Goal: Task Accomplishment & Management: Manage account settings

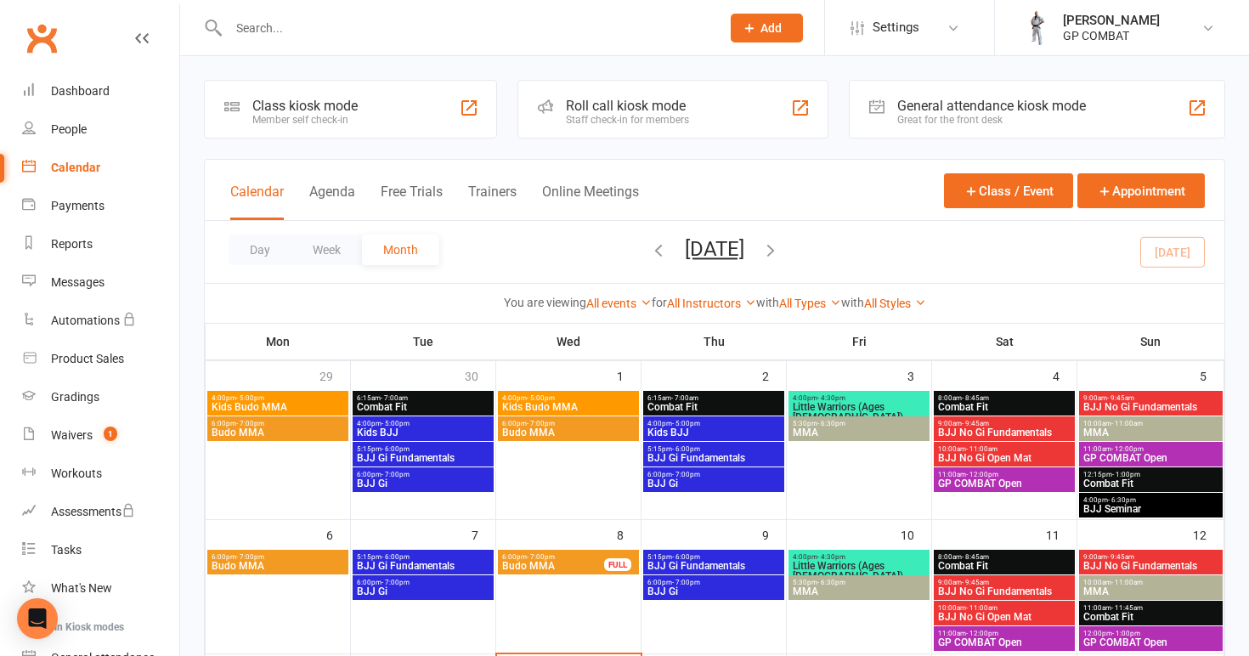
scroll to position [218, 0]
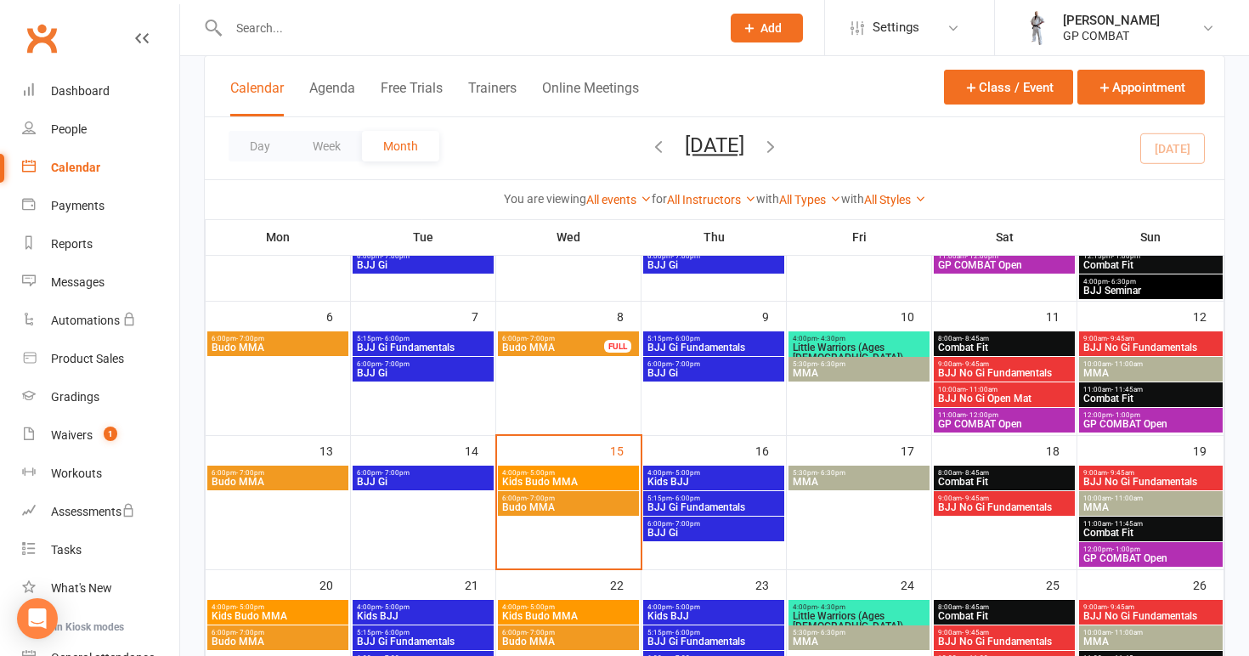
click at [601, 480] on span "Kids Budo MMA" at bounding box center [568, 482] width 134 height 10
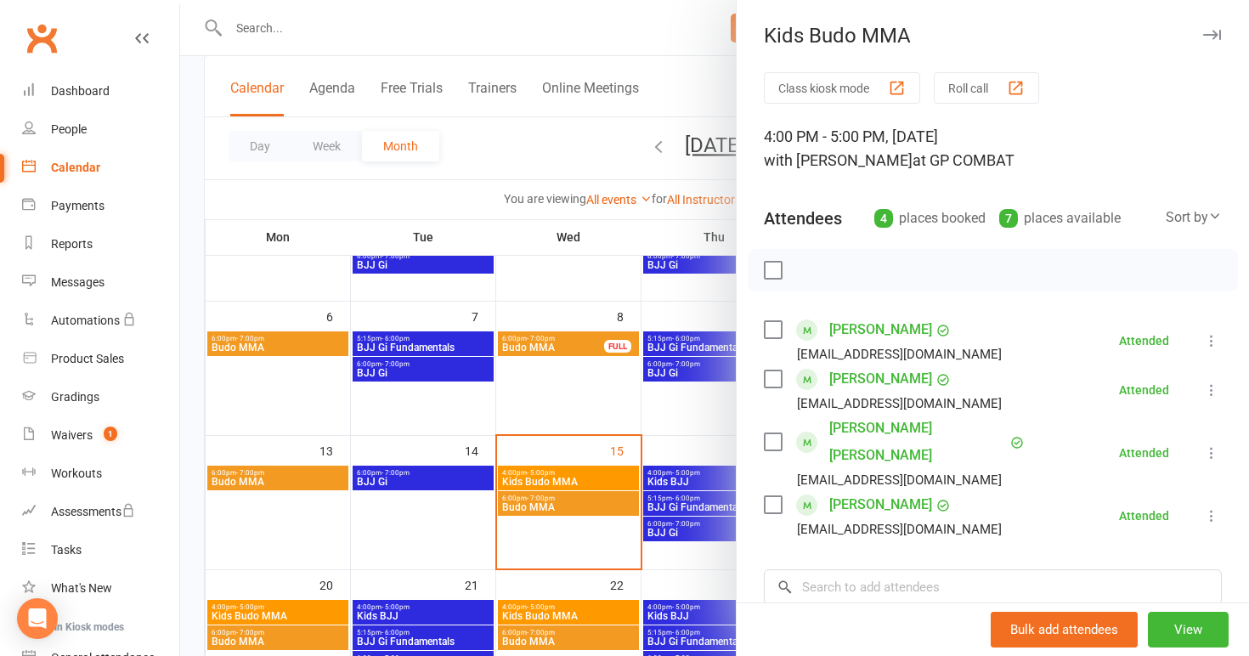
click at [601, 427] on div at bounding box center [714, 328] width 1069 height 656
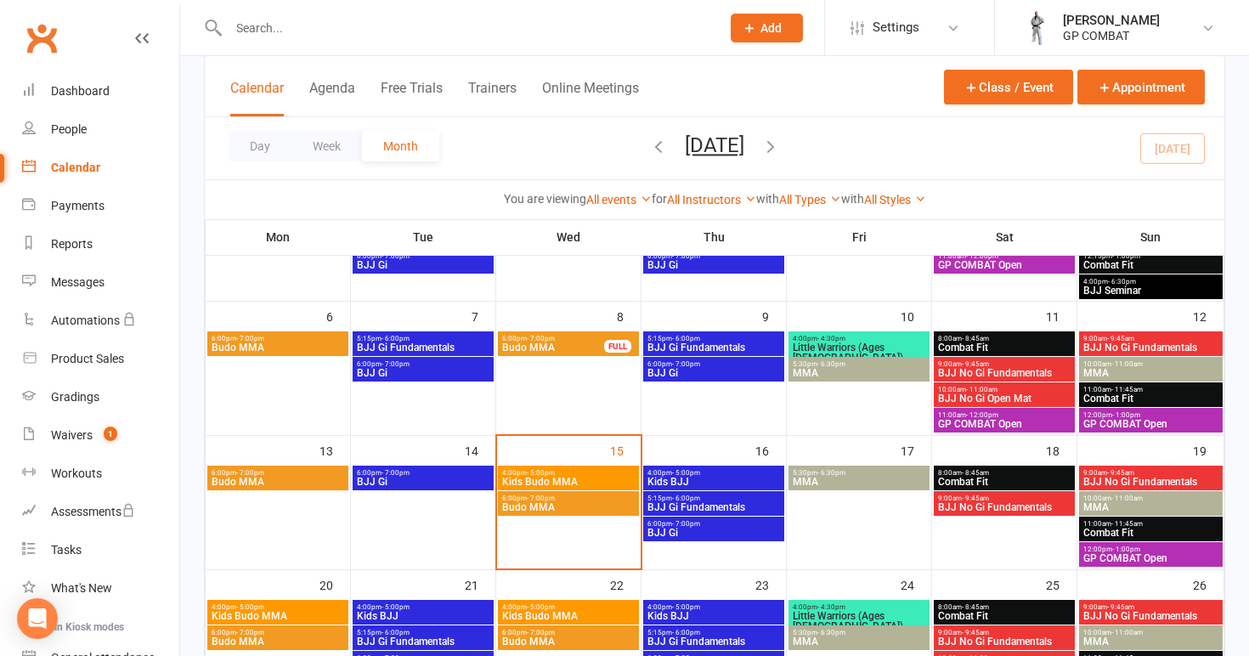
click at [595, 504] on span "Budo MMA" at bounding box center [568, 507] width 134 height 10
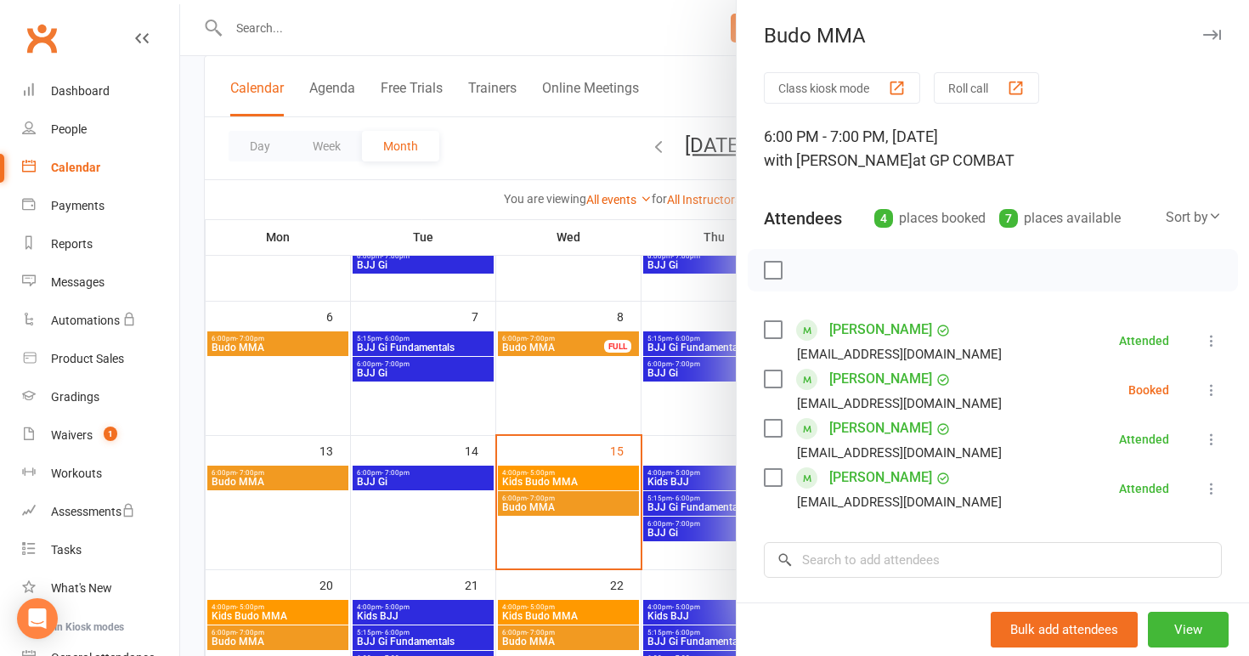
click at [1213, 386] on icon at bounding box center [1211, 390] width 17 height 17
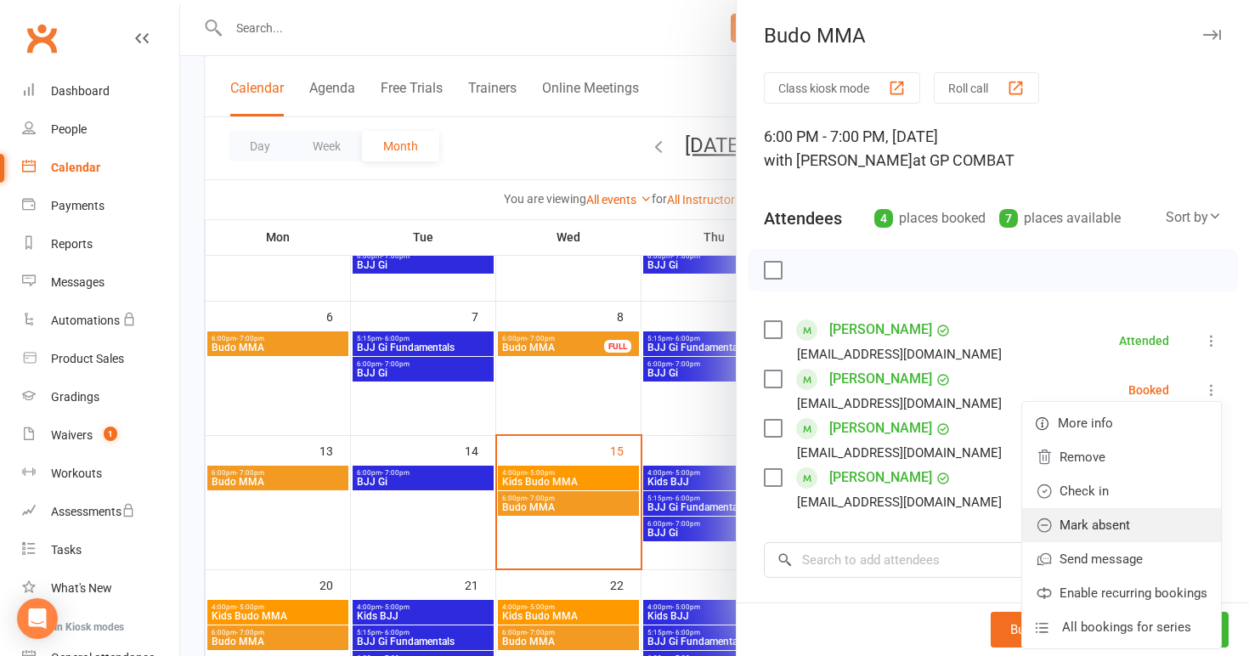
click at [1101, 524] on link "Mark absent" at bounding box center [1121, 525] width 199 height 34
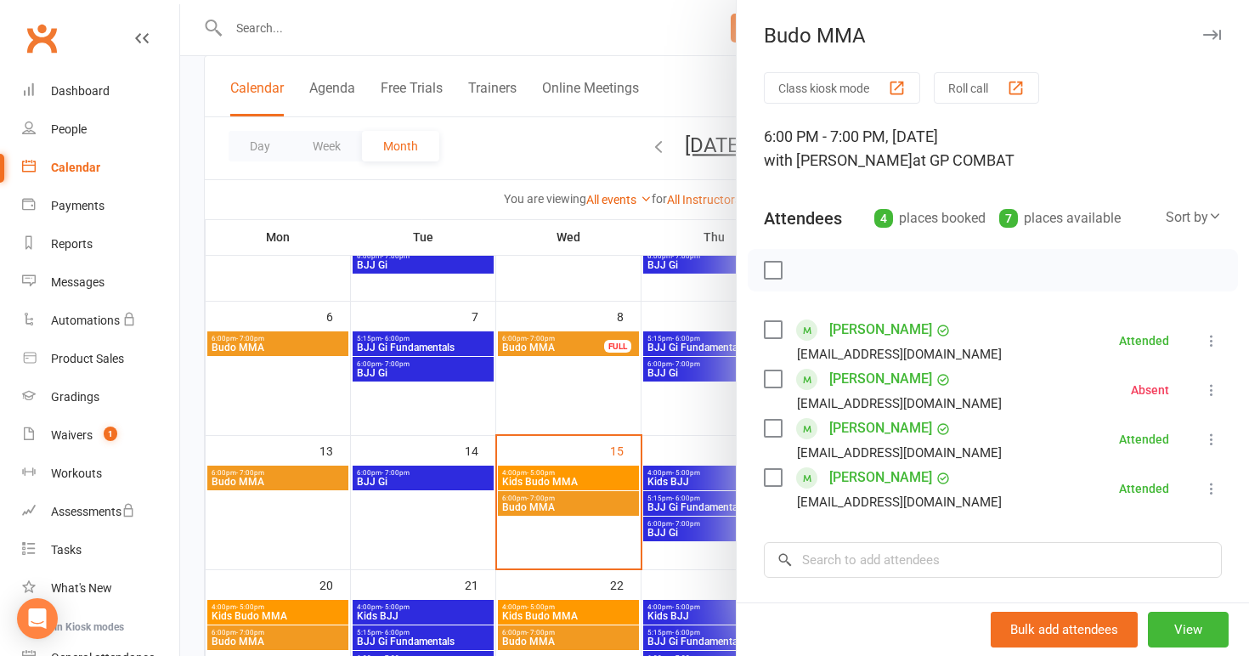
click at [664, 415] on div at bounding box center [714, 328] width 1069 height 656
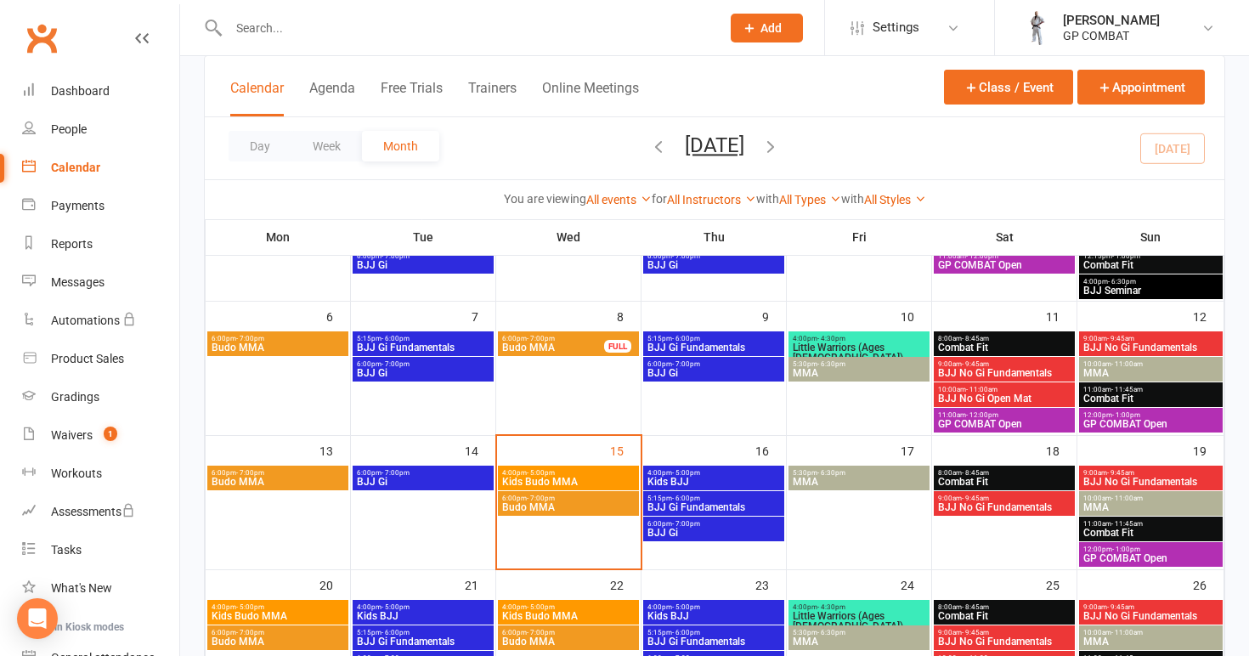
click at [676, 477] on span "Kids BJJ" at bounding box center [714, 482] width 134 height 10
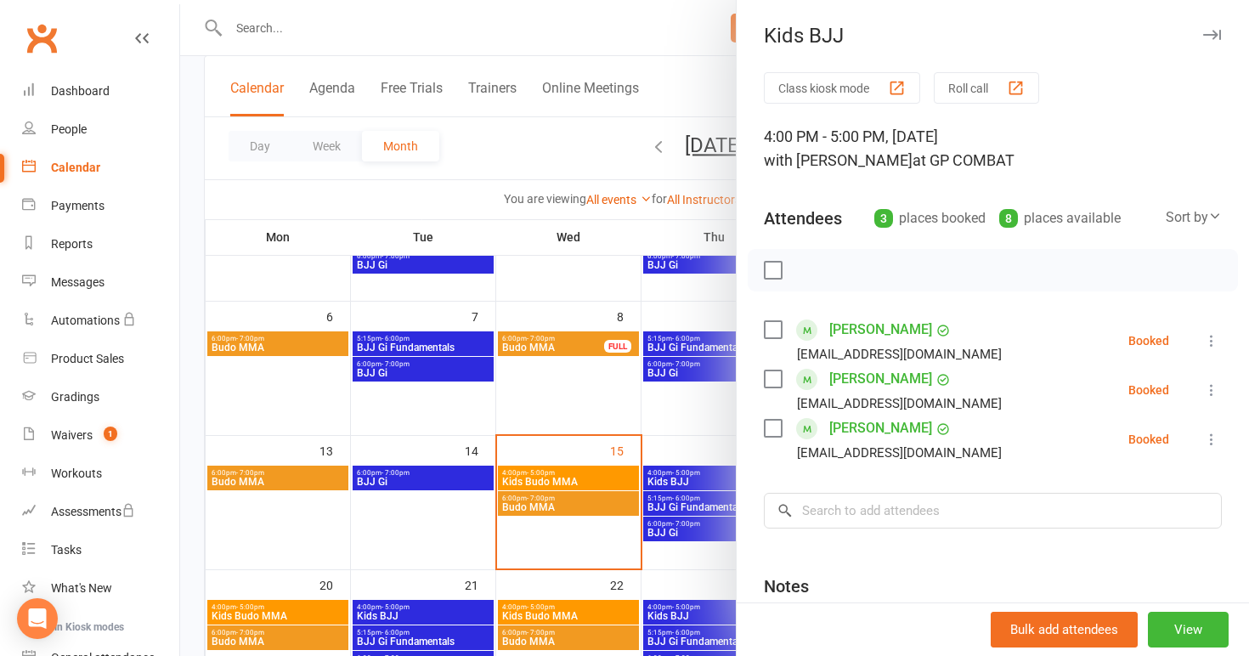
click at [693, 503] on div at bounding box center [714, 328] width 1069 height 656
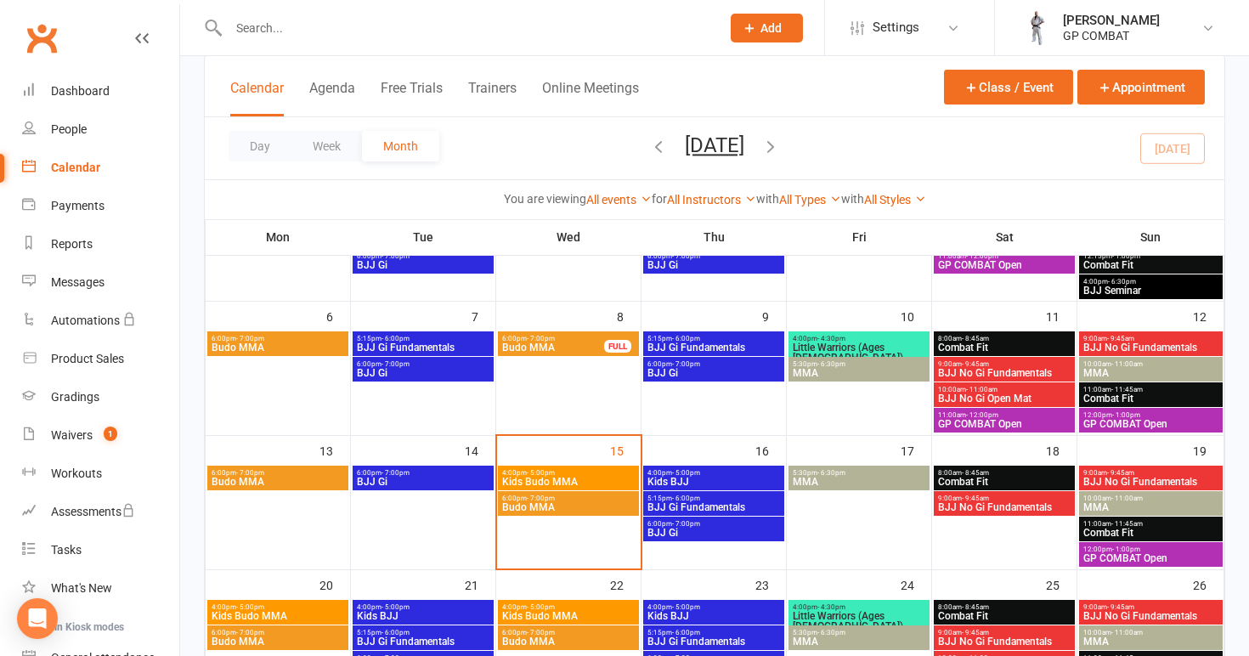
click at [693, 503] on span "BJJ Gi Fundamentals" at bounding box center [714, 507] width 134 height 10
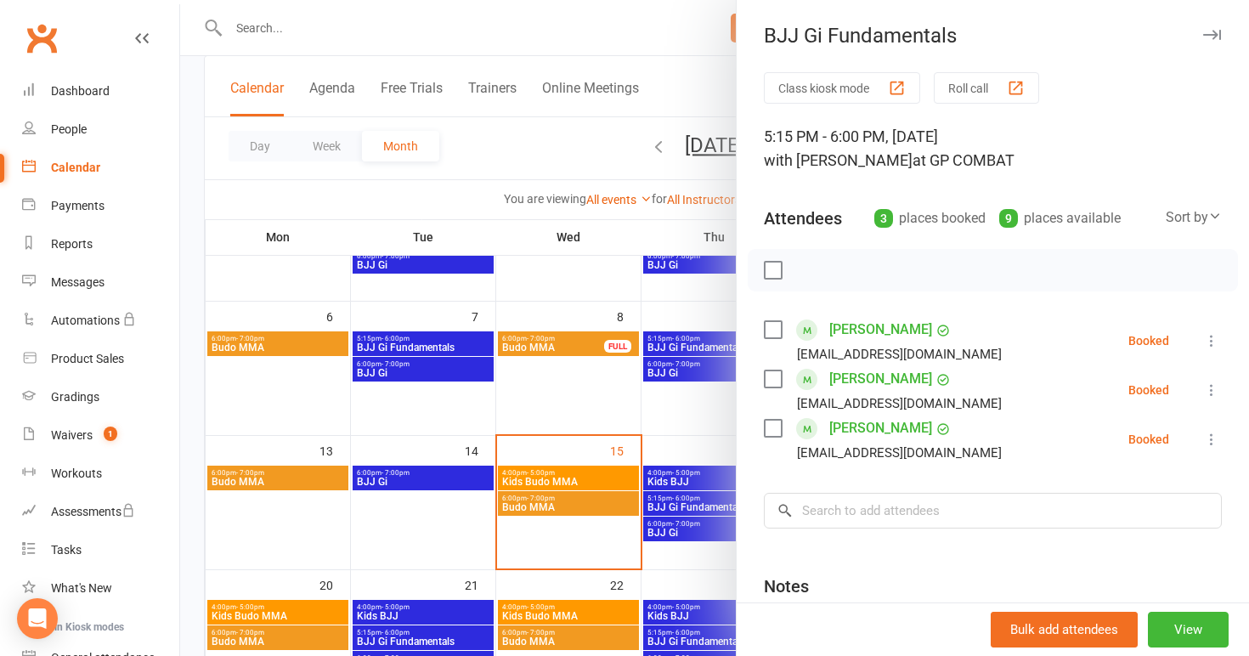
click at [704, 520] on div at bounding box center [714, 328] width 1069 height 656
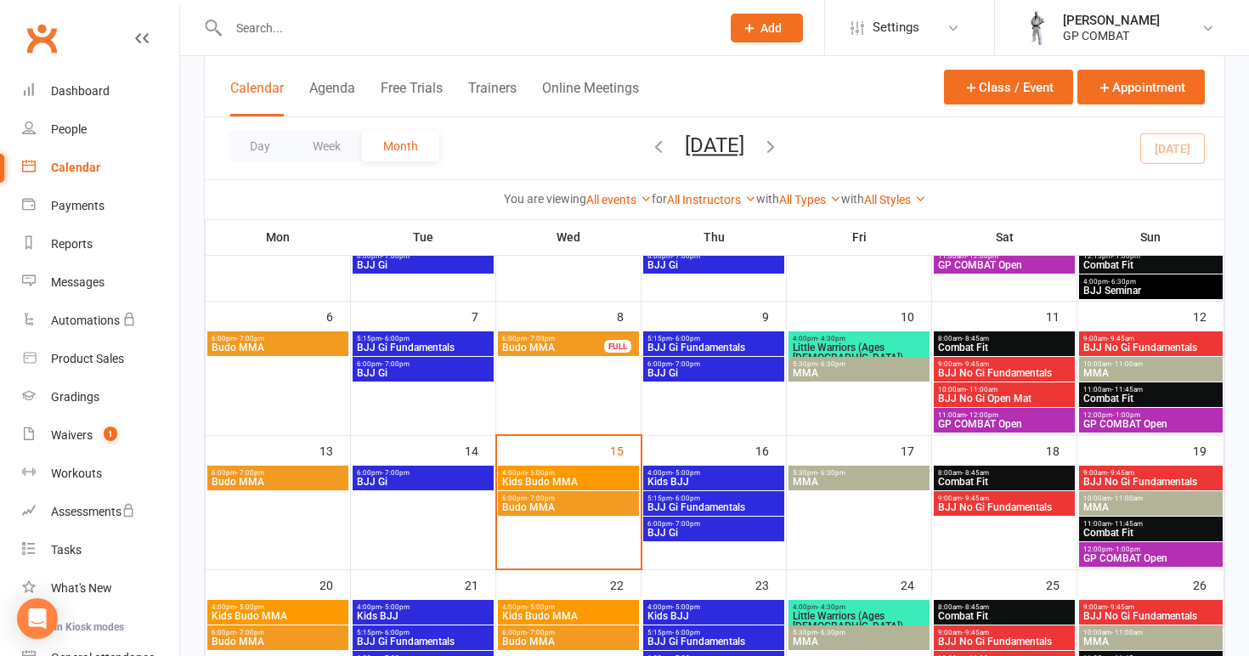
click at [705, 528] on span "BJJ Gi" at bounding box center [714, 533] width 134 height 10
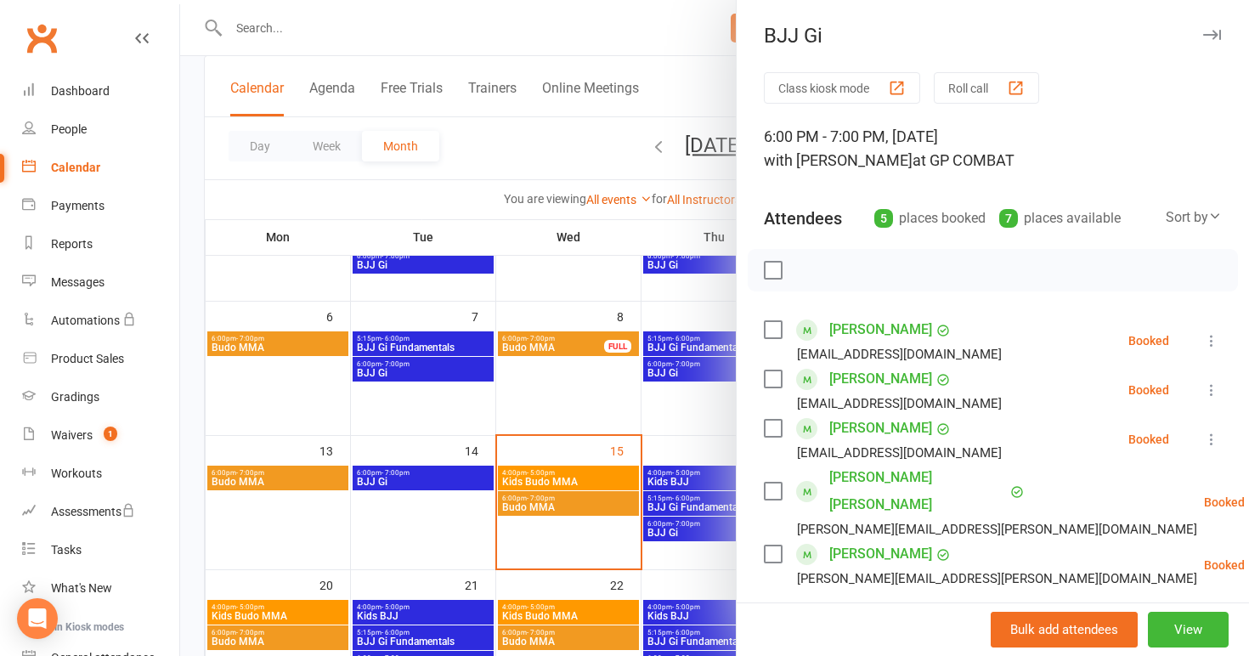
click at [427, 537] on div at bounding box center [714, 328] width 1069 height 656
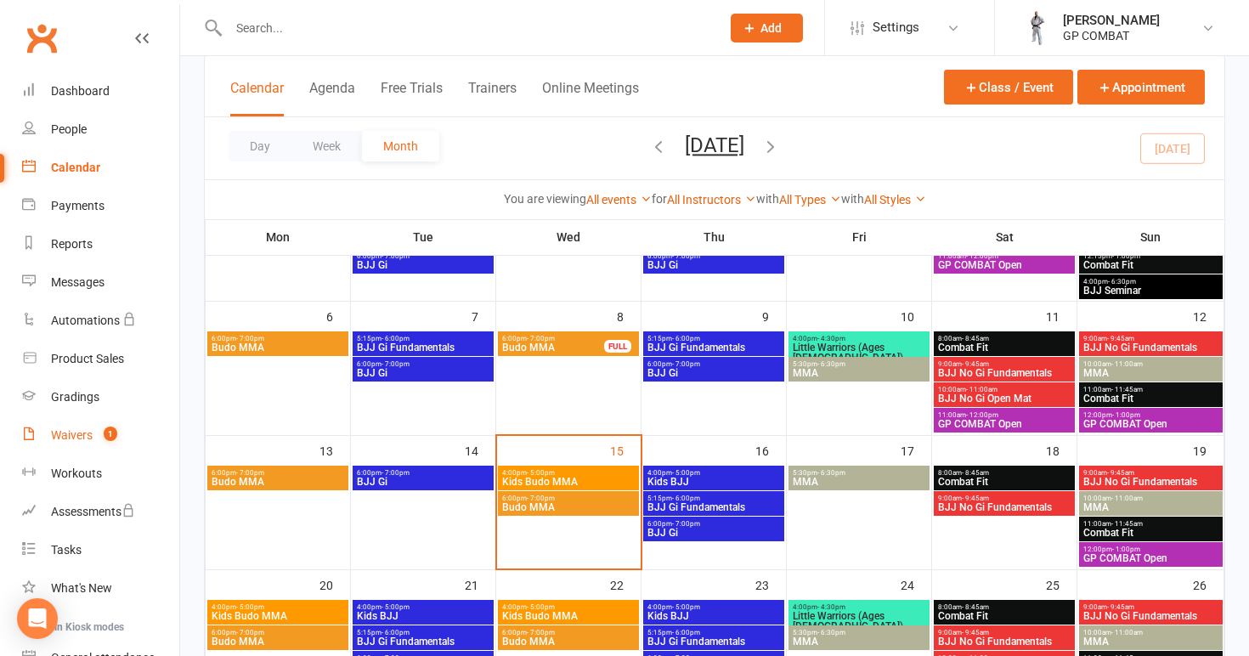
click at [108, 435] on span "1" at bounding box center [111, 434] width 14 height 14
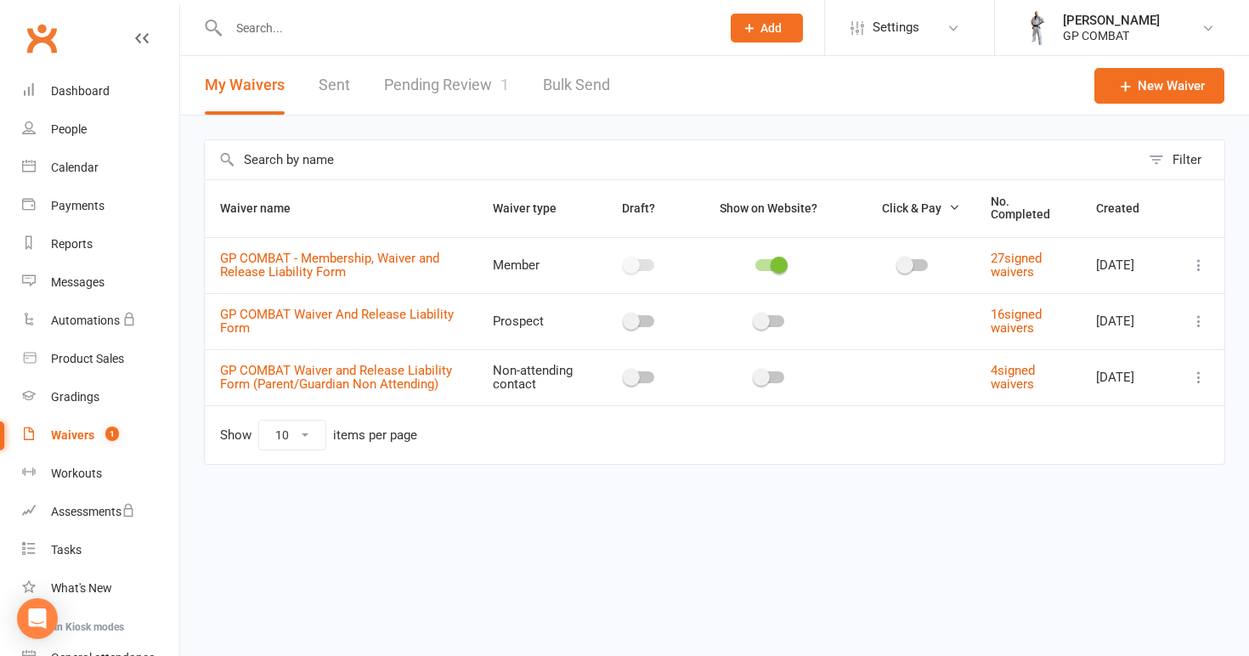
click at [424, 80] on link "Pending Review 1" at bounding box center [446, 85] width 125 height 59
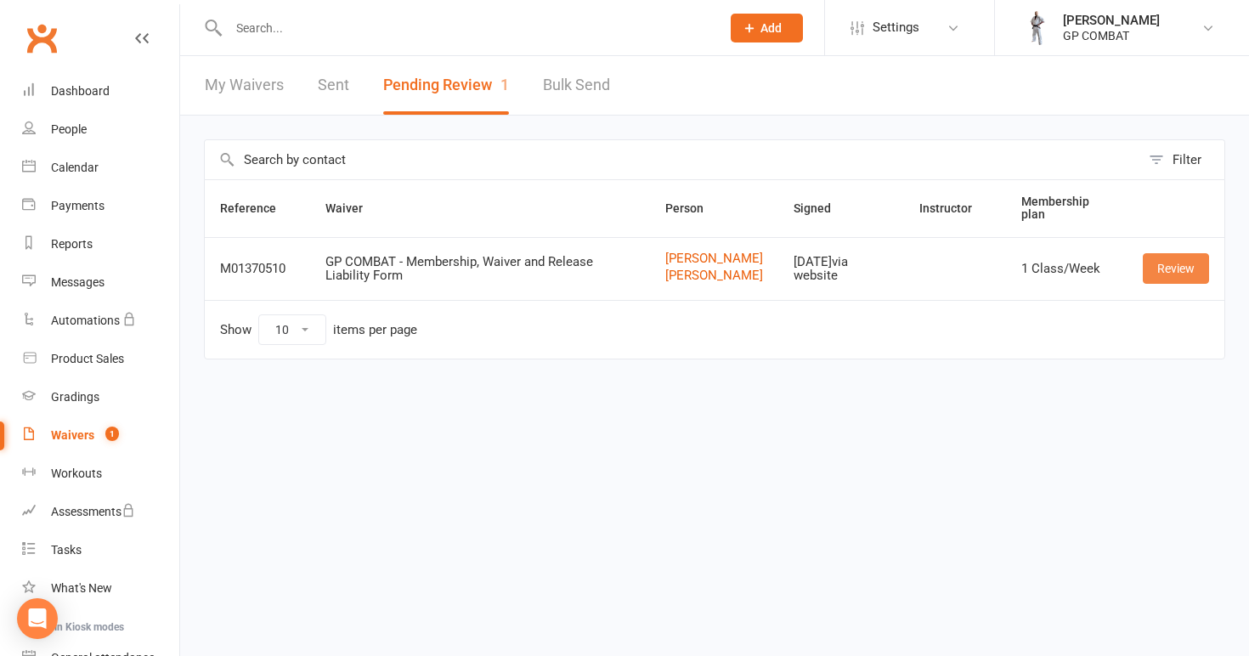
click at [1169, 284] on link "Review" at bounding box center [1176, 268] width 66 height 31
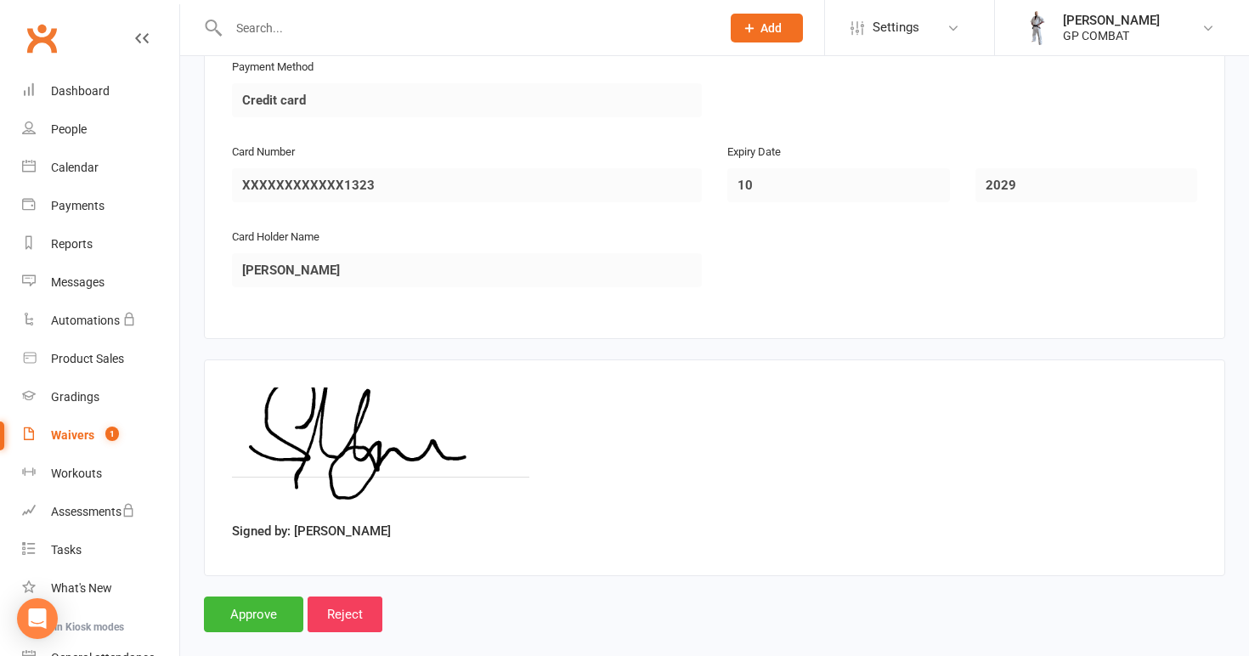
scroll to position [3388, 0]
click at [245, 597] on input "Approve" at bounding box center [253, 615] width 99 height 36
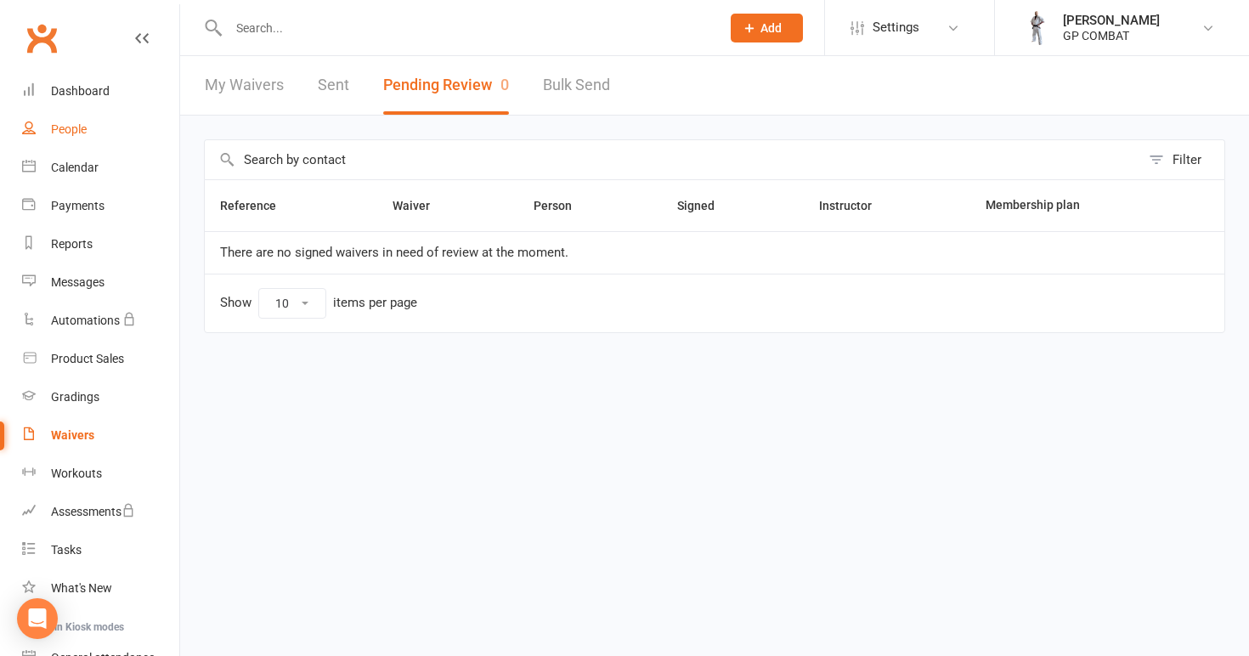
click at [76, 136] on link "People" at bounding box center [100, 129] width 157 height 38
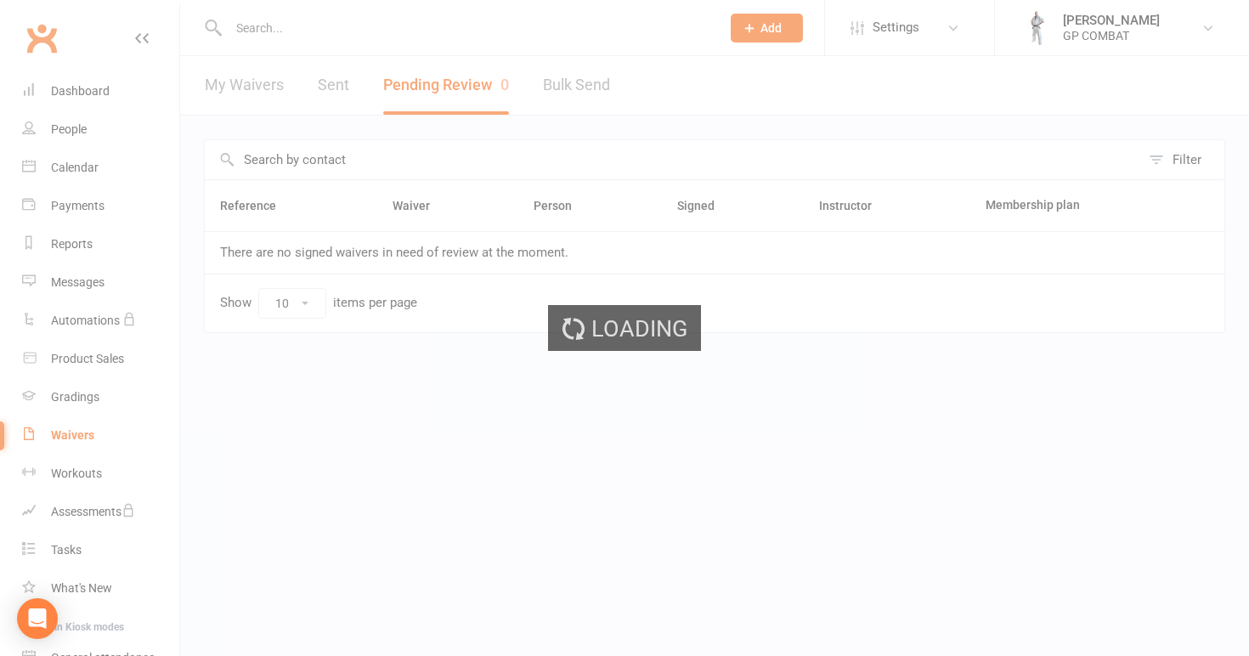
select select "100"
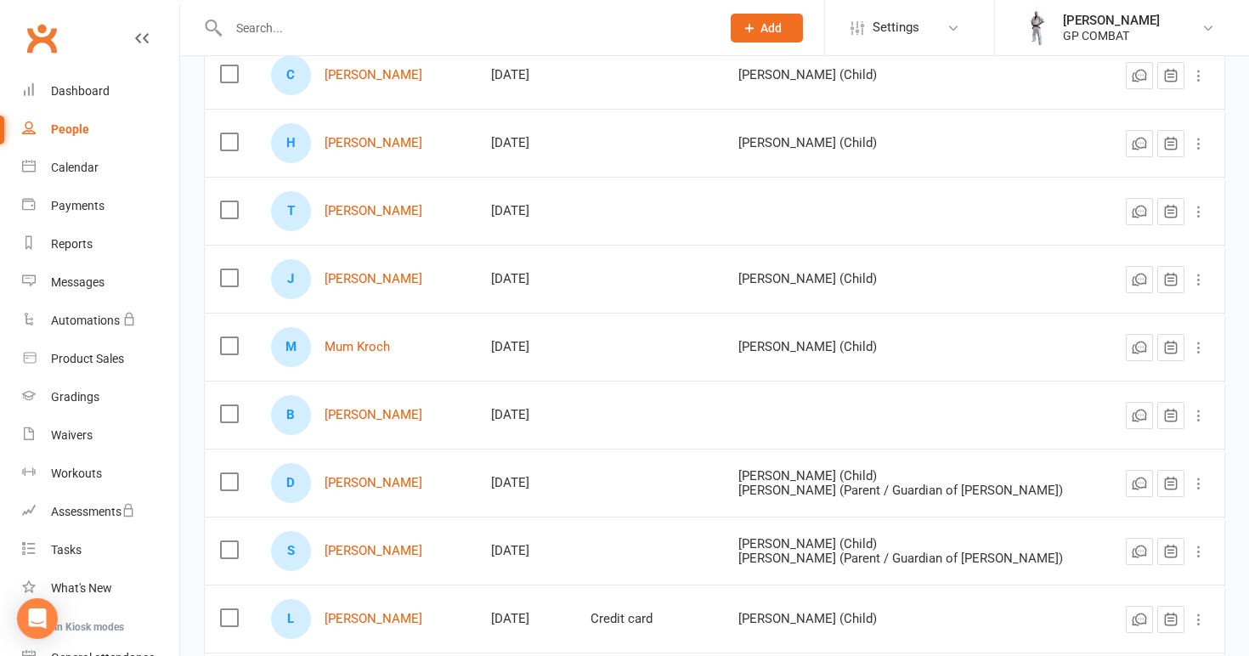
scroll to position [612, 0]
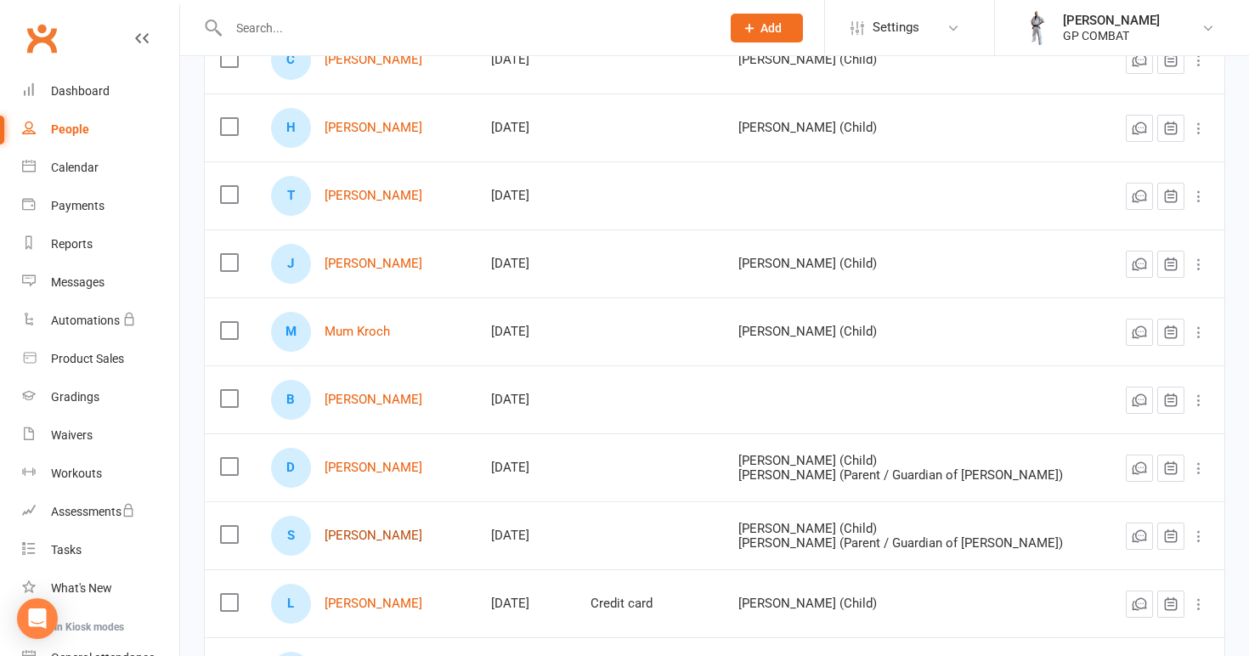
click at [345, 541] on link "[PERSON_NAME]" at bounding box center [374, 536] width 98 height 14
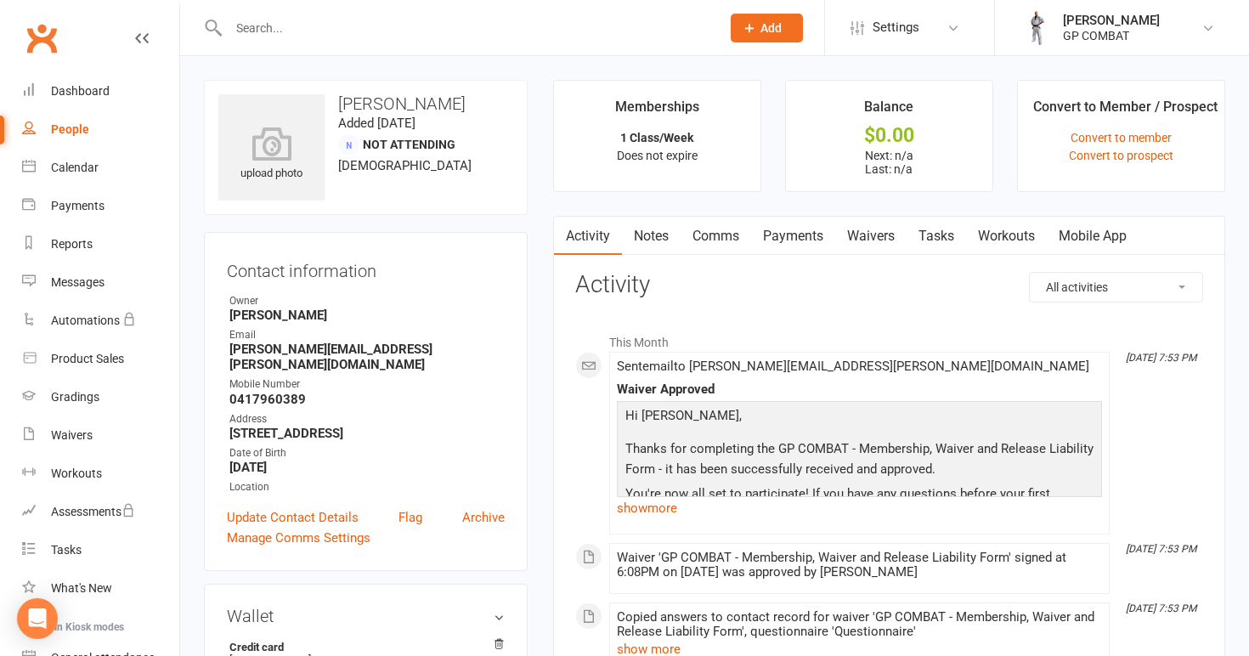
click at [83, 127] on div "People" at bounding box center [70, 129] width 38 height 14
select select "100"
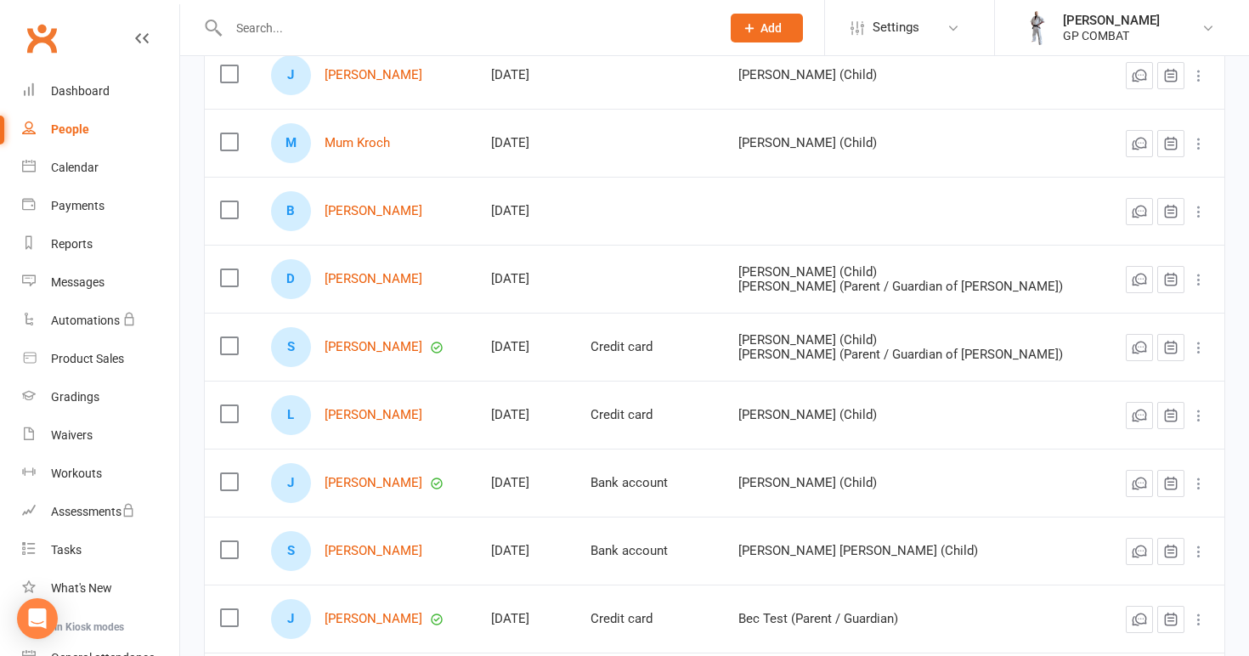
scroll to position [809, 0]
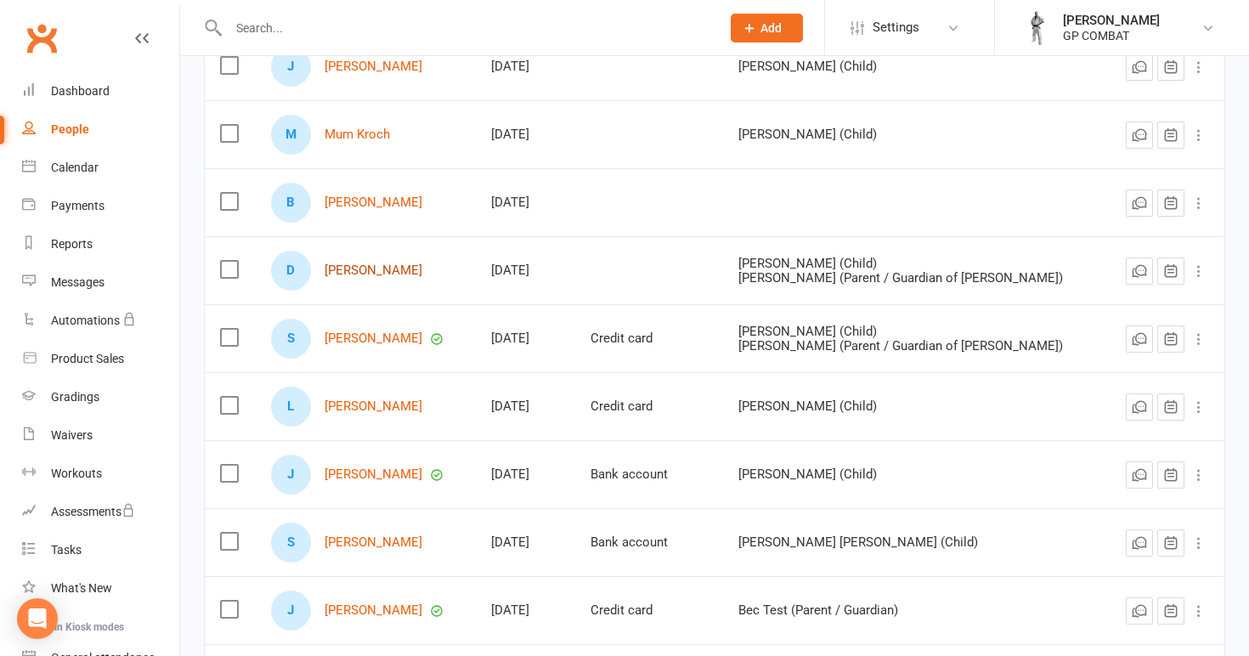
click at [367, 264] on link "[PERSON_NAME]" at bounding box center [374, 270] width 98 height 14
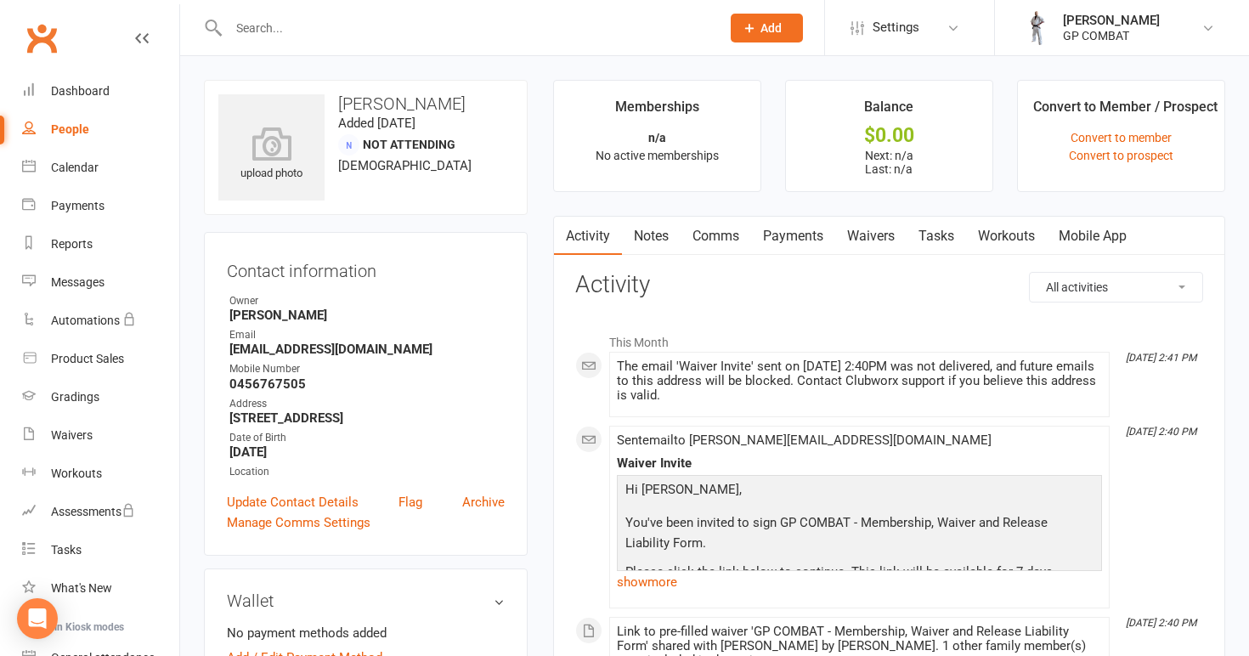
click at [1090, 240] on link "Mobile App" at bounding box center [1093, 236] width 92 height 39
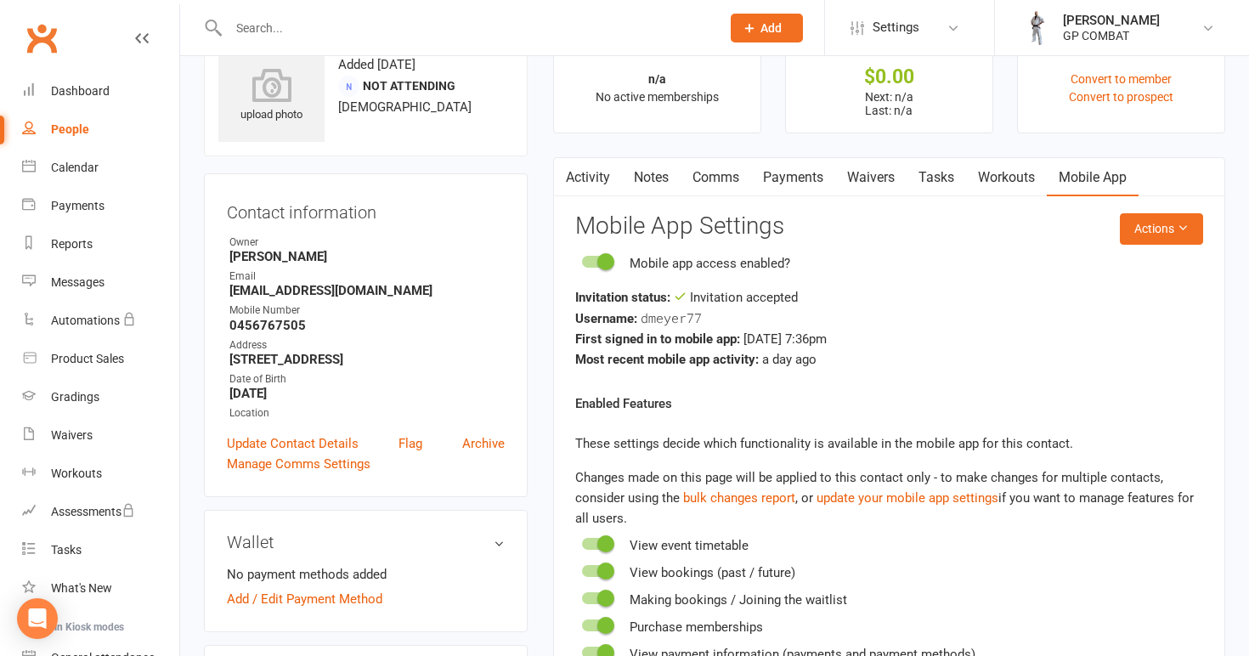
scroll to position [50, 0]
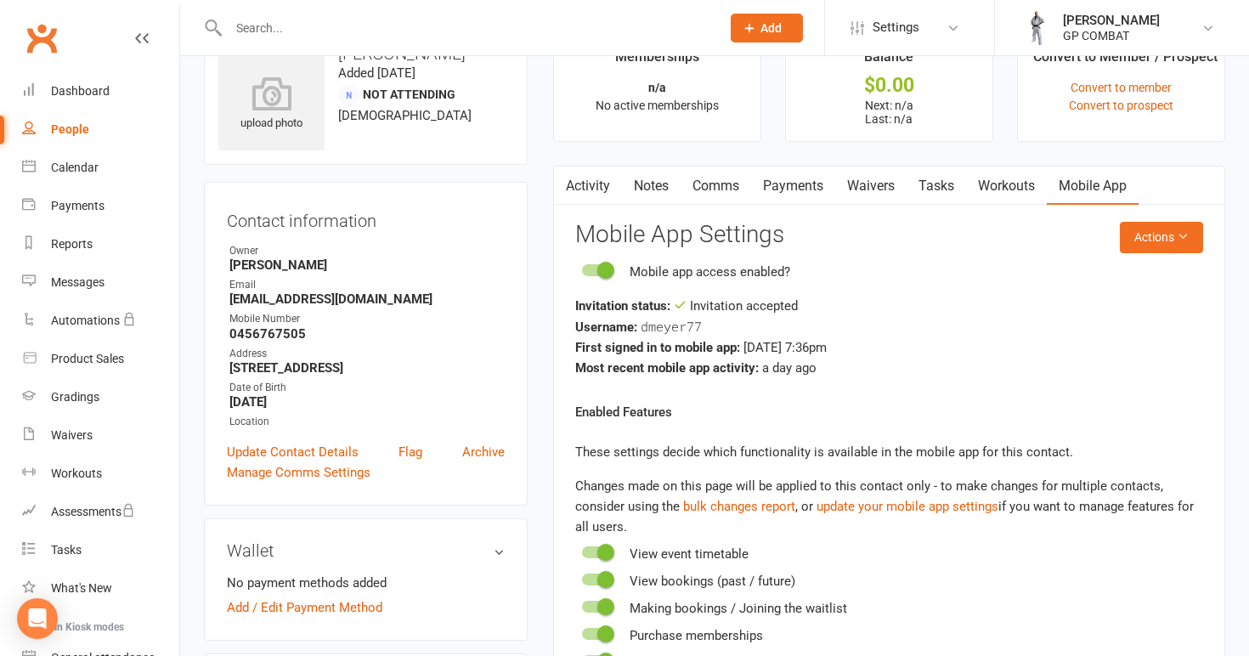
click at [580, 190] on link "Activity" at bounding box center [588, 186] width 68 height 39
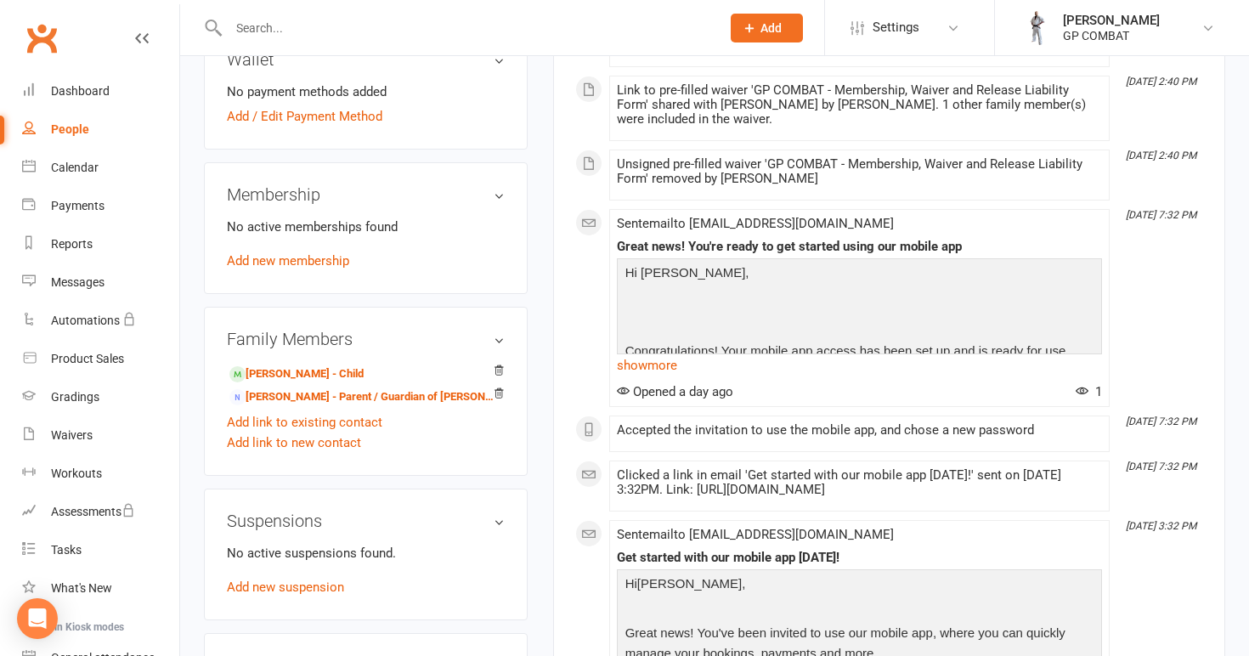
scroll to position [545, 0]
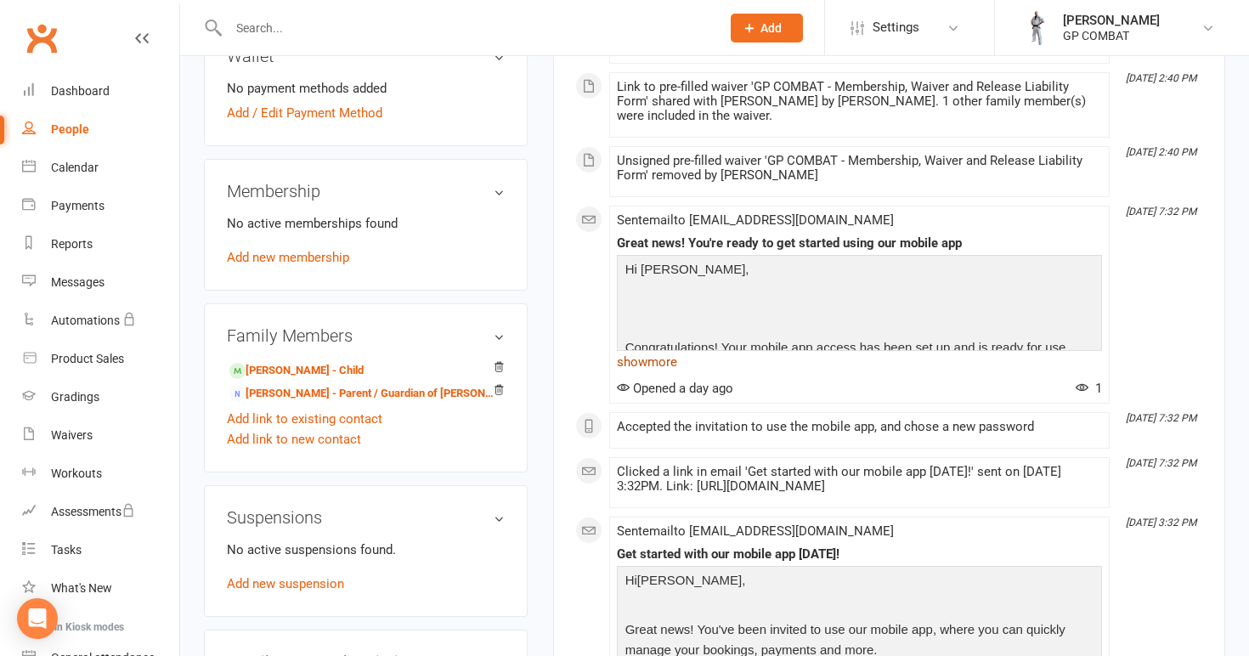
click at [657, 363] on link "show more" at bounding box center [859, 362] width 485 height 24
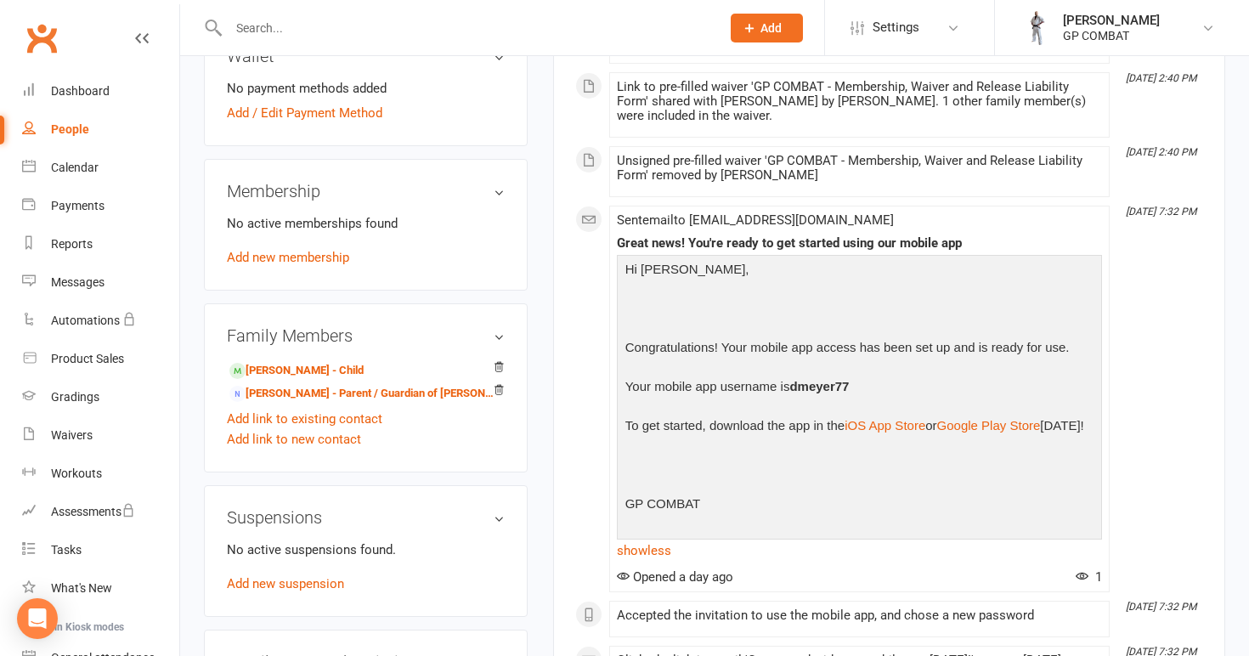
click at [99, 127] on link "People" at bounding box center [100, 129] width 157 height 38
select select "100"
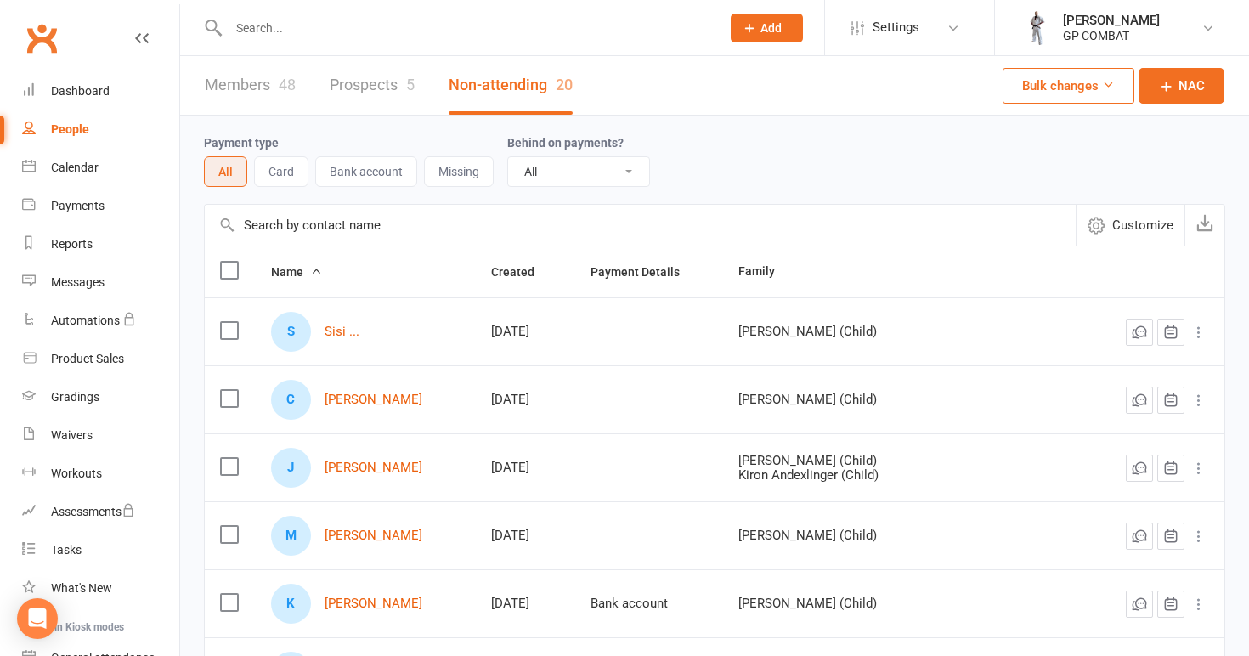
click at [65, 130] on div "People" at bounding box center [70, 129] width 38 height 14
click at [238, 90] on link "Members 48" at bounding box center [250, 85] width 91 height 59
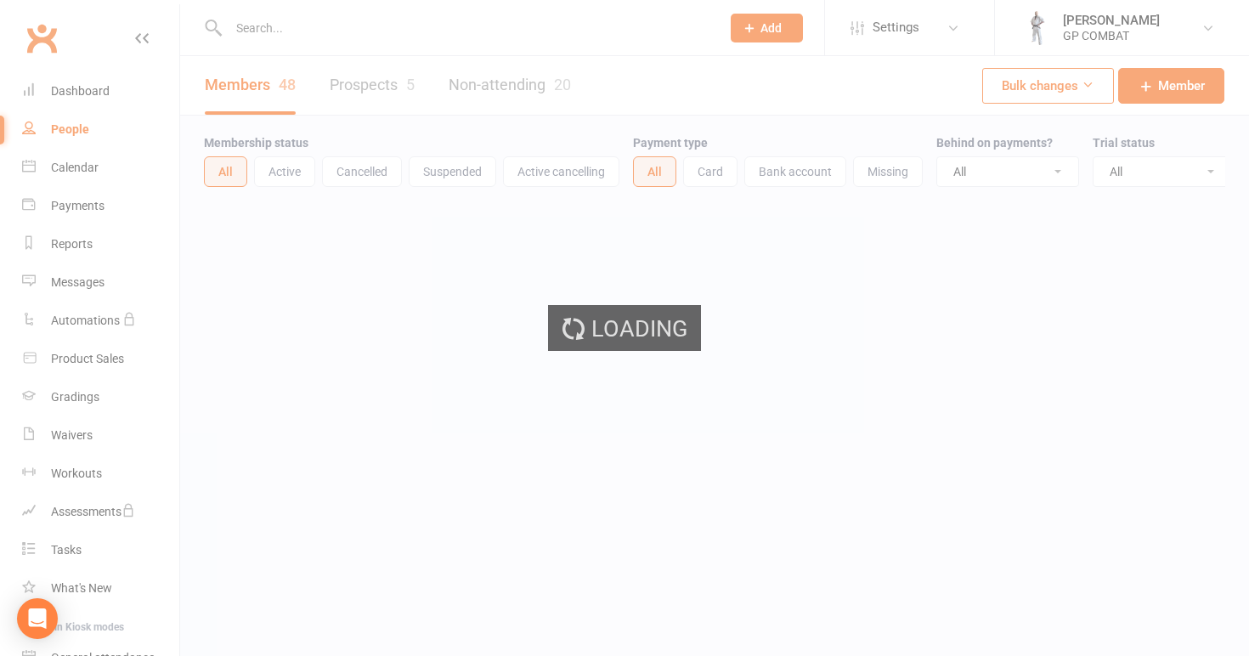
select select "100"
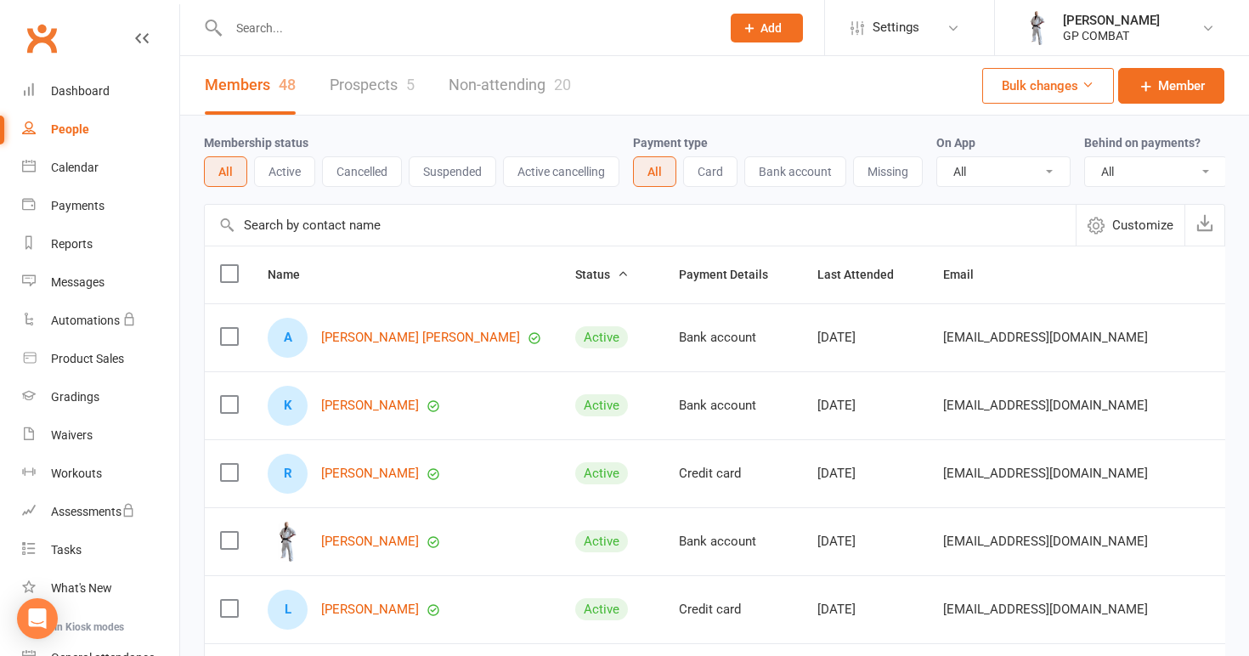
click at [497, 79] on link "Non-attending 20" at bounding box center [510, 85] width 122 height 59
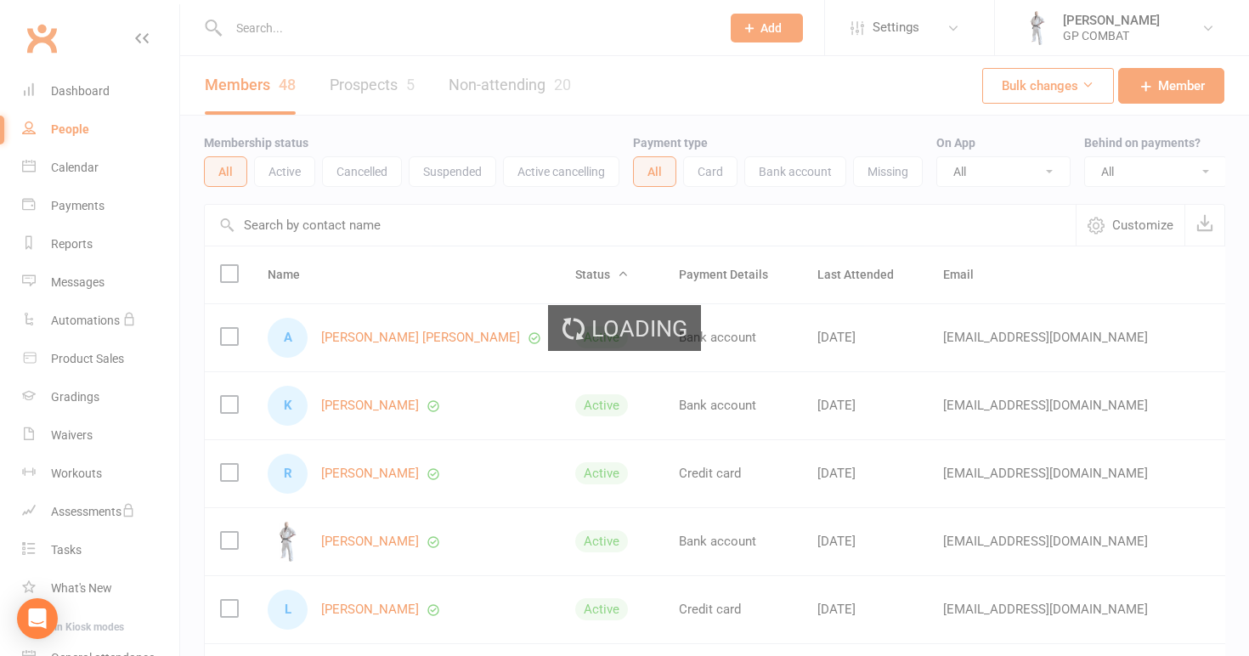
select select "100"
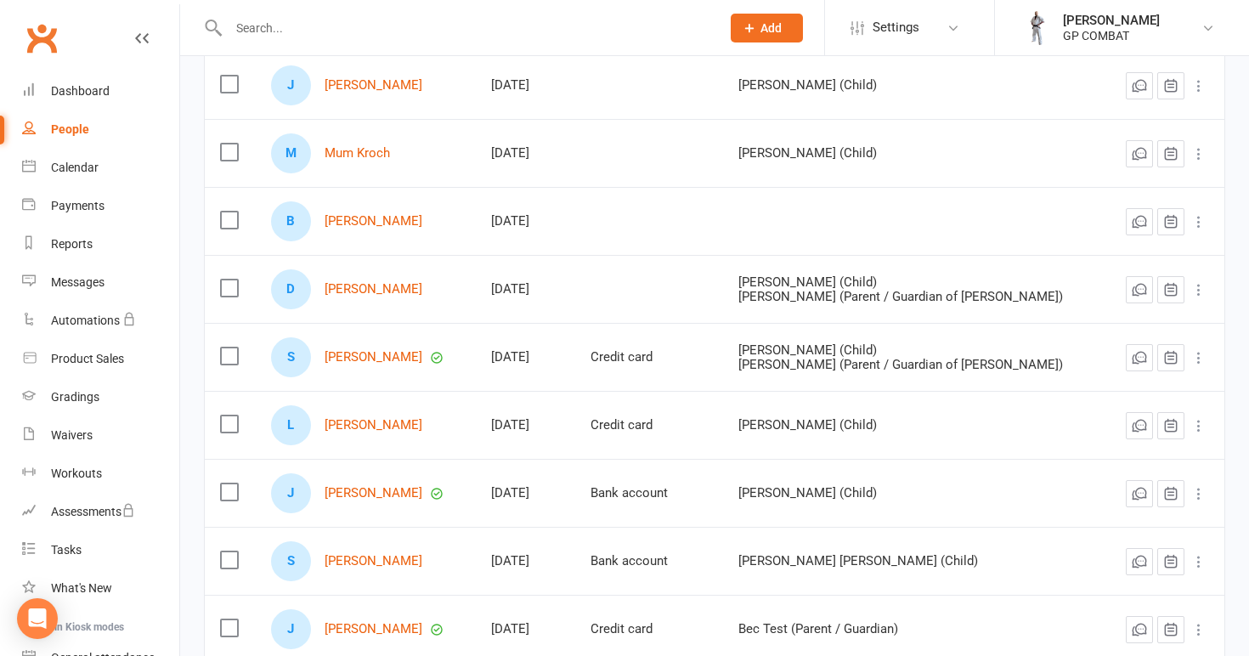
scroll to position [793, 0]
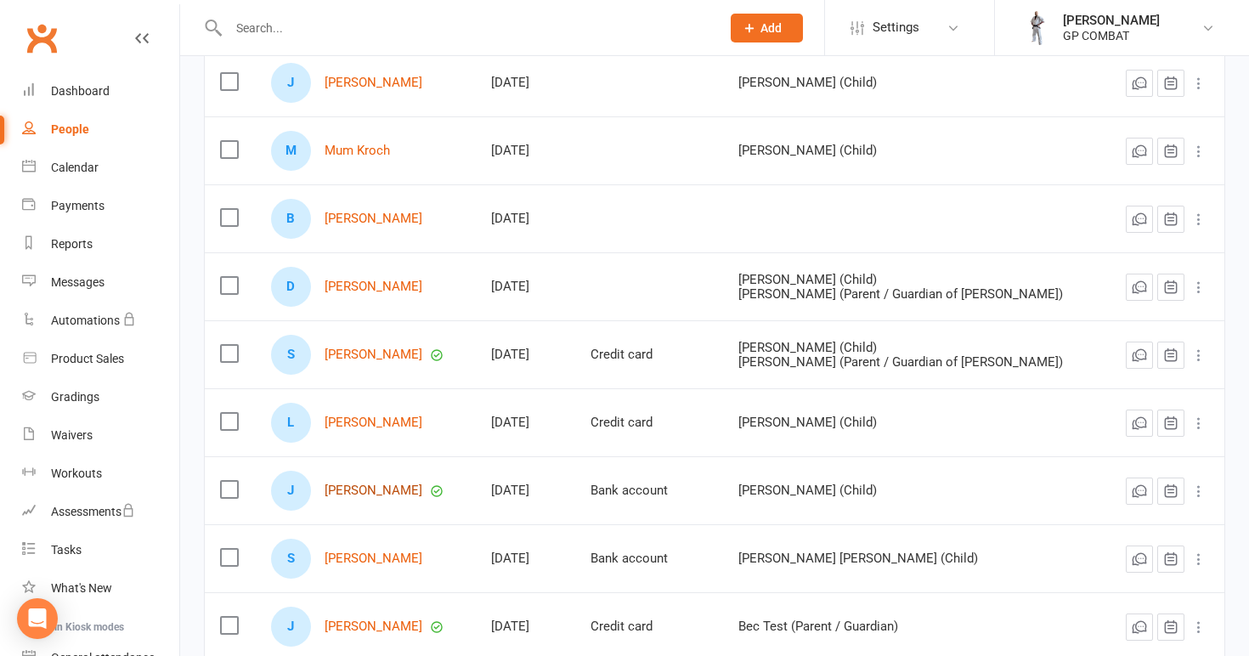
click at [382, 489] on link "[PERSON_NAME]" at bounding box center [374, 491] width 98 height 14
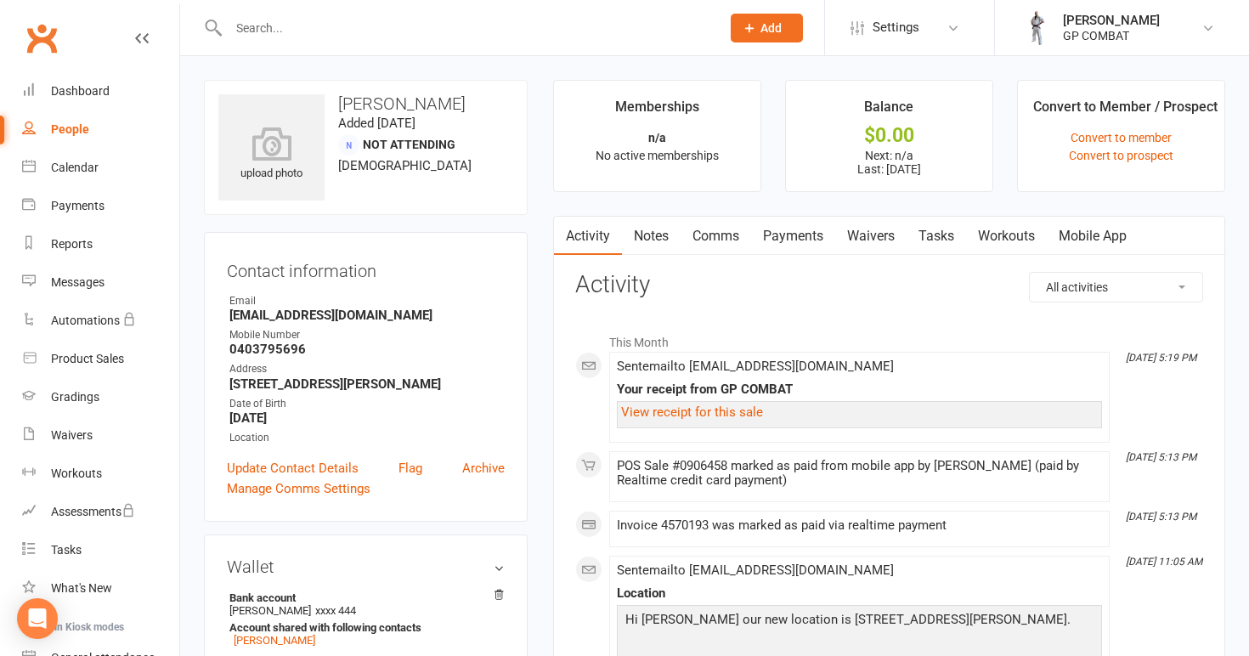
click at [794, 232] on link "Payments" at bounding box center [793, 236] width 84 height 39
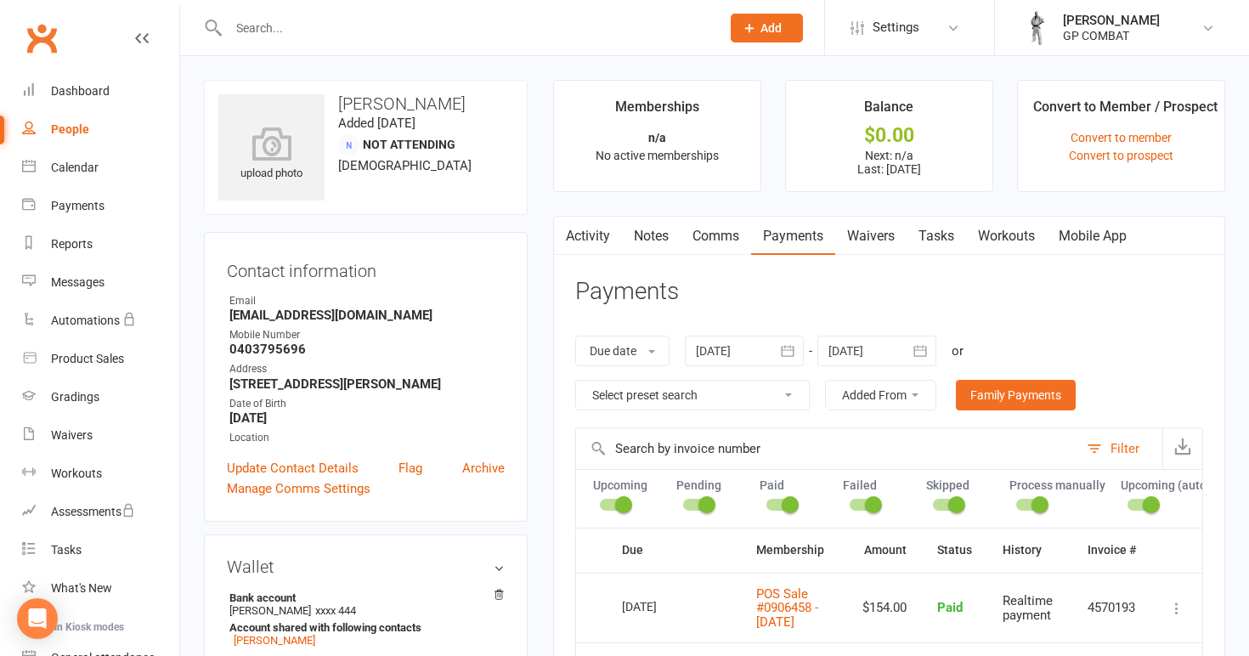
click at [90, 122] on link "People" at bounding box center [100, 129] width 157 height 38
select select "100"
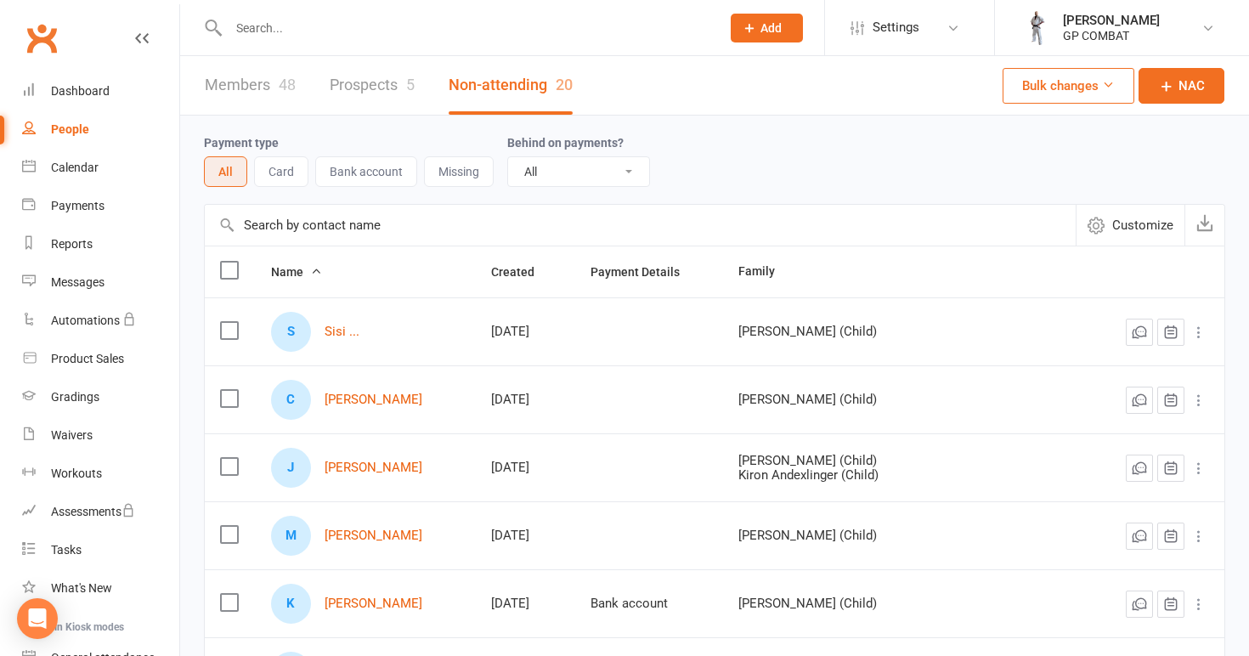
click at [267, 78] on link "Members 48" at bounding box center [250, 85] width 91 height 59
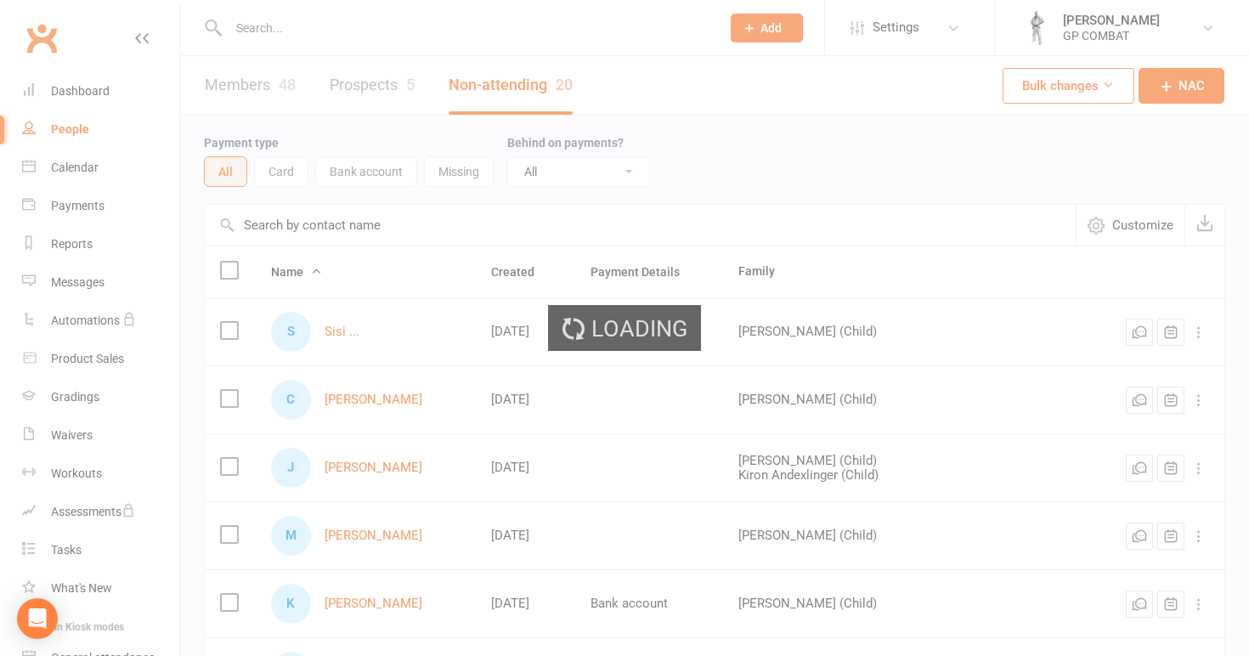
select select "100"
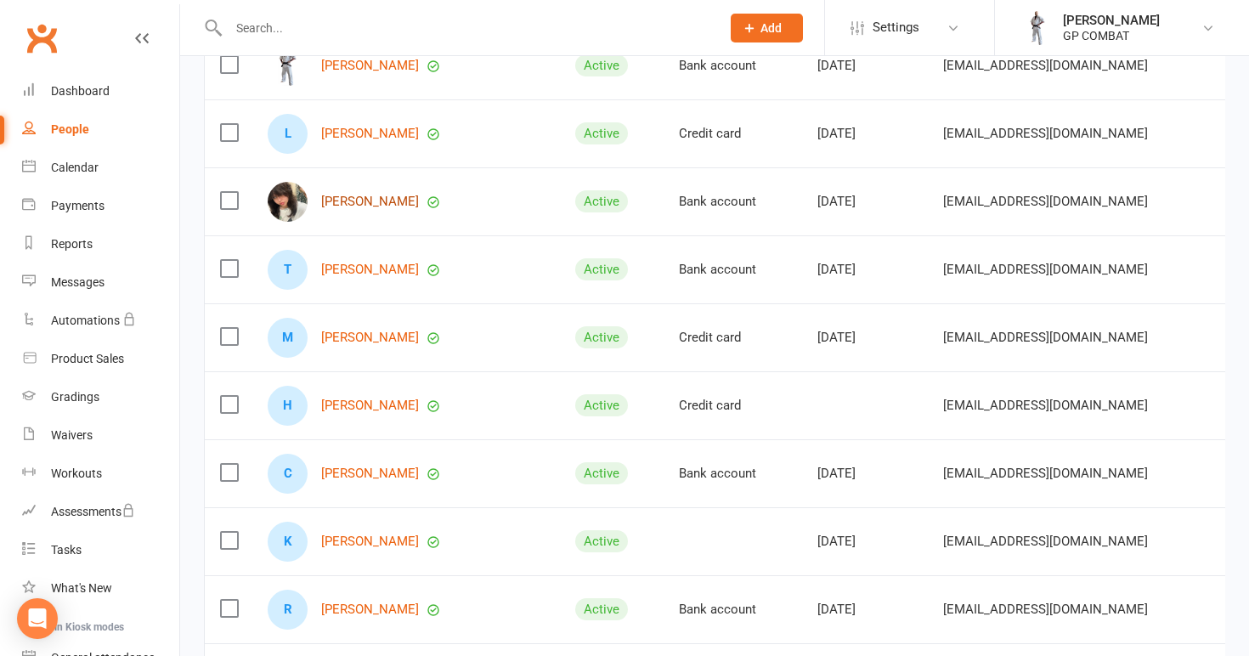
scroll to position [488, 0]
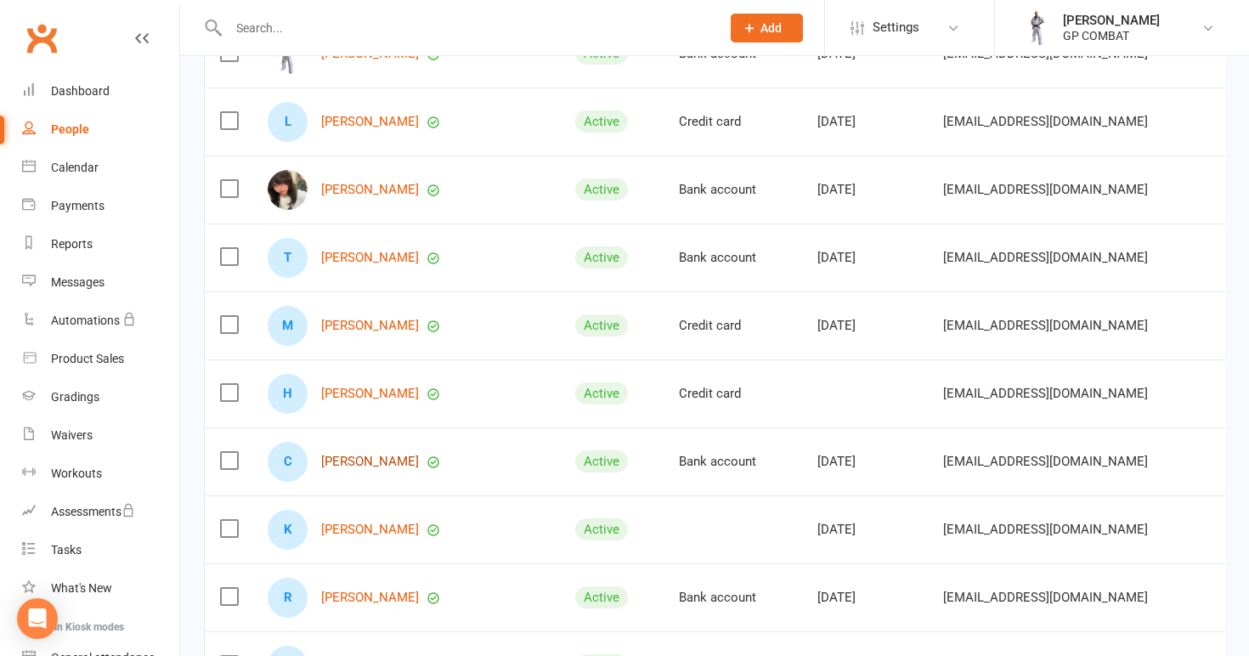
click at [344, 455] on link "[PERSON_NAME]" at bounding box center [370, 462] width 98 height 14
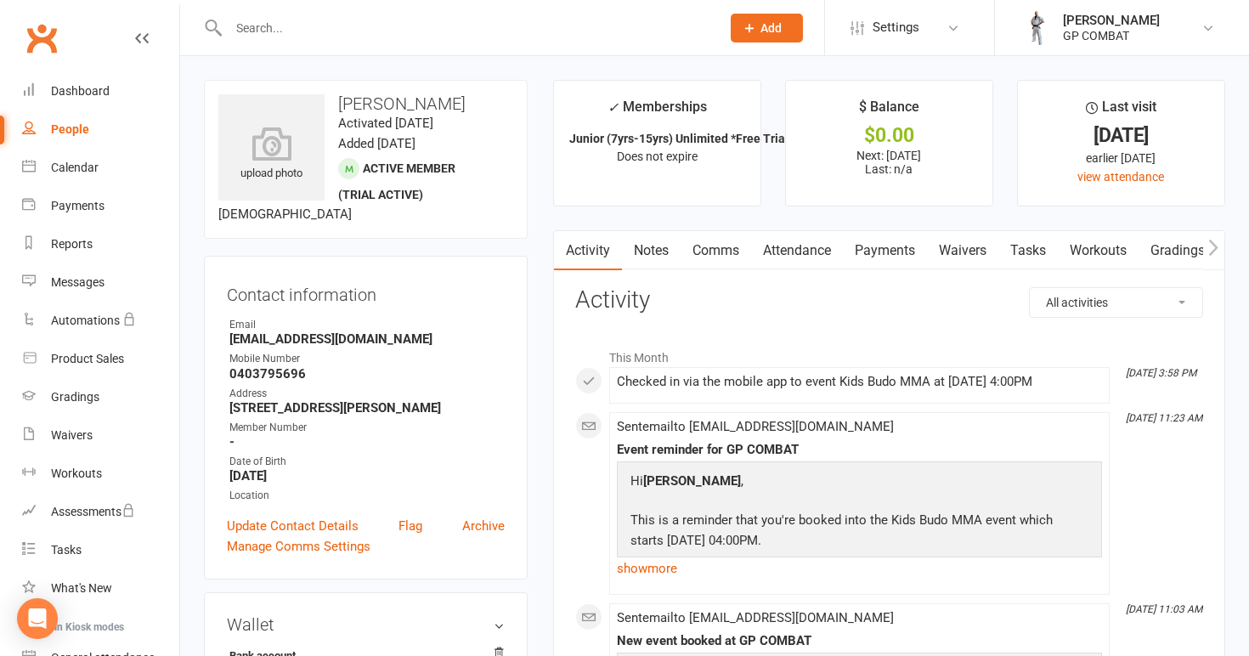
click at [893, 254] on link "Payments" at bounding box center [885, 250] width 84 height 39
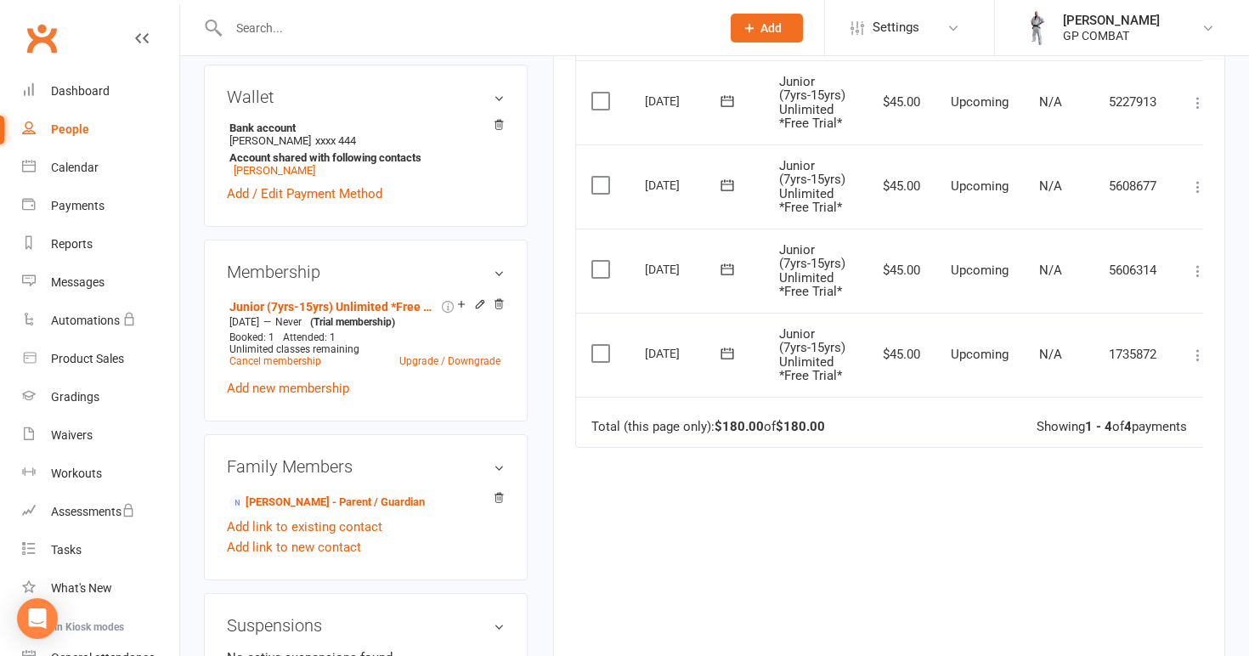
scroll to position [542, 0]
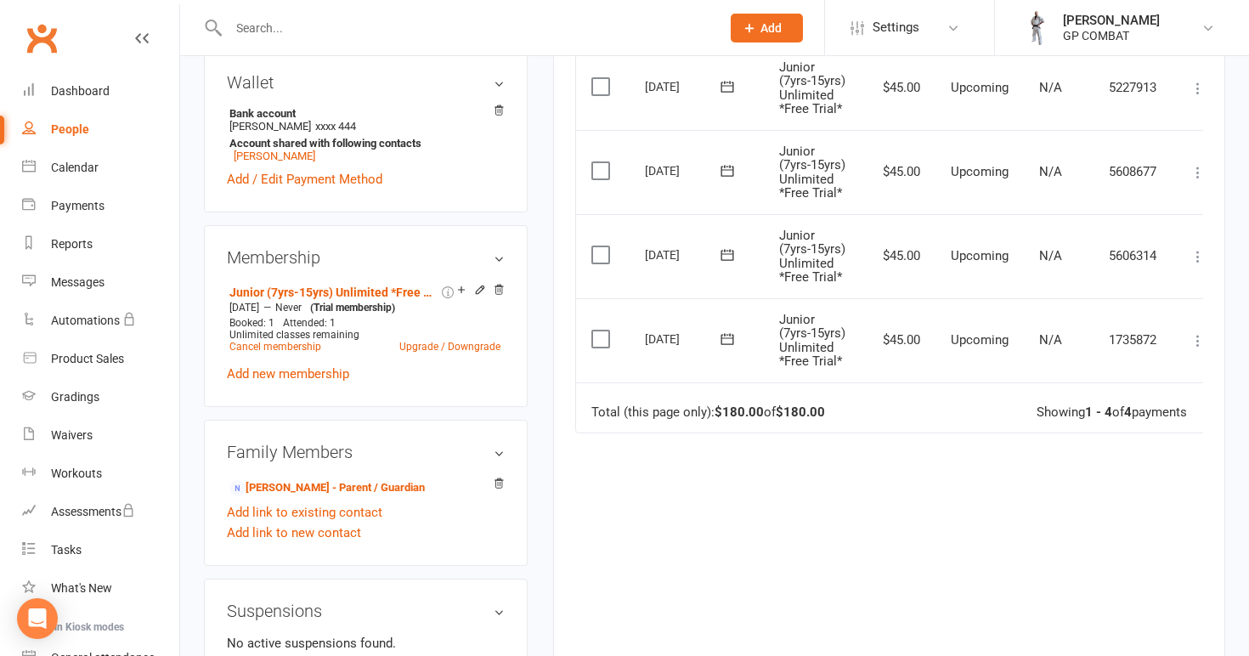
click at [1197, 349] on icon at bounding box center [1198, 340] width 17 height 17
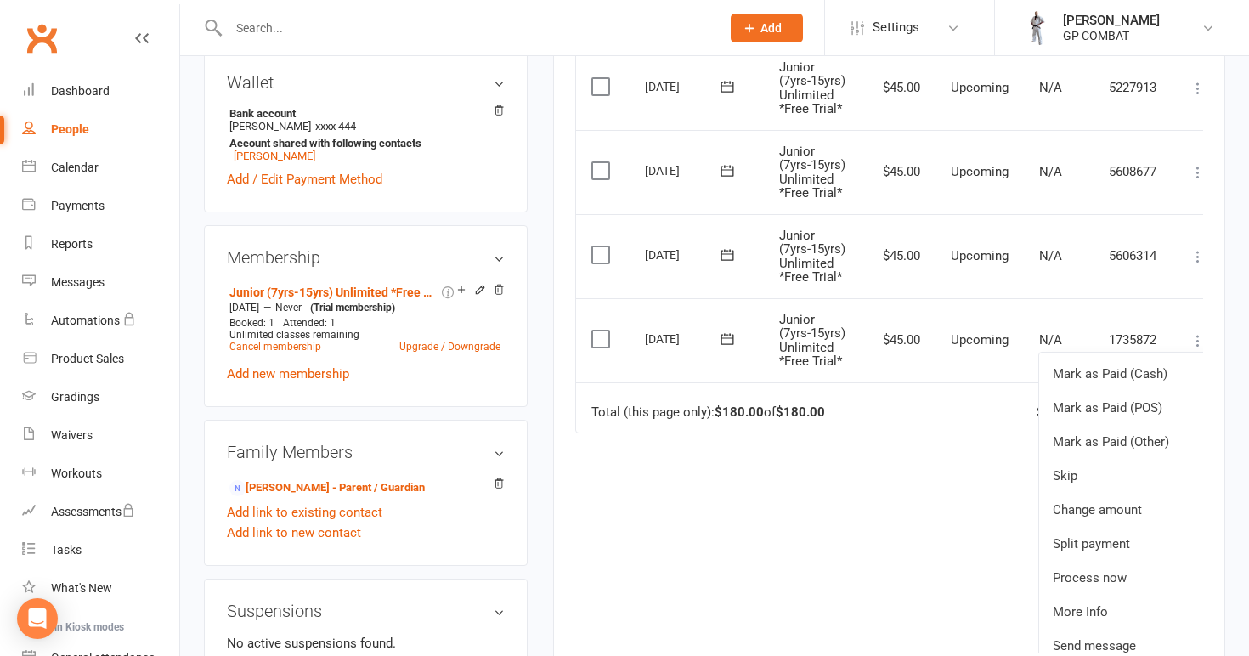
scroll to position [0, 4]
click at [1084, 493] on link "Skip" at bounding box center [1119, 476] width 168 height 34
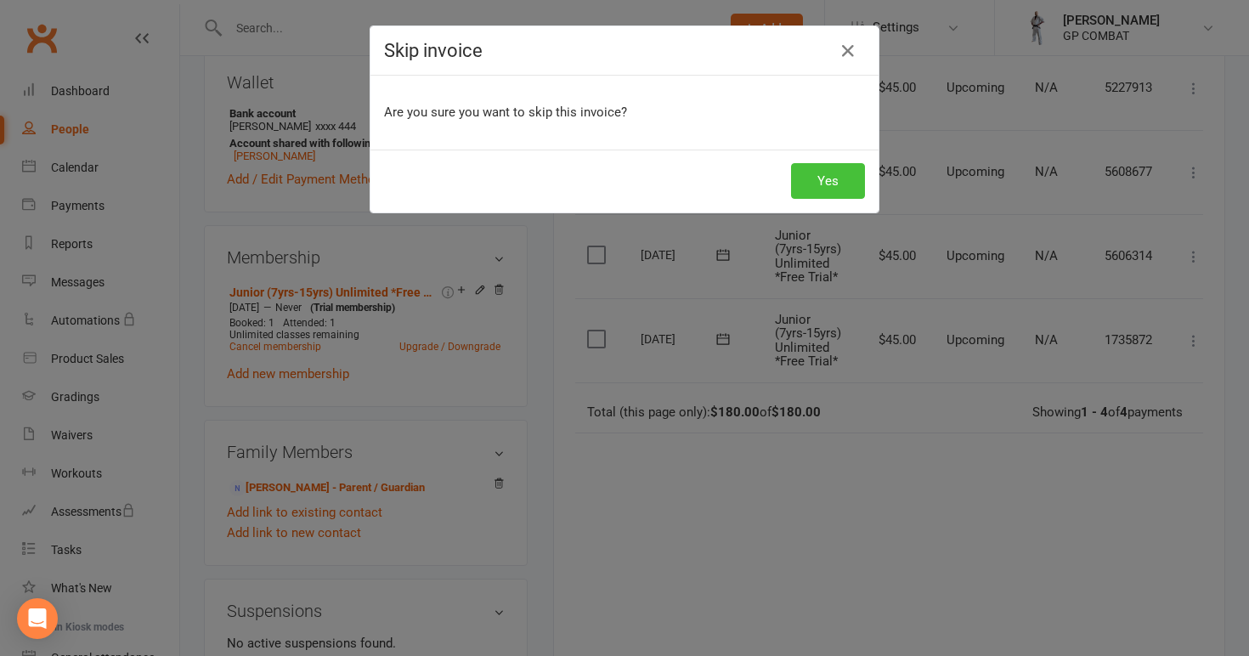
click at [830, 182] on button "Yes" at bounding box center [828, 181] width 74 height 36
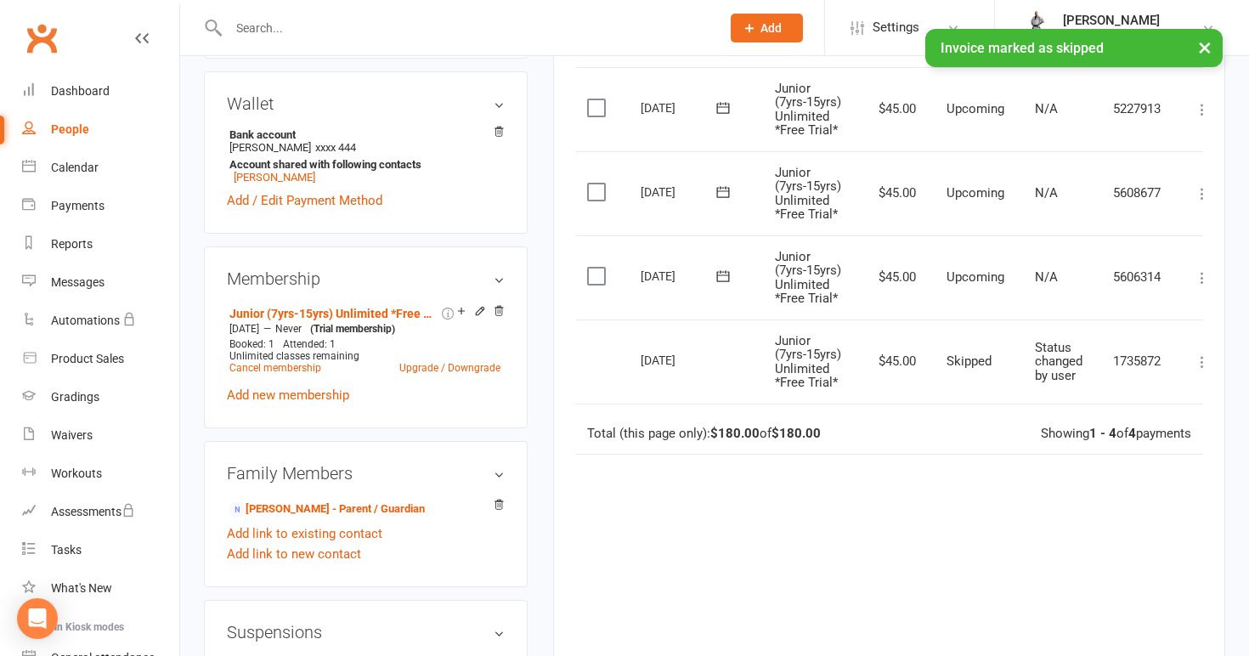
scroll to position [512, 0]
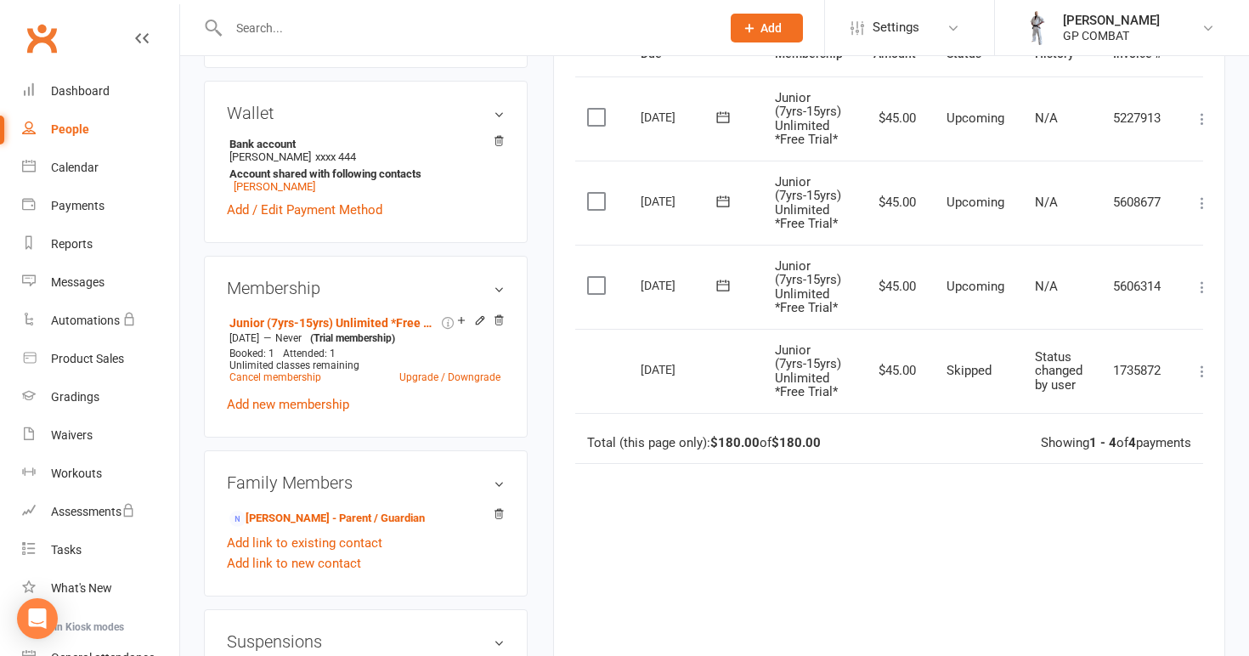
click at [78, 131] on div "People" at bounding box center [70, 129] width 38 height 14
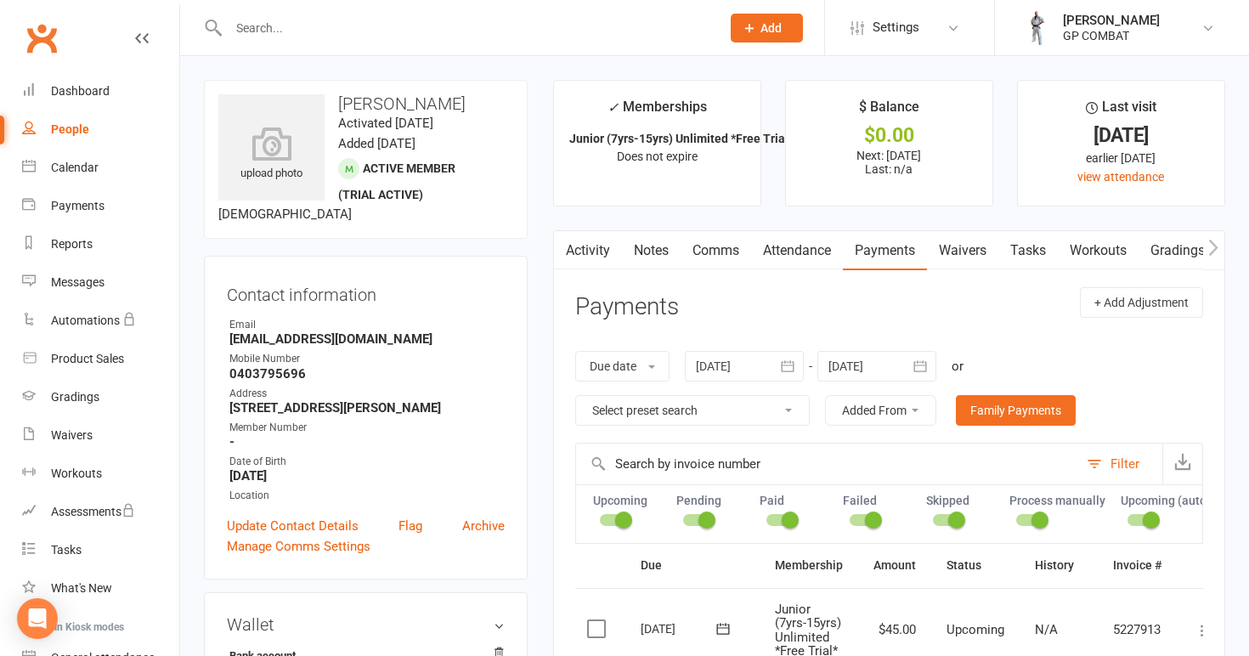
select select "100"
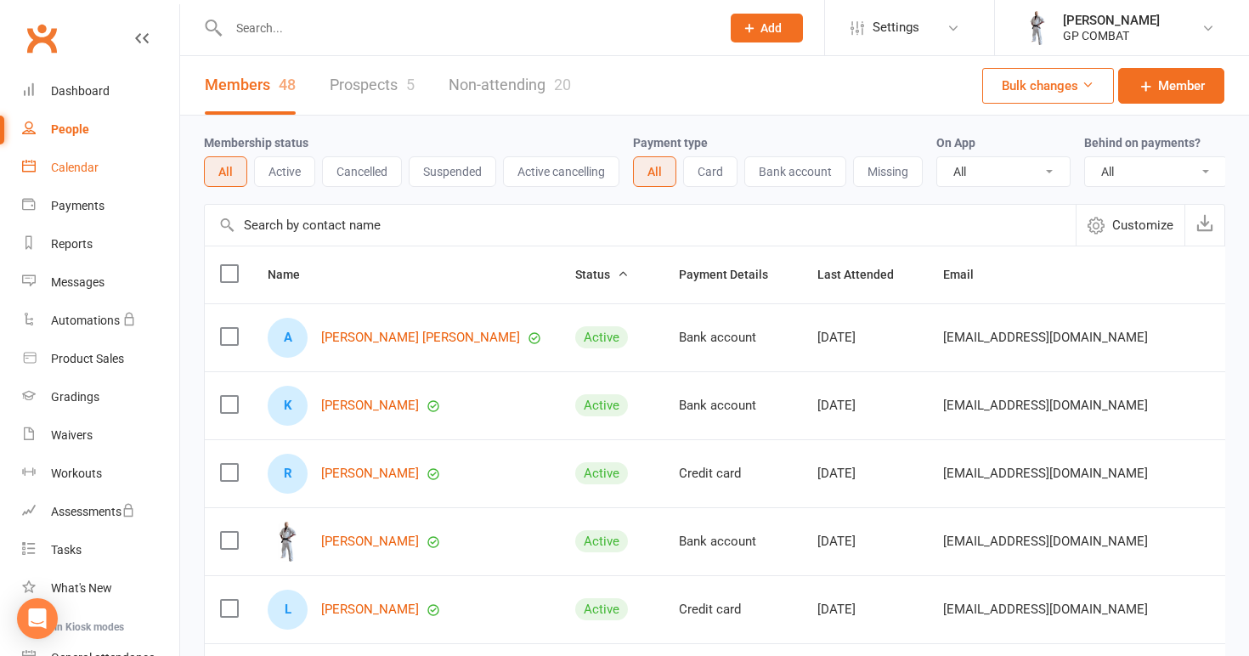
click at [105, 167] on link "Calendar" at bounding box center [100, 168] width 157 height 38
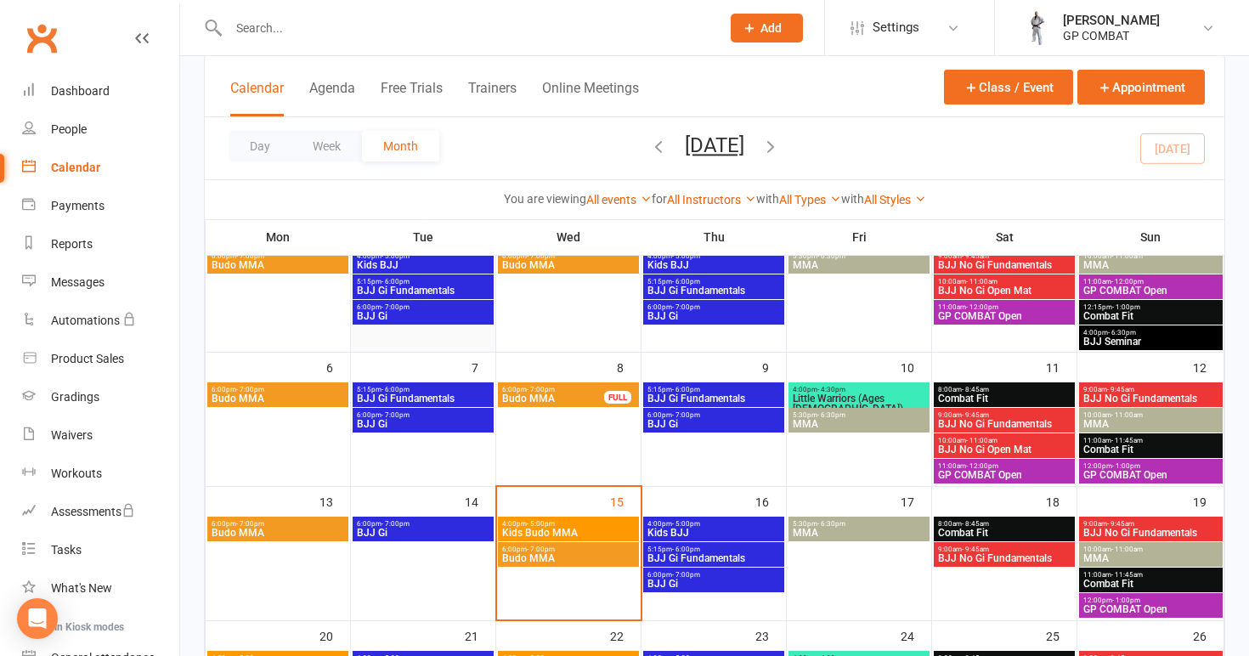
scroll to position [180, 0]
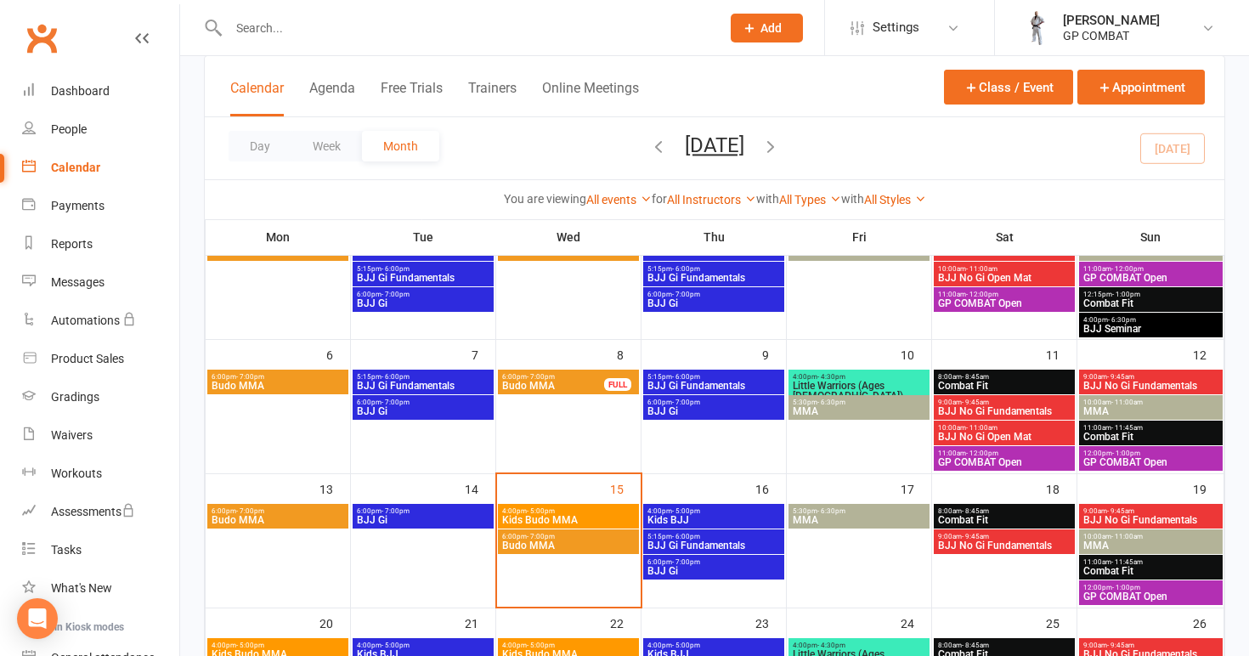
click at [688, 517] on span "Kids BJJ" at bounding box center [714, 520] width 134 height 10
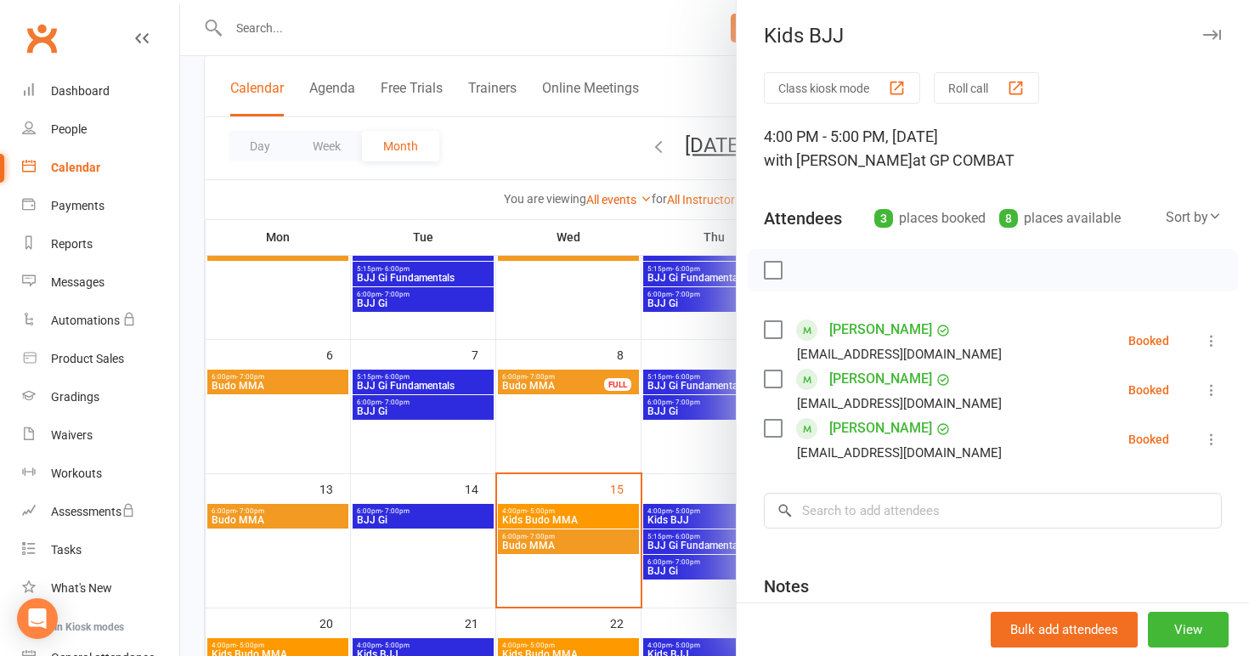
click at [597, 421] on div at bounding box center [714, 328] width 1069 height 656
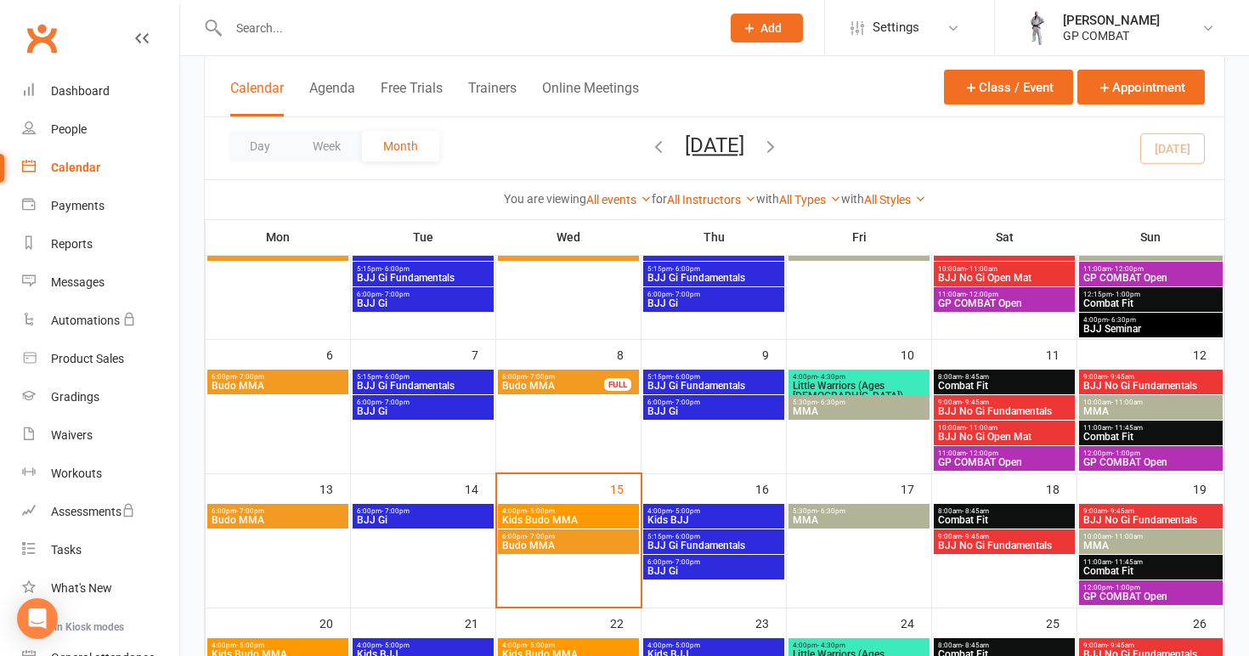
click at [718, 541] on span "BJJ Gi Fundamentals" at bounding box center [714, 546] width 134 height 10
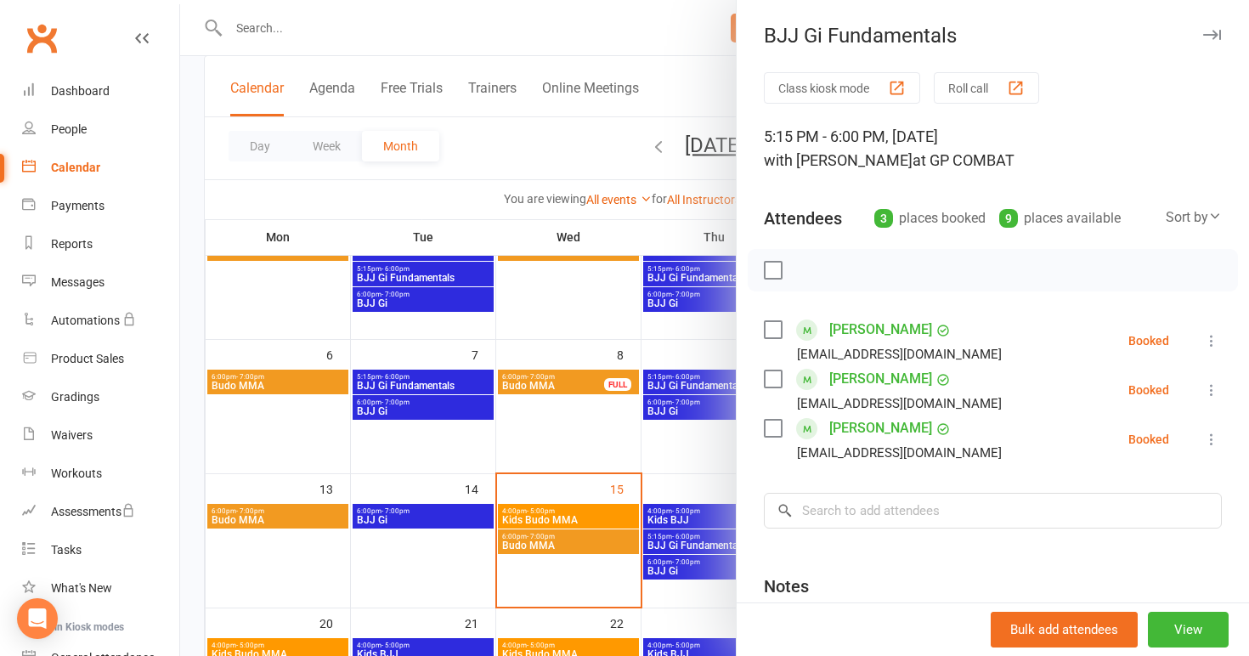
click at [709, 447] on div at bounding box center [714, 328] width 1069 height 656
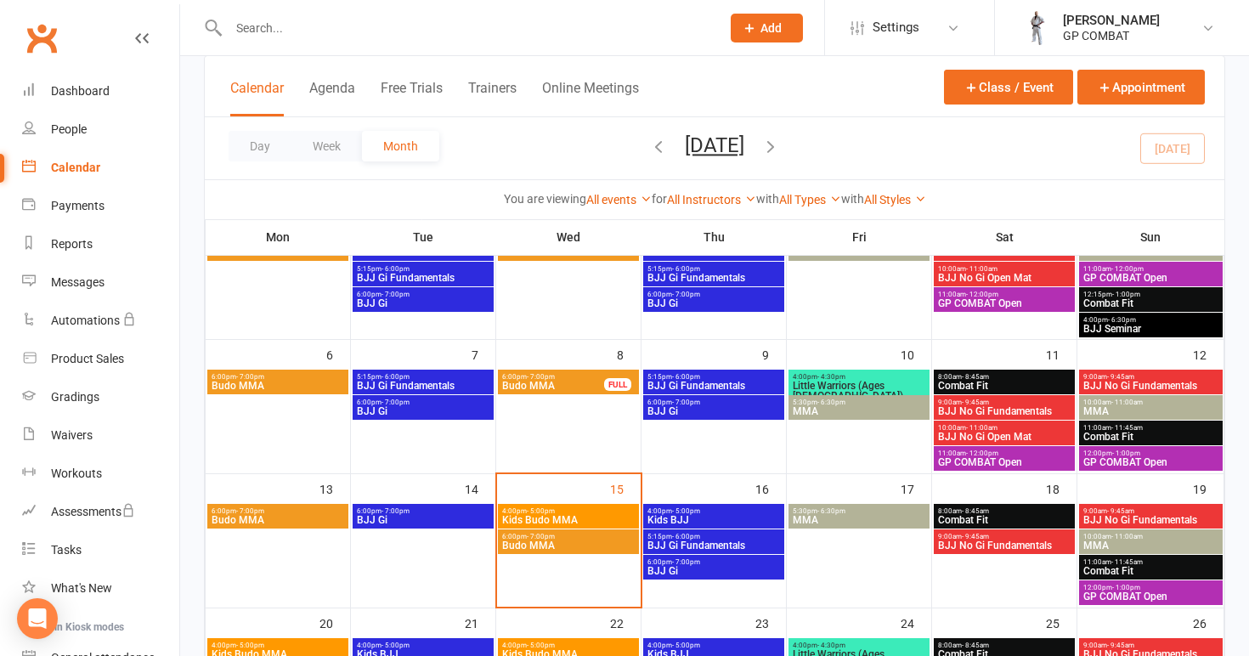
click at [710, 566] on span "BJJ Gi" at bounding box center [714, 571] width 134 height 10
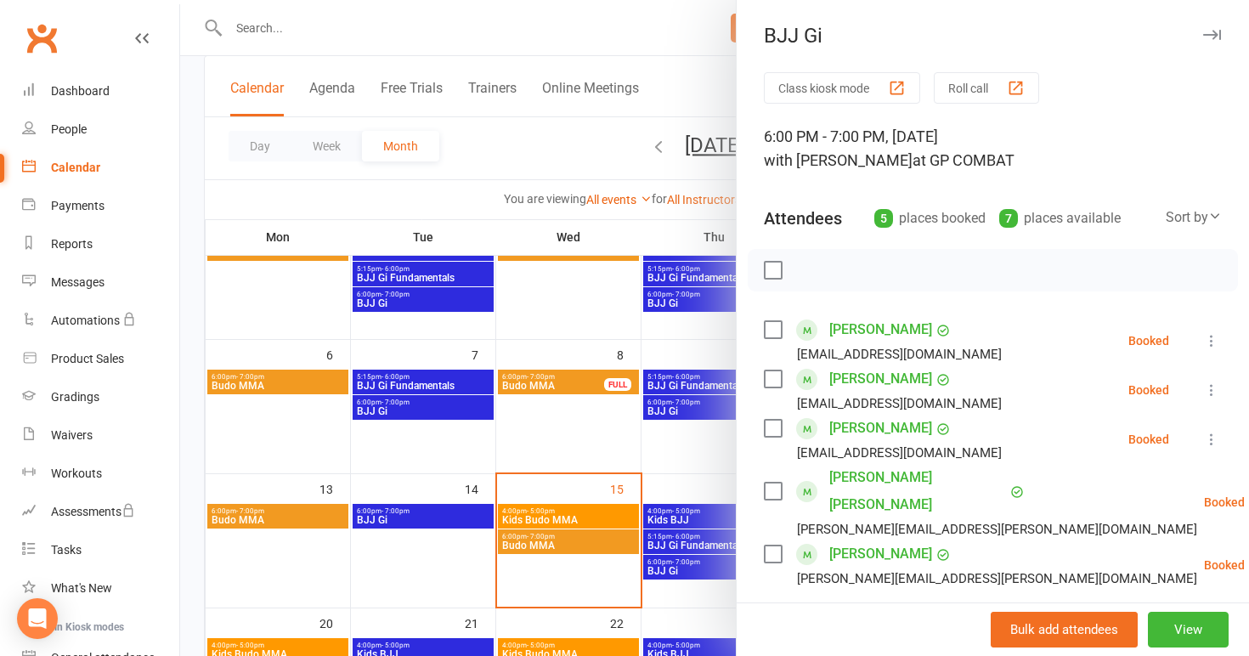
click at [636, 466] on div at bounding box center [714, 328] width 1069 height 656
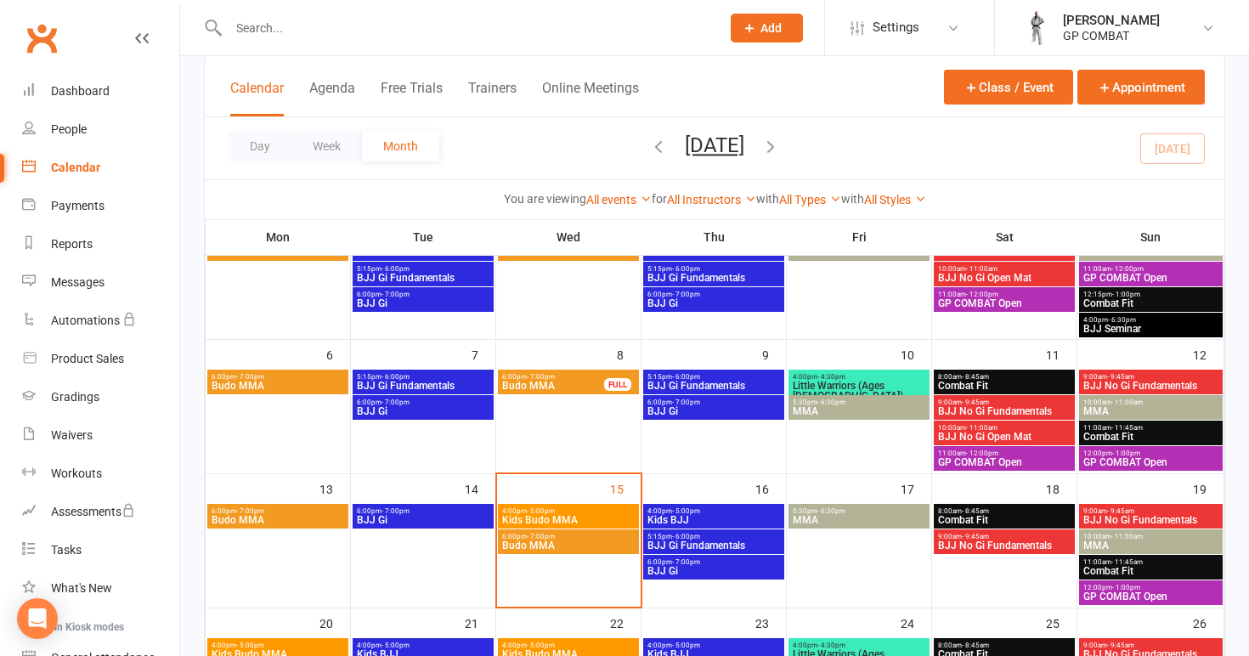
click at [859, 518] on span "MMA" at bounding box center [859, 520] width 134 height 10
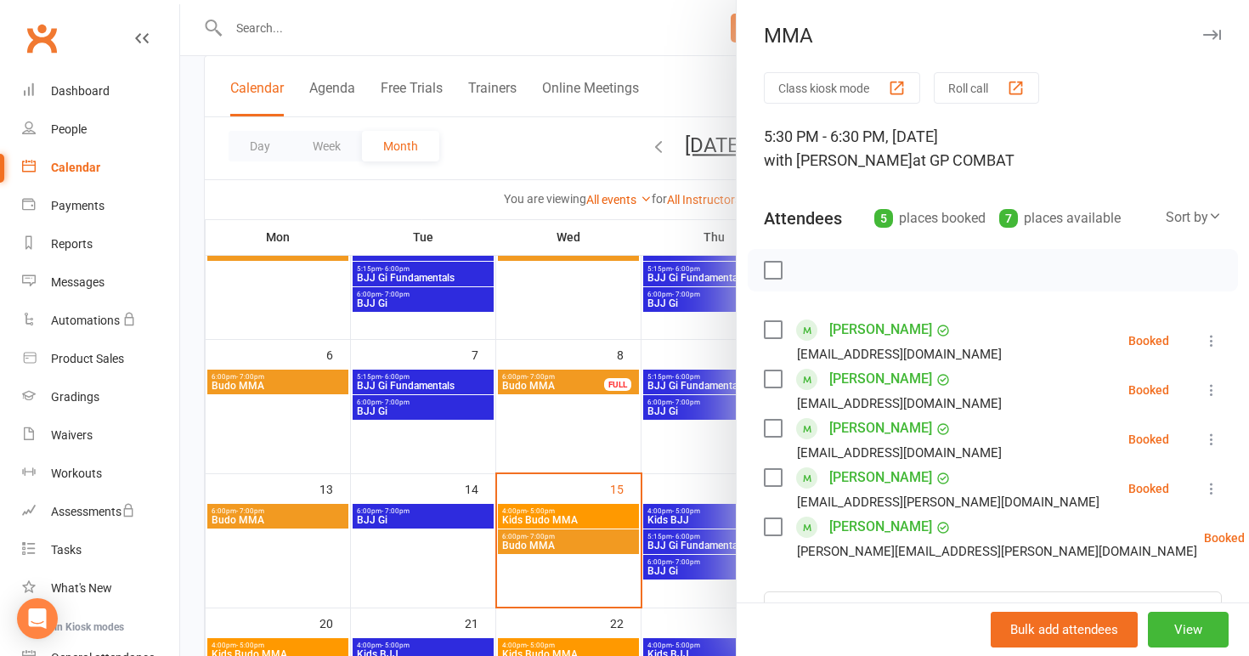
click at [719, 480] on div at bounding box center [714, 328] width 1069 height 656
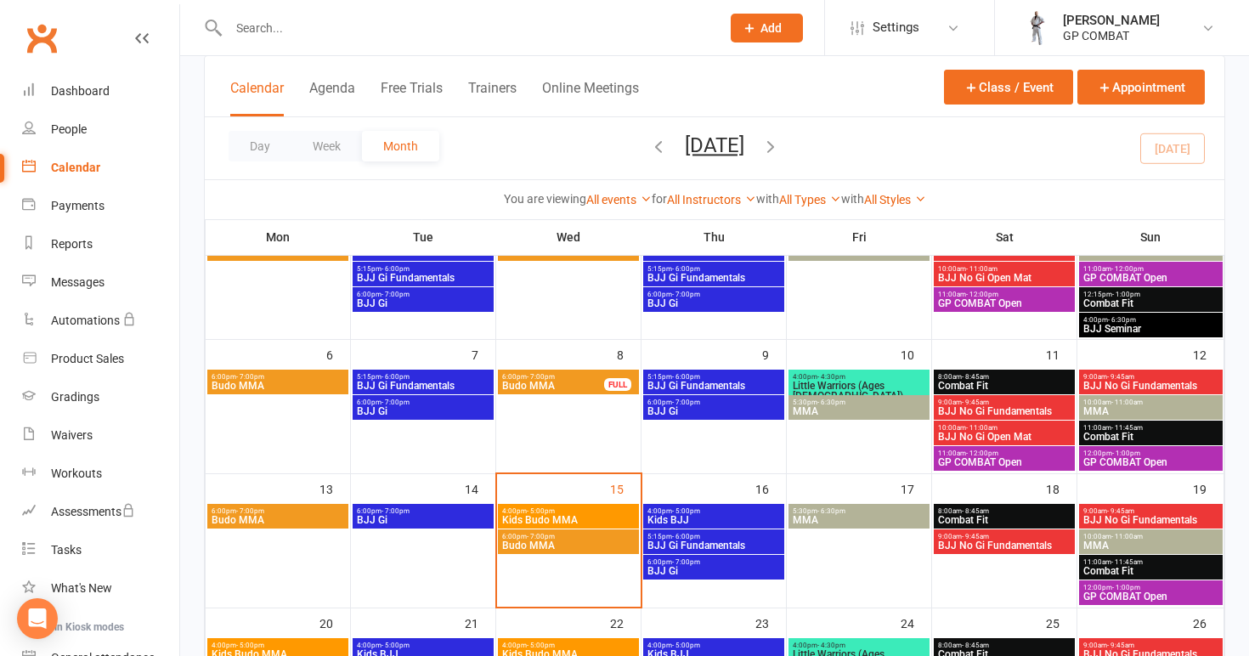
click at [998, 515] on span "Combat Fit" at bounding box center [1004, 520] width 134 height 10
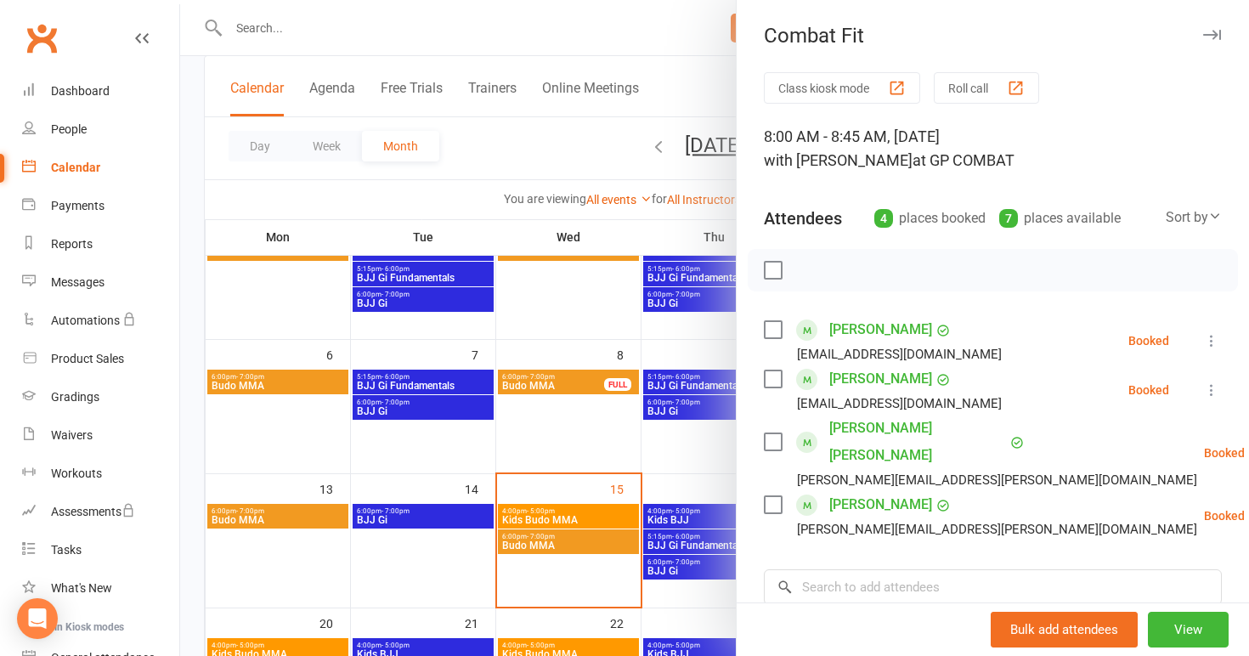
click at [716, 453] on div at bounding box center [714, 328] width 1069 height 656
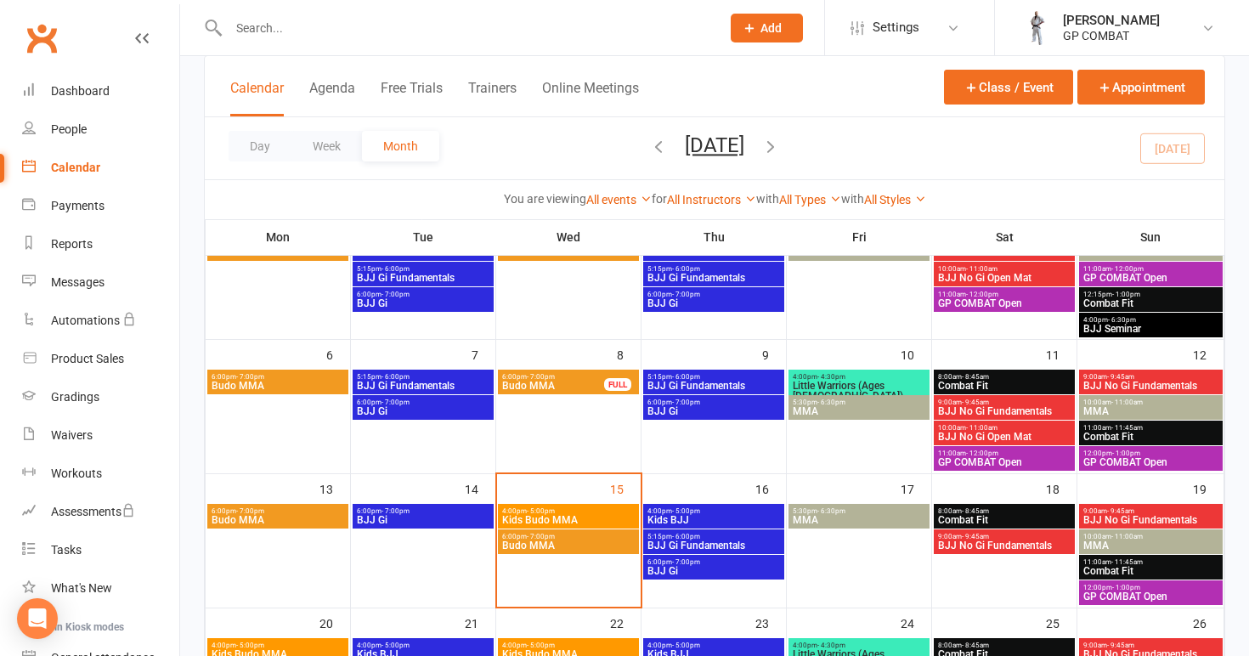
click at [980, 546] on span "BJJ No Gi Fundamentals" at bounding box center [1004, 546] width 134 height 10
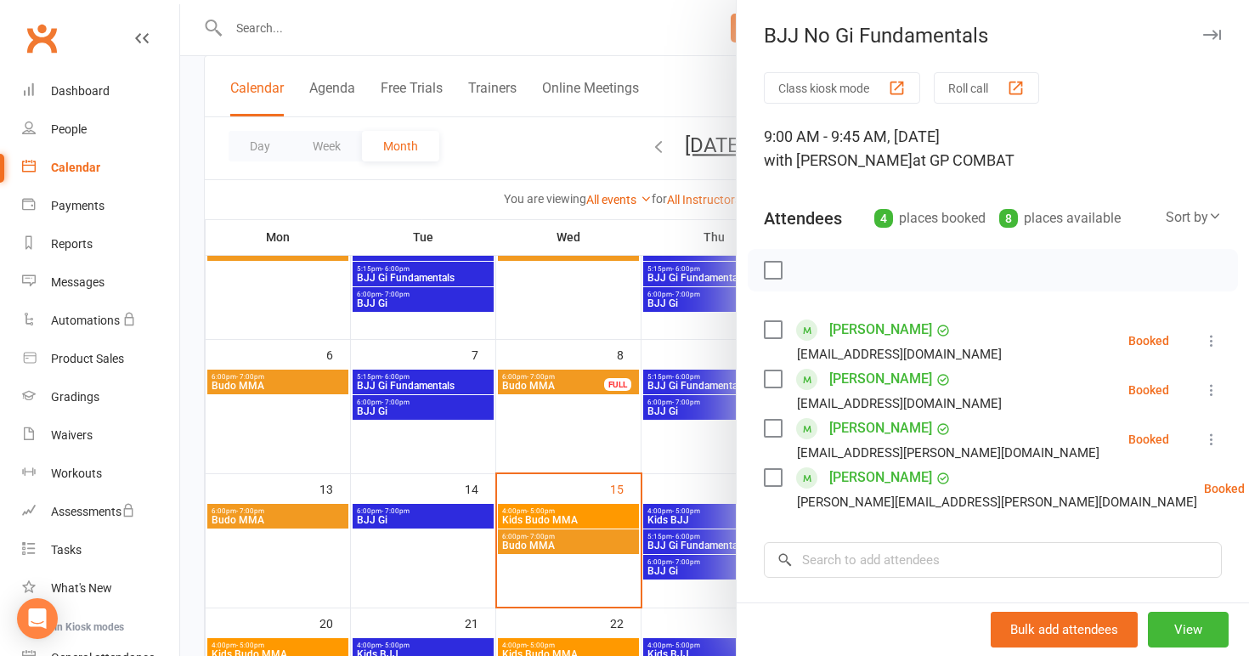
click at [708, 606] on div at bounding box center [714, 328] width 1069 height 656
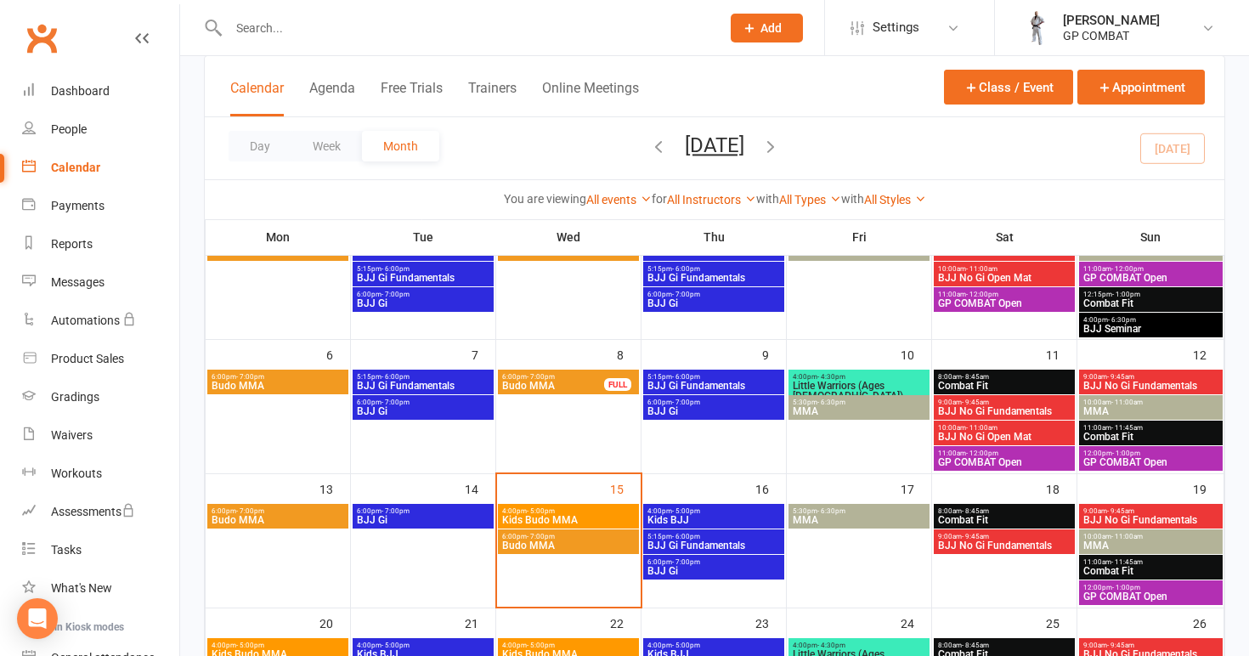
click at [1147, 512] on span "9:00am - 9:45am" at bounding box center [1151, 511] width 137 height 8
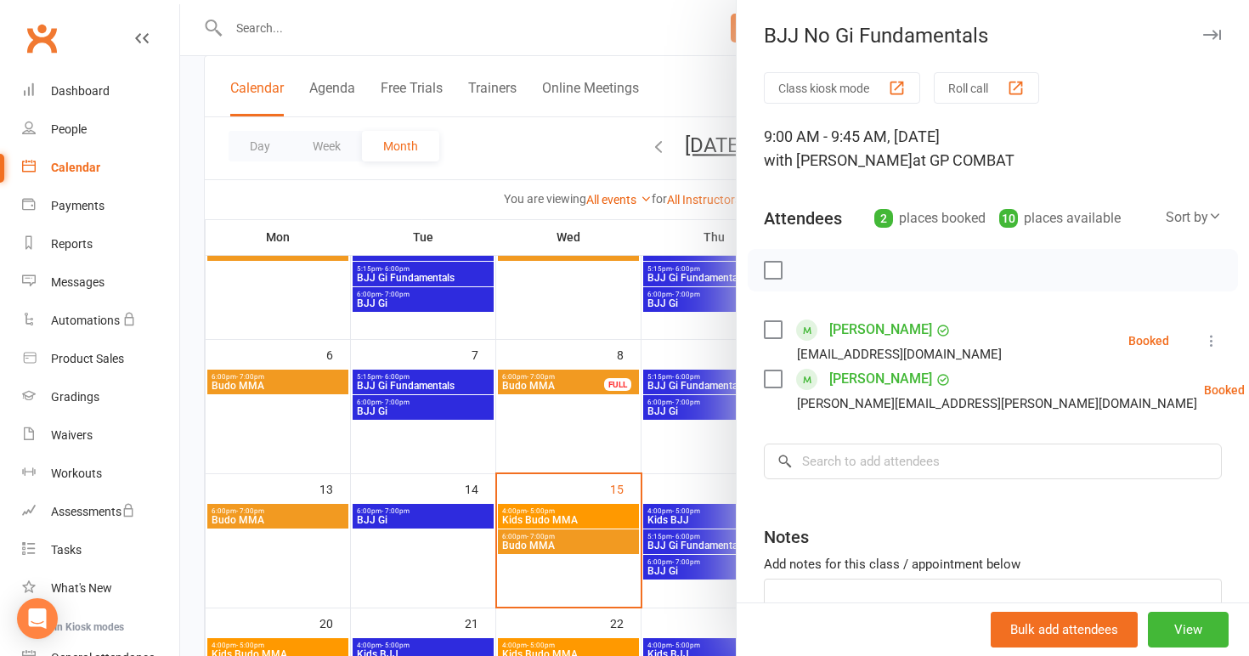
click at [591, 507] on div at bounding box center [714, 328] width 1069 height 656
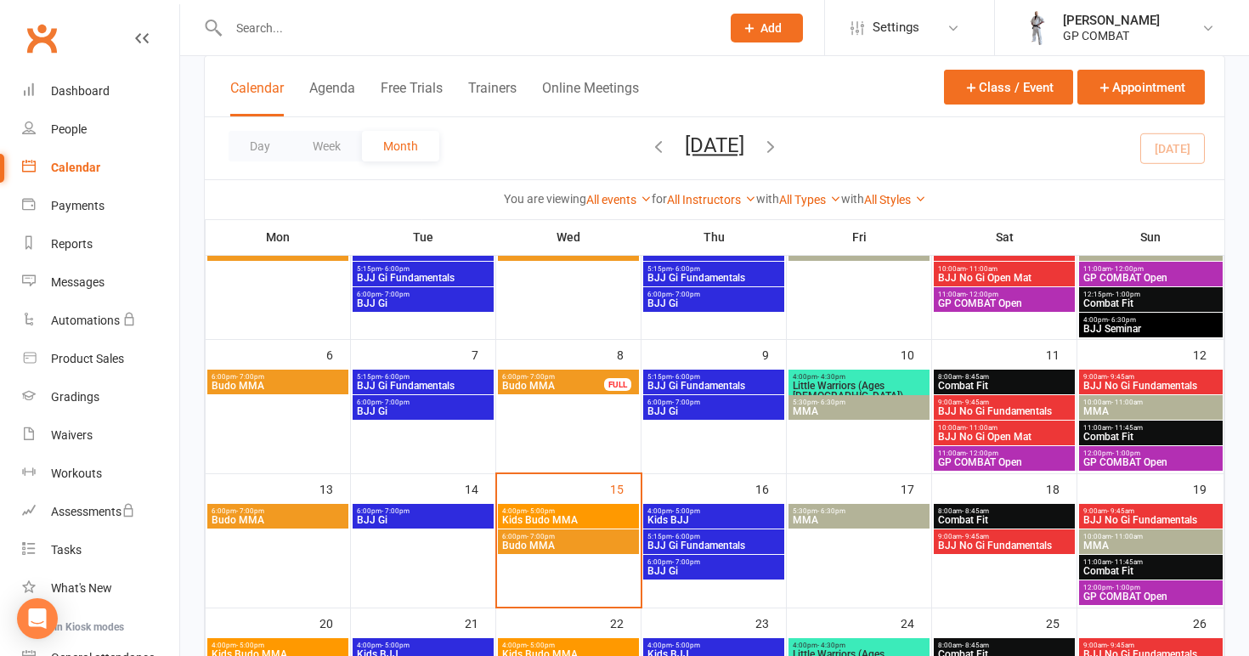
click at [1127, 540] on span "- 11:00am" at bounding box center [1127, 537] width 31 height 8
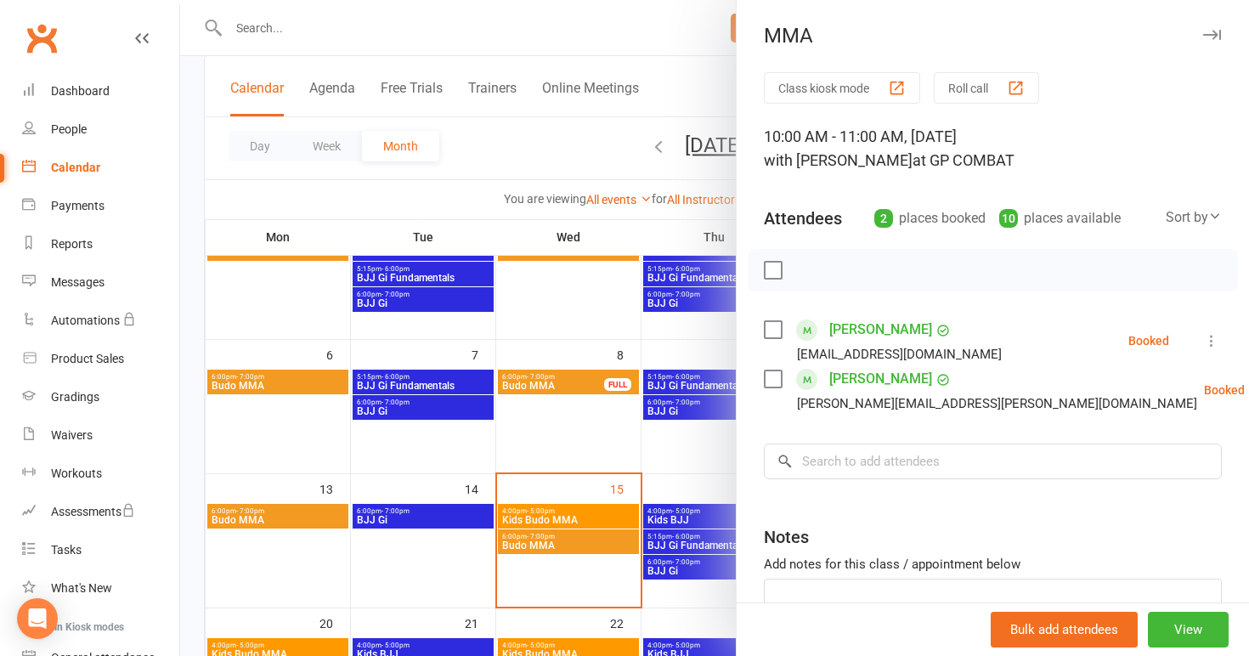
click at [571, 518] on div at bounding box center [714, 328] width 1069 height 656
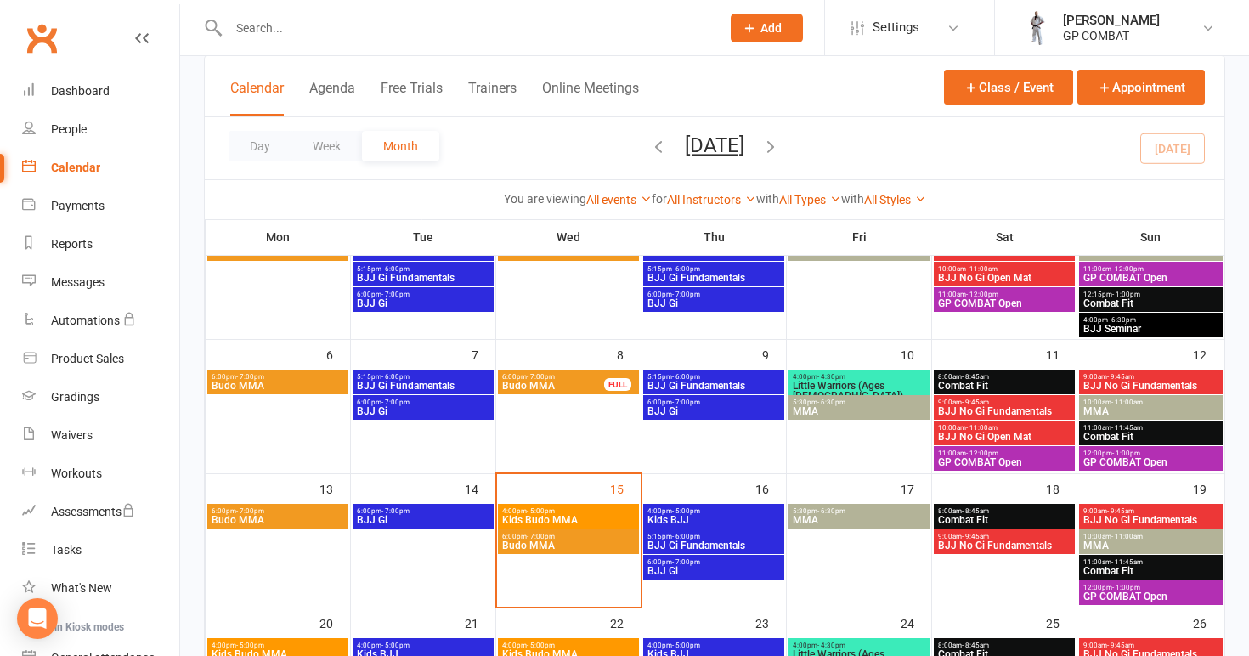
click at [1119, 573] on span "Combat Fit" at bounding box center [1151, 571] width 137 height 10
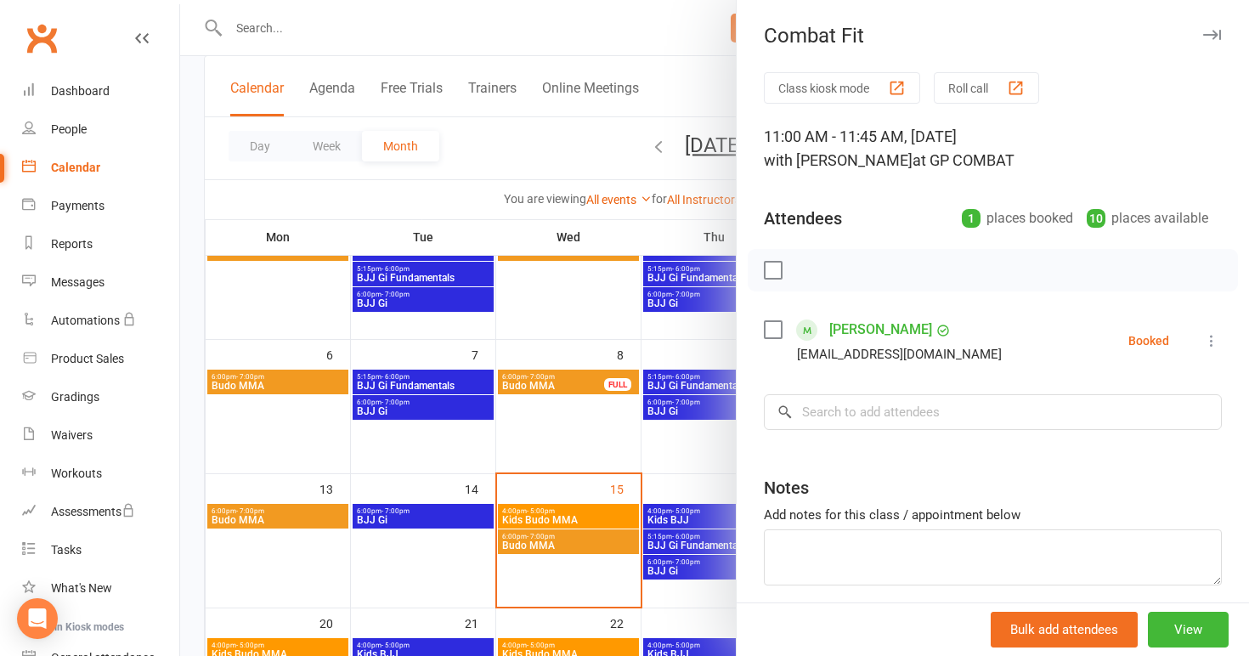
click at [612, 522] on div at bounding box center [714, 328] width 1069 height 656
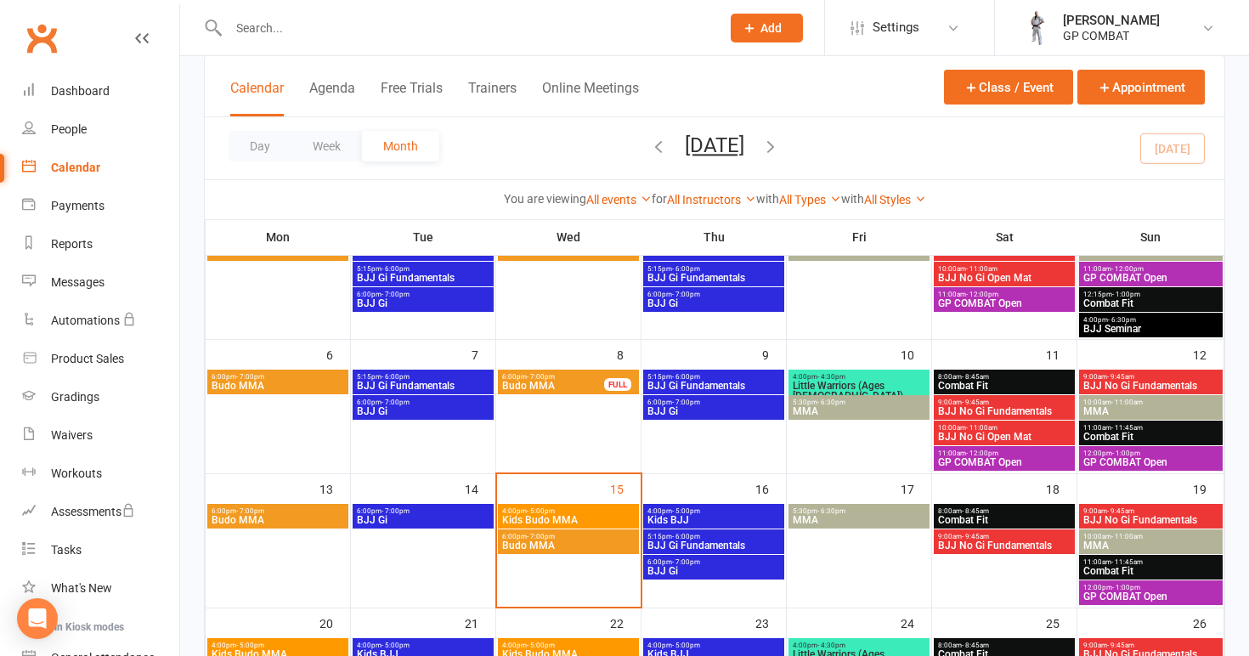
click at [1121, 595] on span "GP COMBAT Open" at bounding box center [1151, 596] width 137 height 10
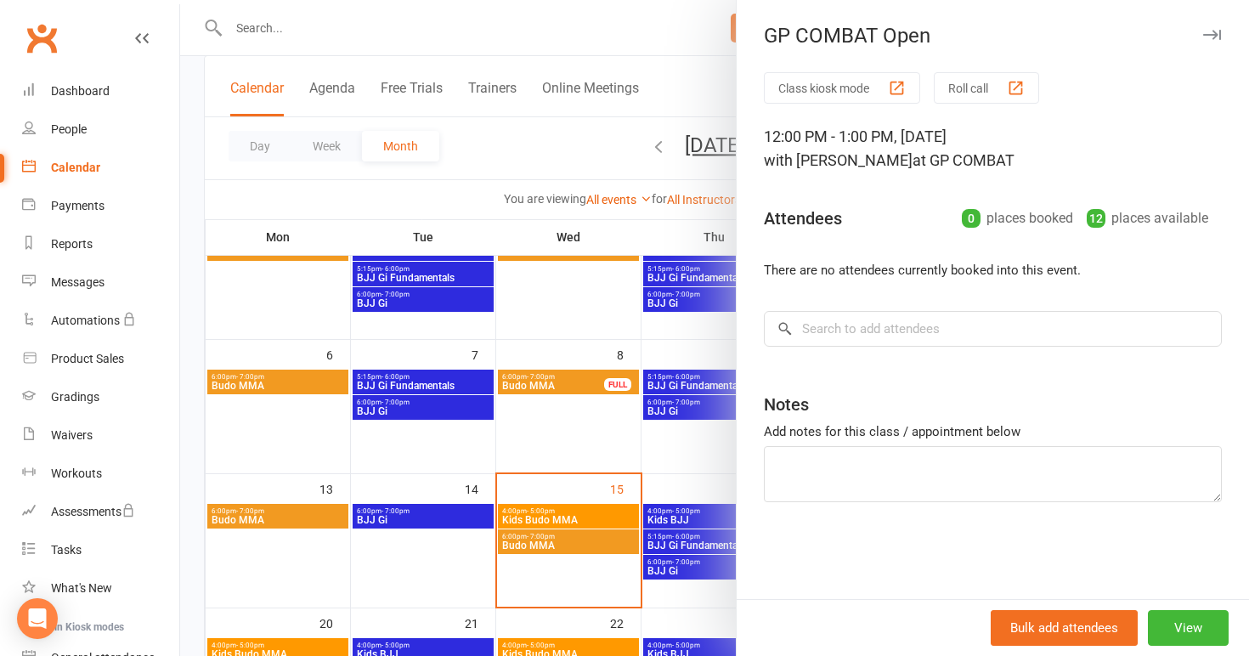
click at [600, 449] on div at bounding box center [714, 328] width 1069 height 656
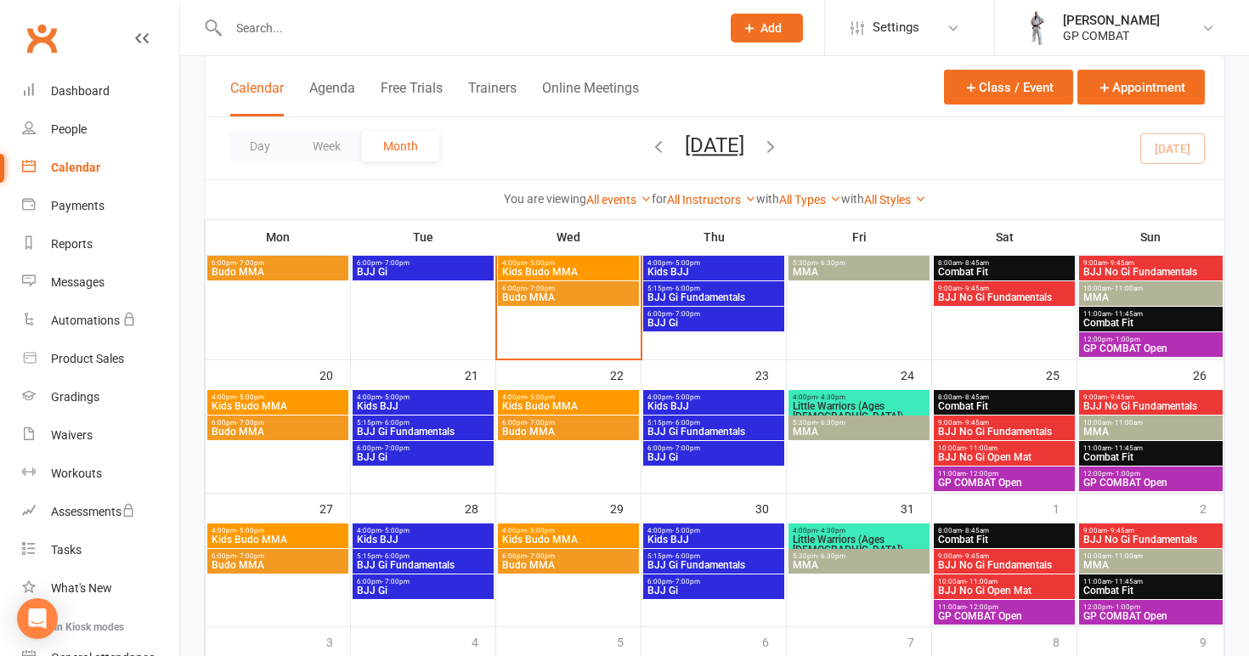
scroll to position [455, 0]
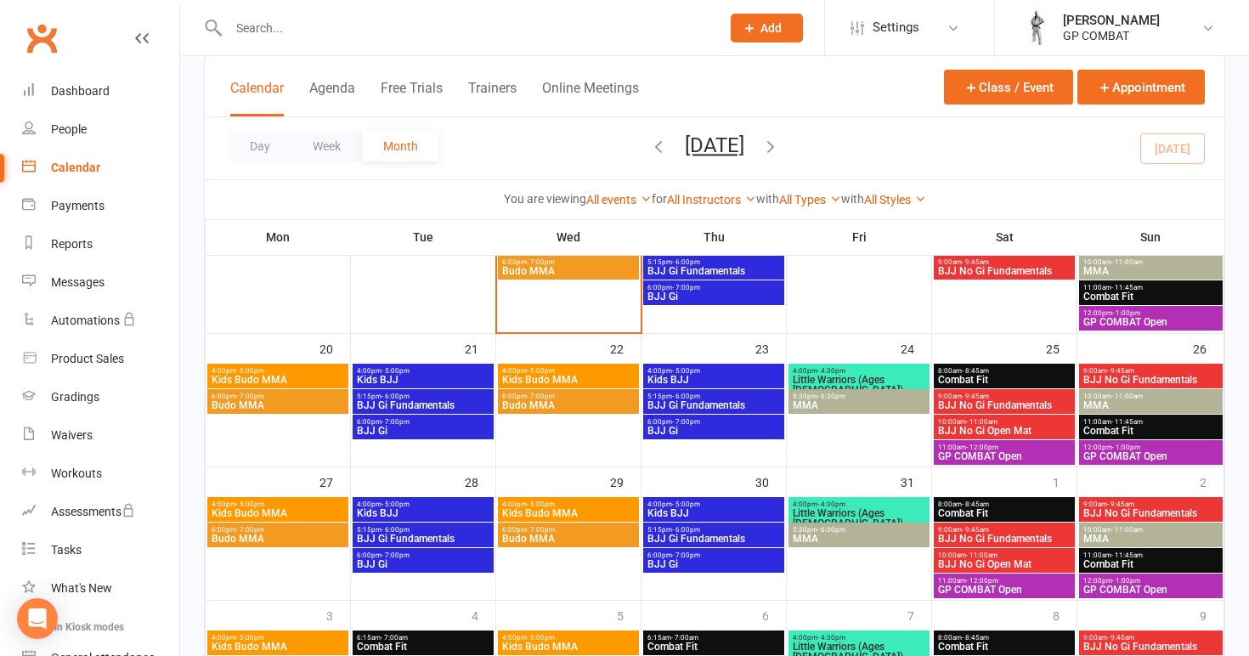
click at [272, 372] on span "4:00pm - 5:00pm" at bounding box center [278, 371] width 134 height 8
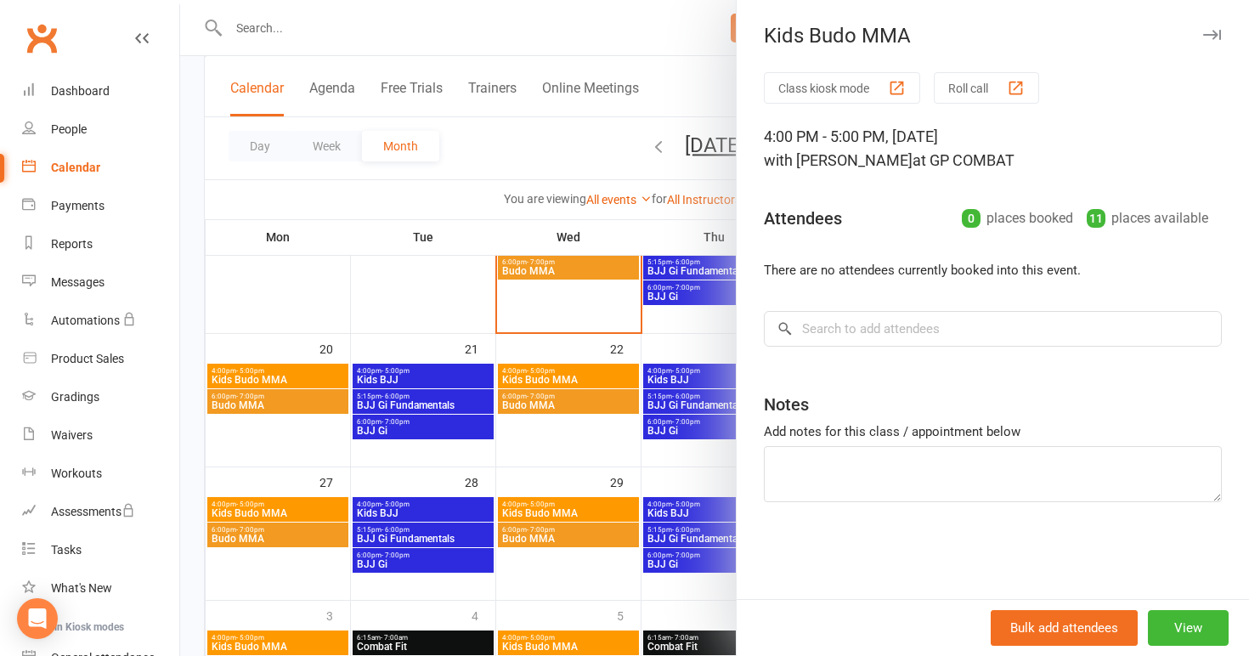
click at [295, 422] on div at bounding box center [714, 328] width 1069 height 656
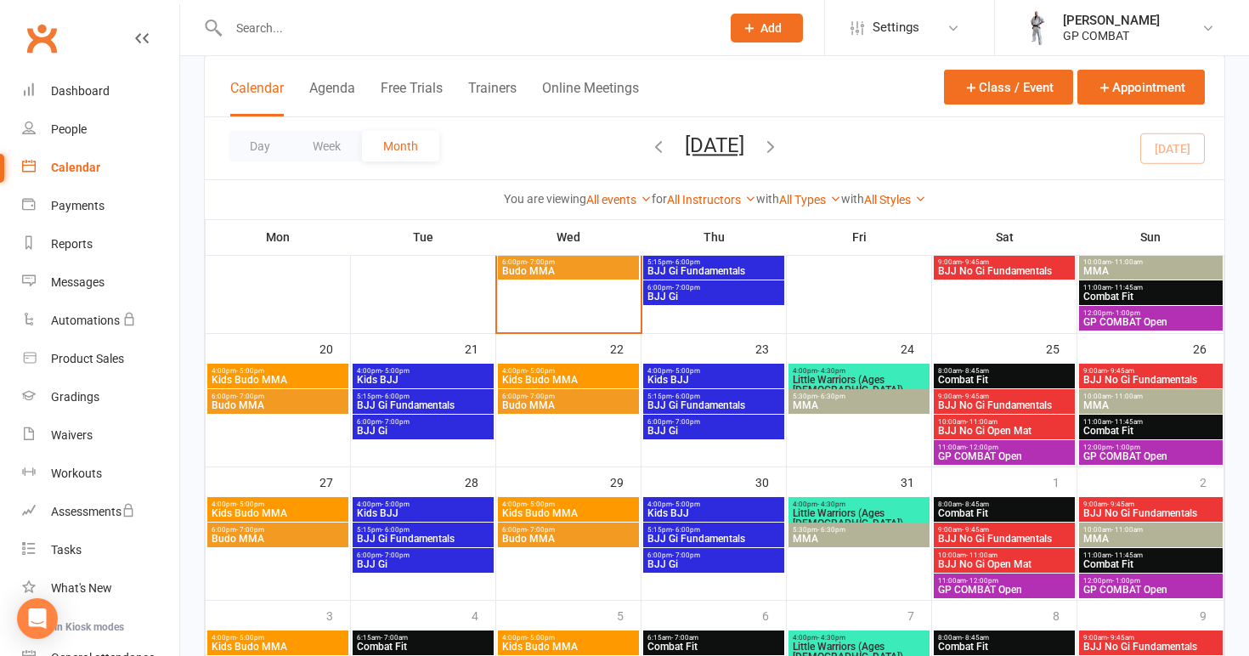
click at [297, 400] on span "Budo MMA" at bounding box center [278, 405] width 134 height 10
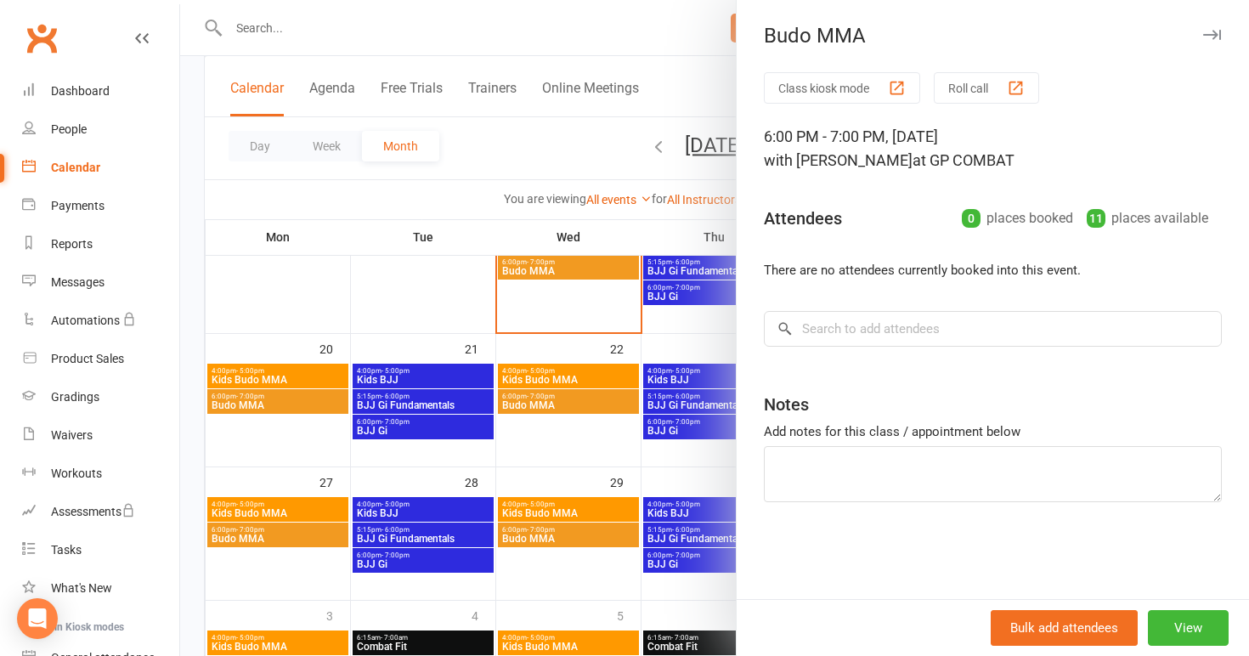
click at [420, 381] on div at bounding box center [714, 328] width 1069 height 656
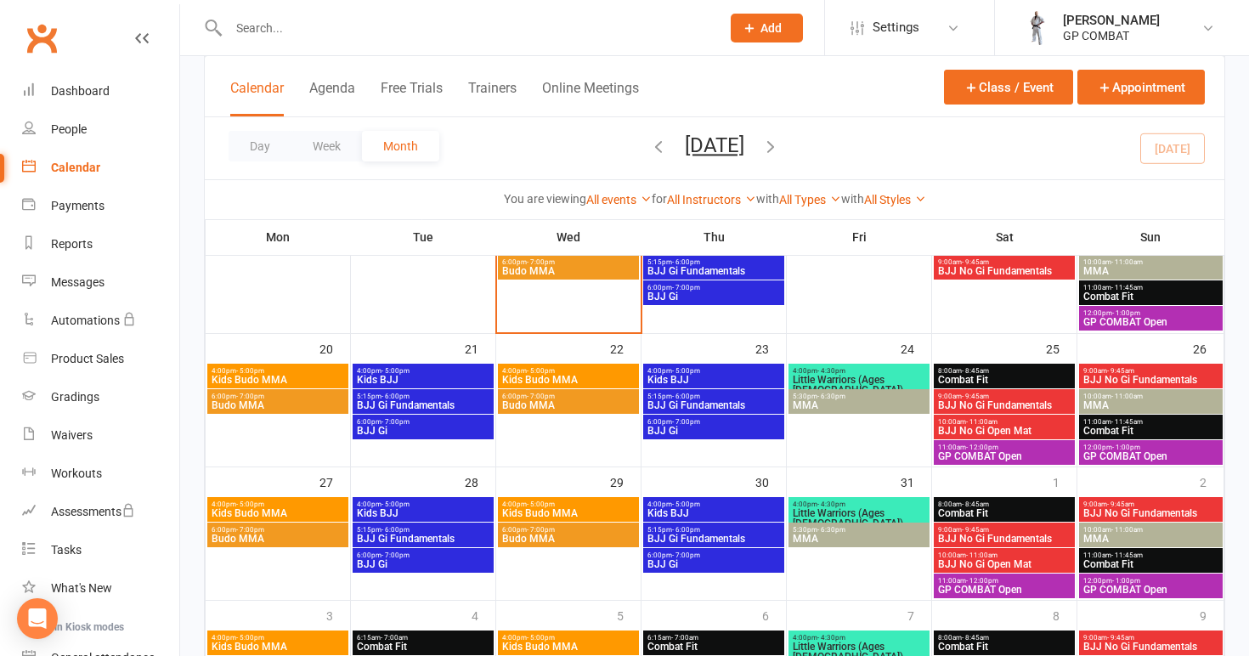
click at [420, 381] on span "Kids BJJ" at bounding box center [423, 380] width 134 height 10
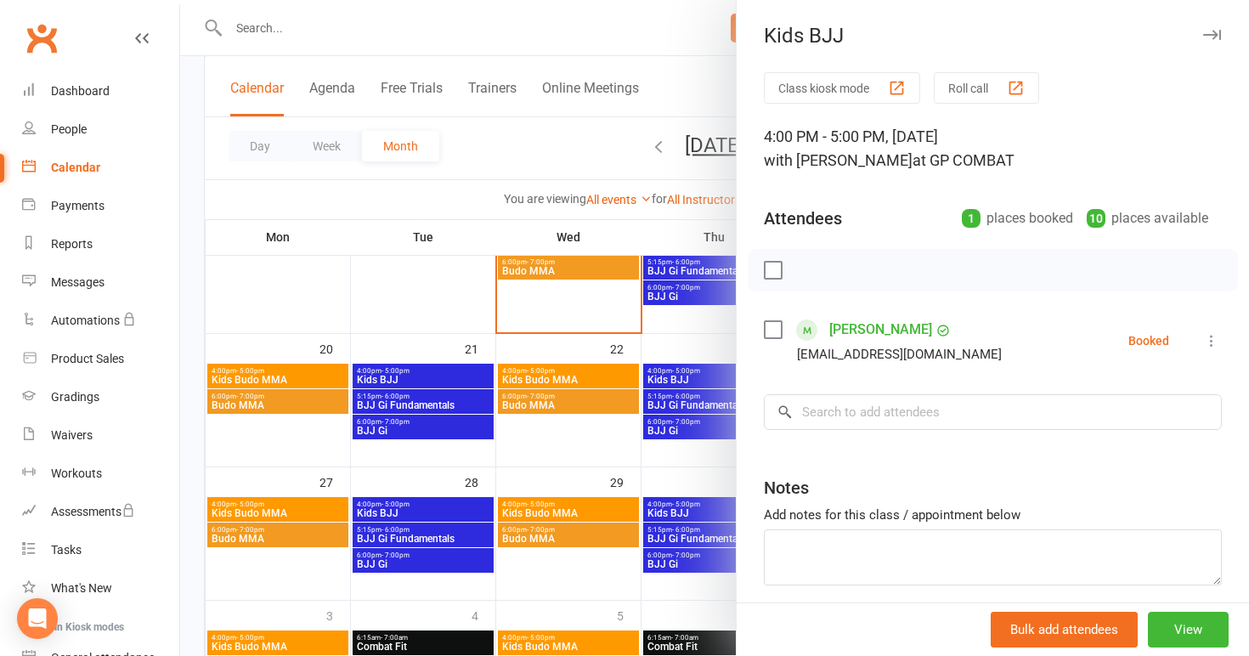
click at [421, 404] on div at bounding box center [714, 328] width 1069 height 656
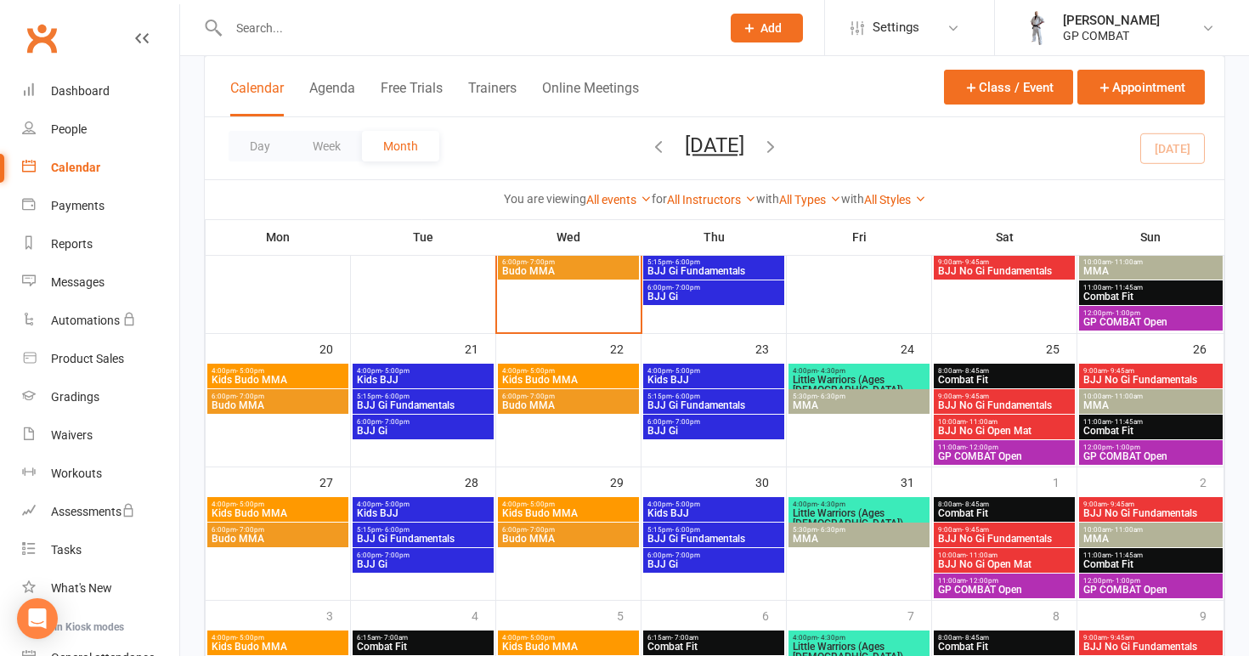
click at [421, 404] on span "BJJ Gi Fundamentals" at bounding box center [423, 405] width 134 height 10
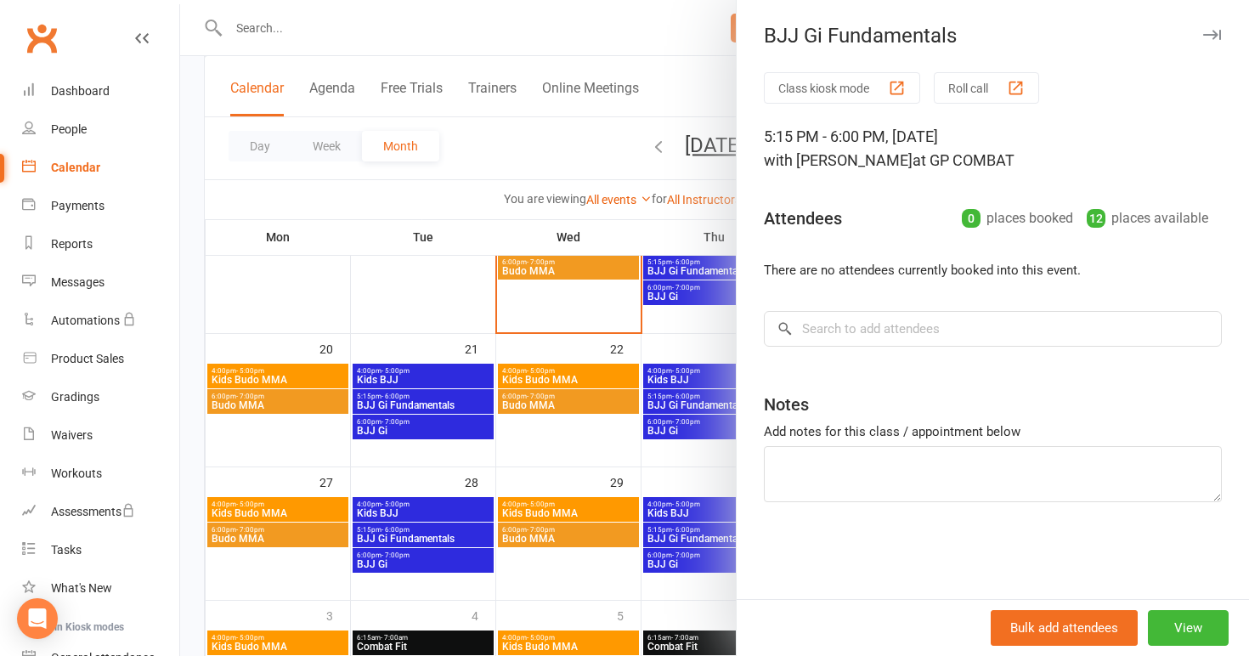
click at [421, 433] on div at bounding box center [714, 328] width 1069 height 656
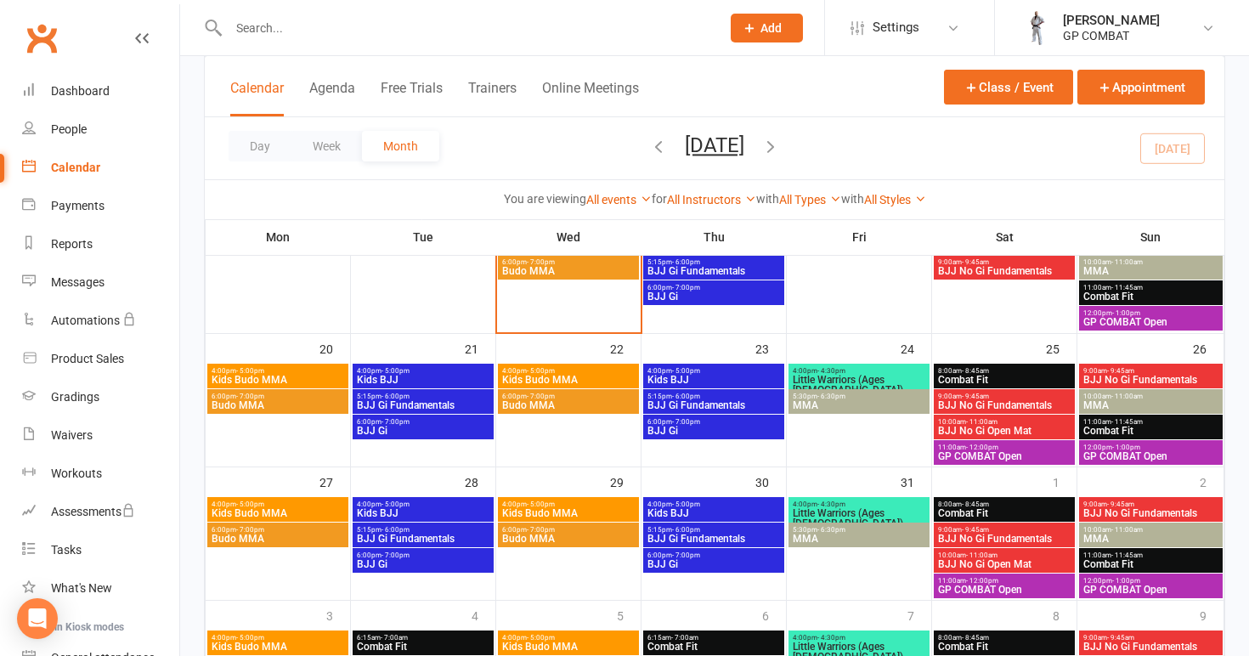
click at [421, 433] on span "BJJ Gi" at bounding box center [423, 431] width 134 height 10
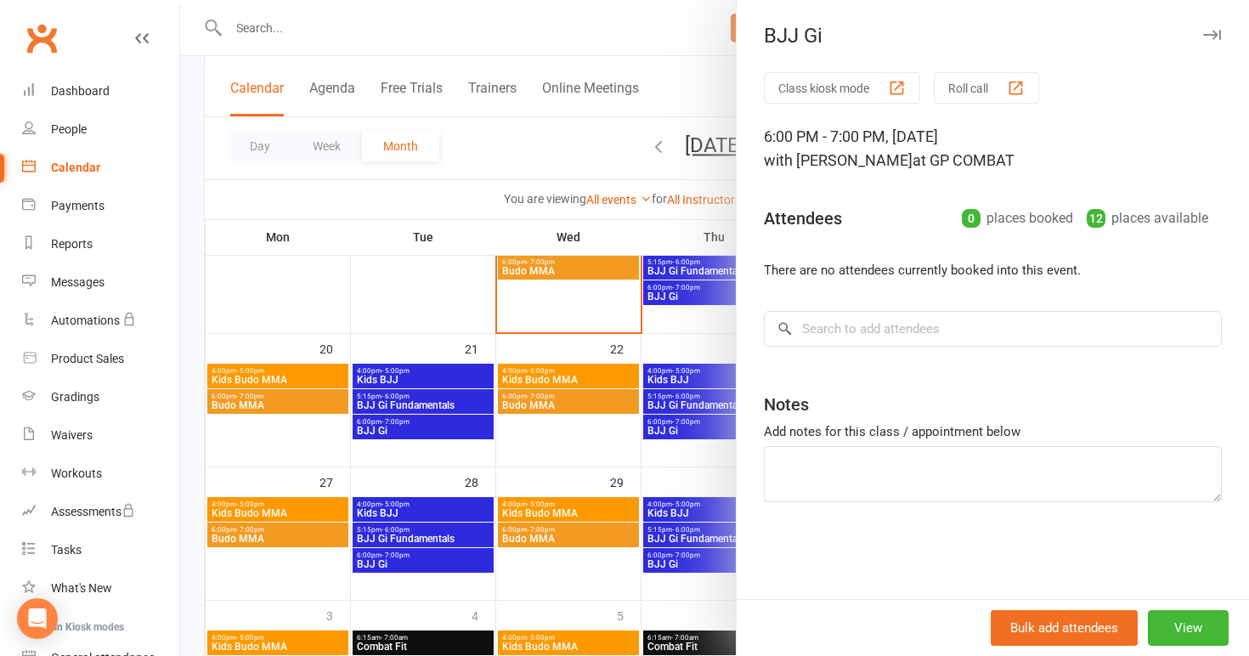
click at [546, 368] on div at bounding box center [714, 328] width 1069 height 656
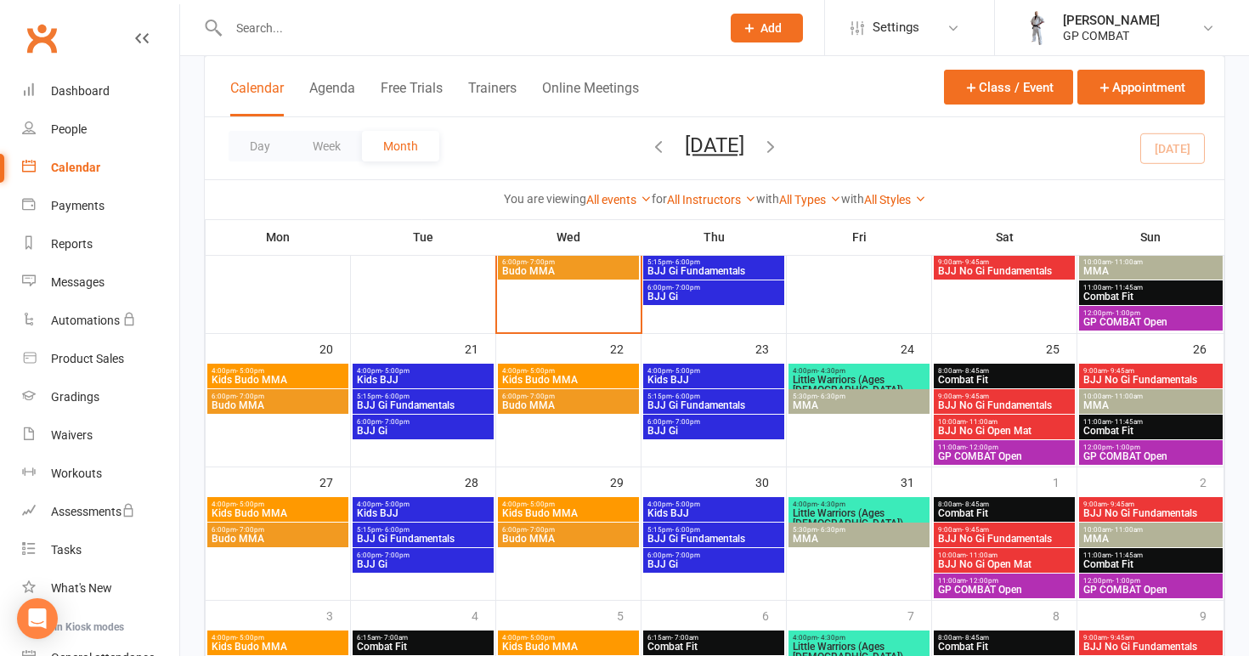
click at [550, 372] on span "- 5:00pm" at bounding box center [541, 371] width 28 height 8
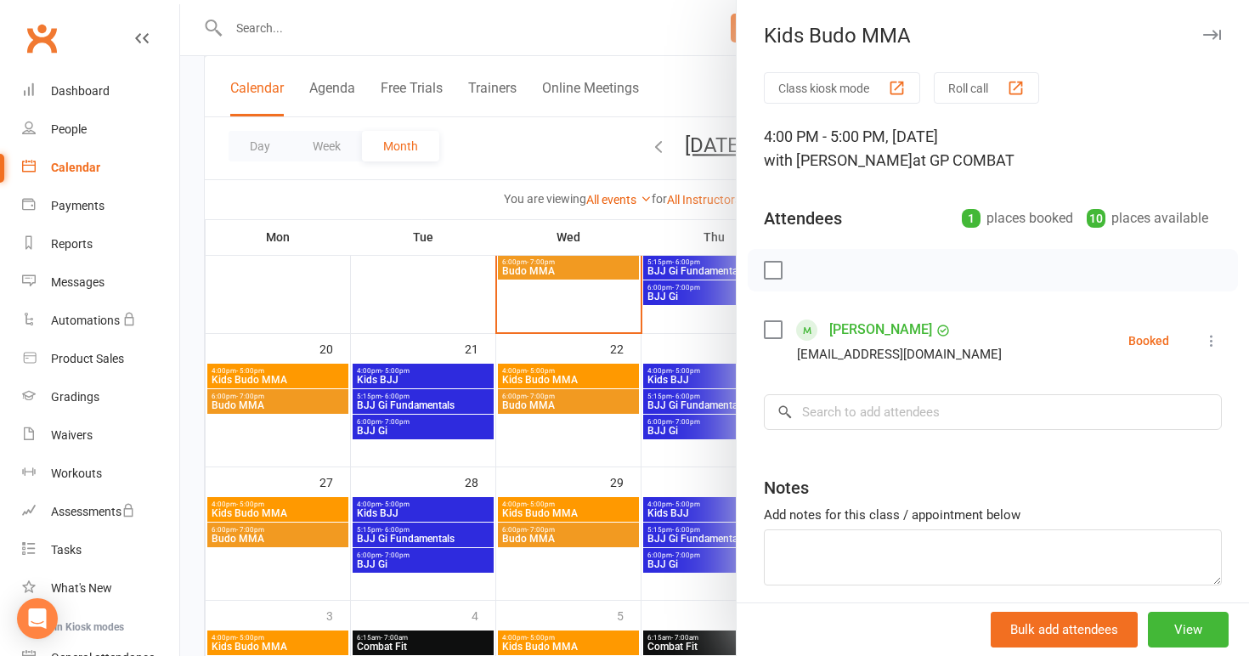
click at [559, 409] on div at bounding box center [714, 328] width 1069 height 656
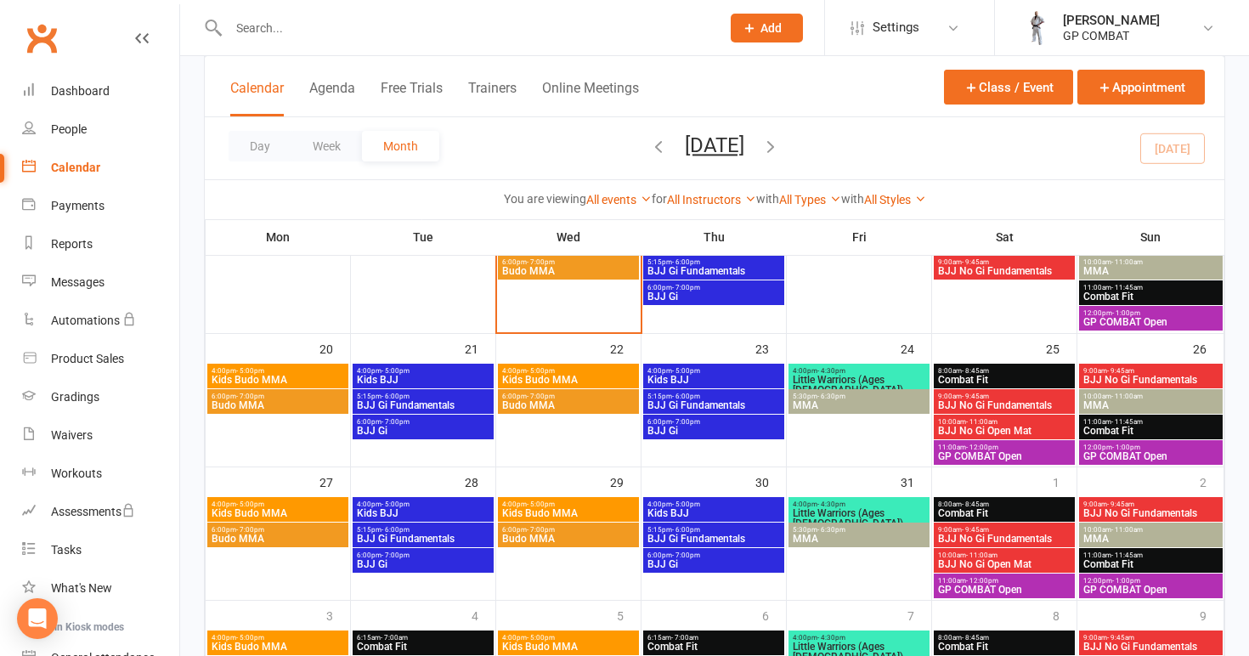
click at [559, 409] on span "Budo MMA" at bounding box center [568, 405] width 134 height 10
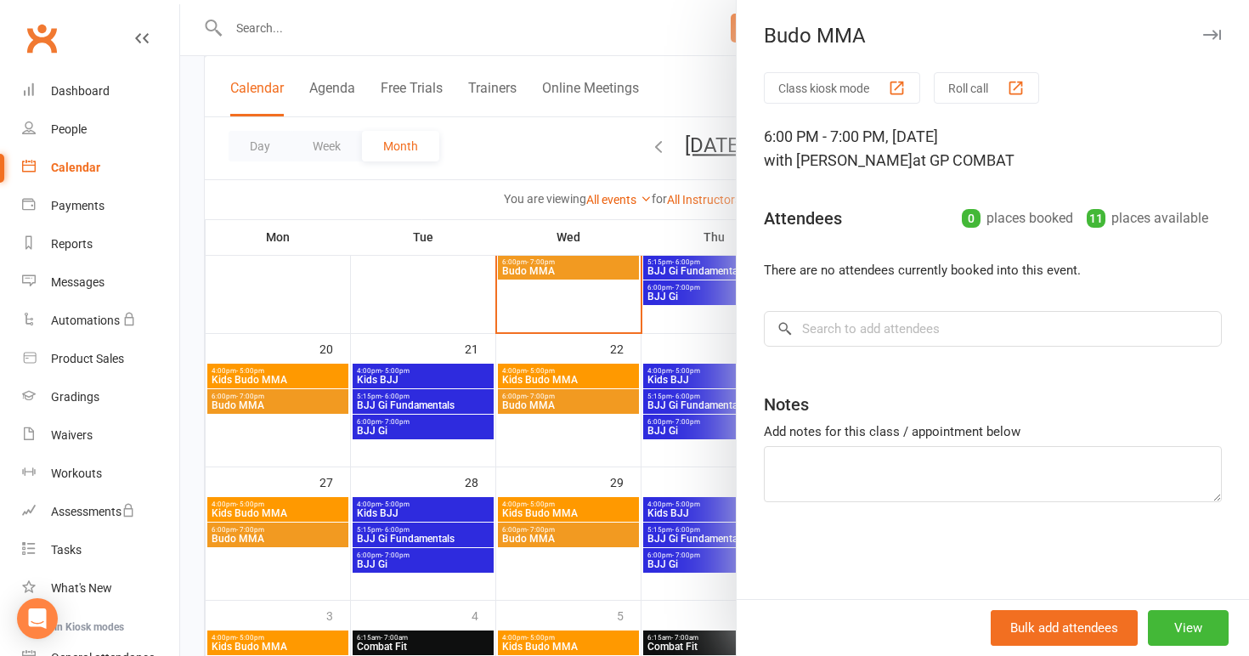
click at [705, 370] on div at bounding box center [714, 328] width 1069 height 656
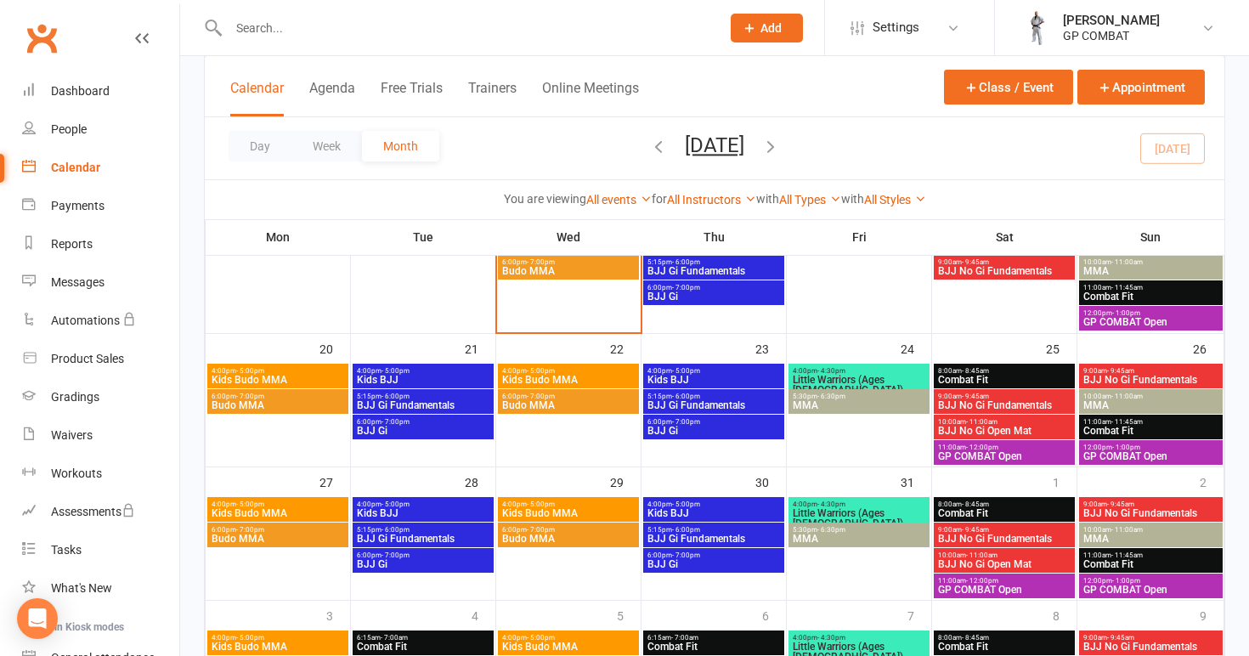
click at [705, 370] on span "4:00pm - 5:00pm" at bounding box center [714, 371] width 134 height 8
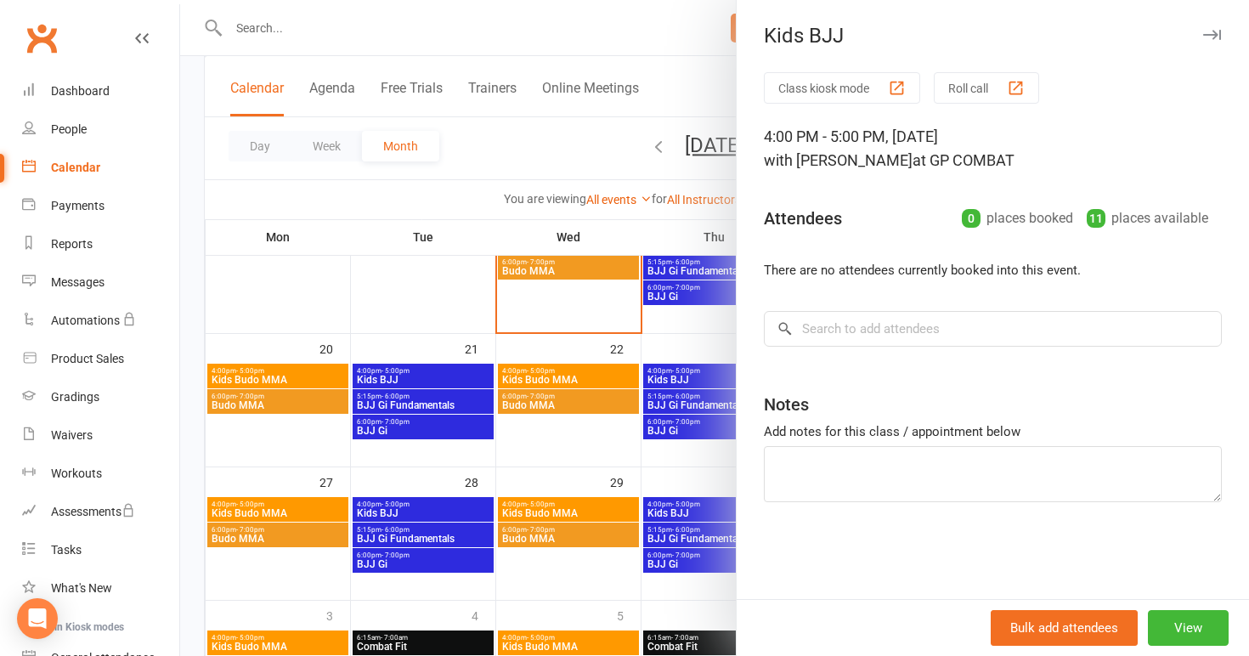
click at [704, 396] on div at bounding box center [714, 328] width 1069 height 656
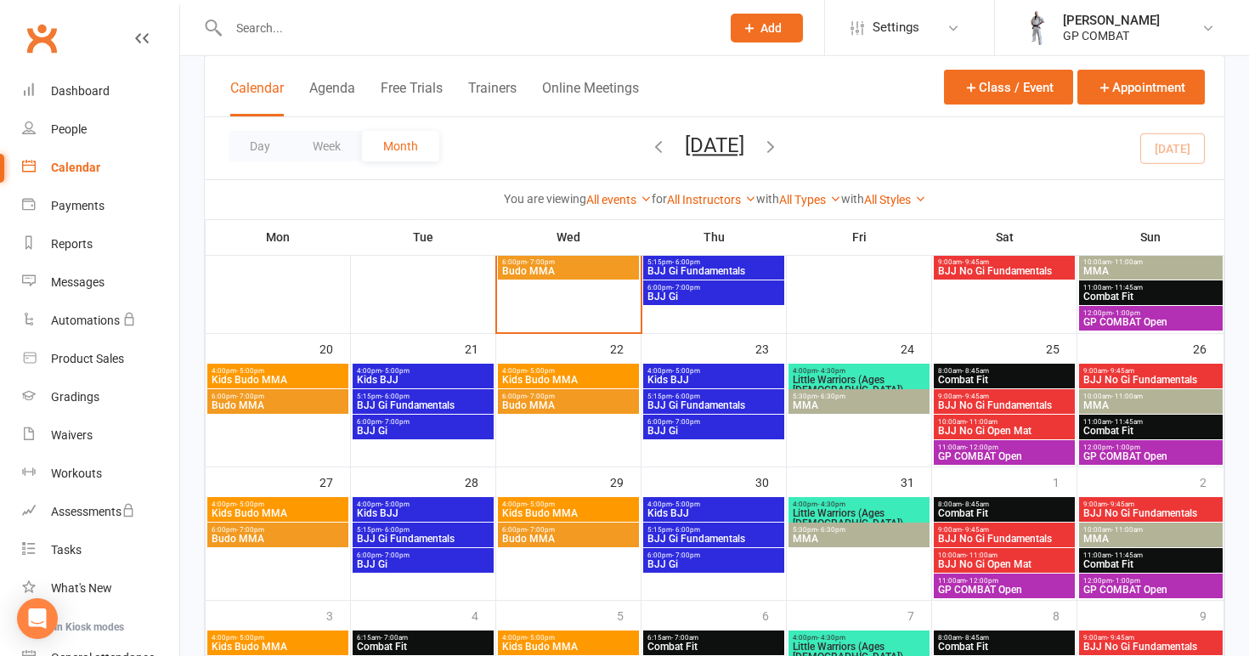
click at [704, 396] on span "5:15pm - 6:00pm" at bounding box center [714, 397] width 134 height 8
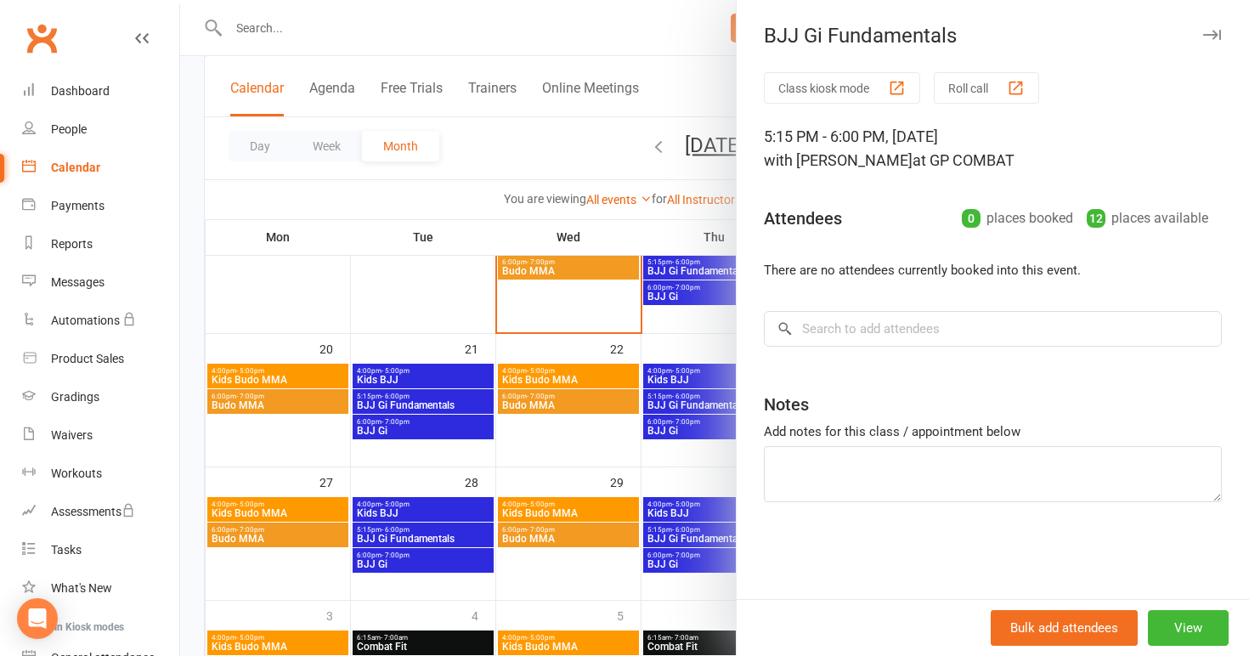
click at [702, 424] on div at bounding box center [714, 328] width 1069 height 656
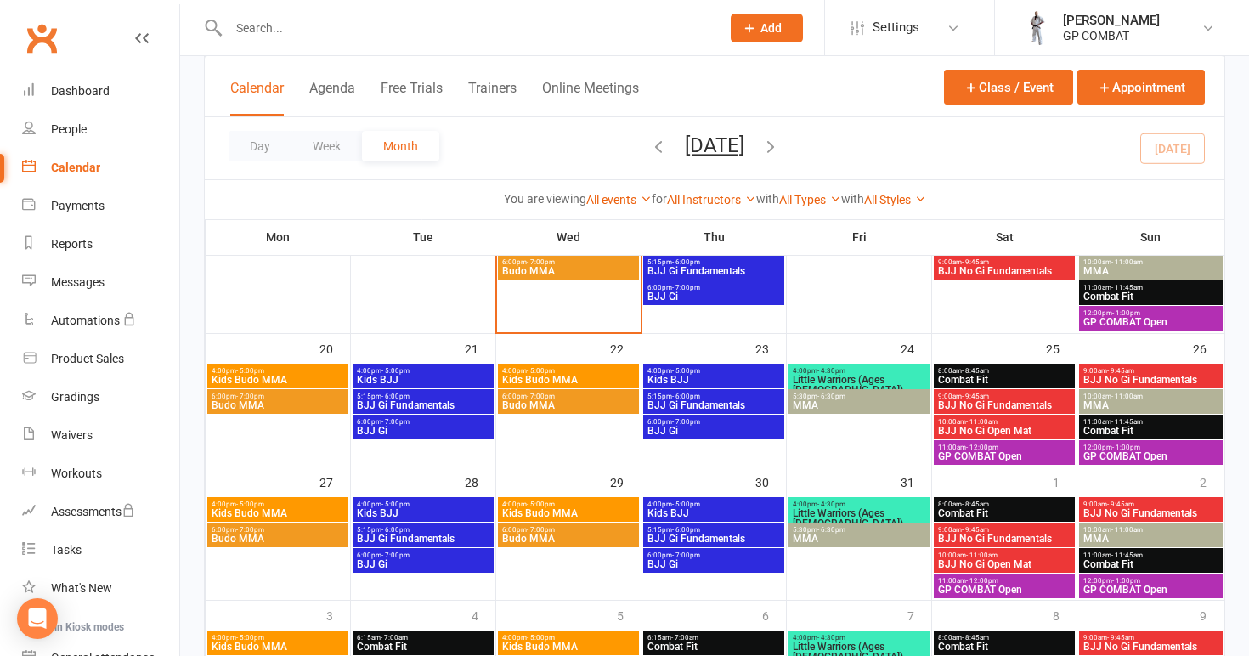
click at [702, 424] on span "6:00pm - 7:00pm" at bounding box center [714, 422] width 134 height 8
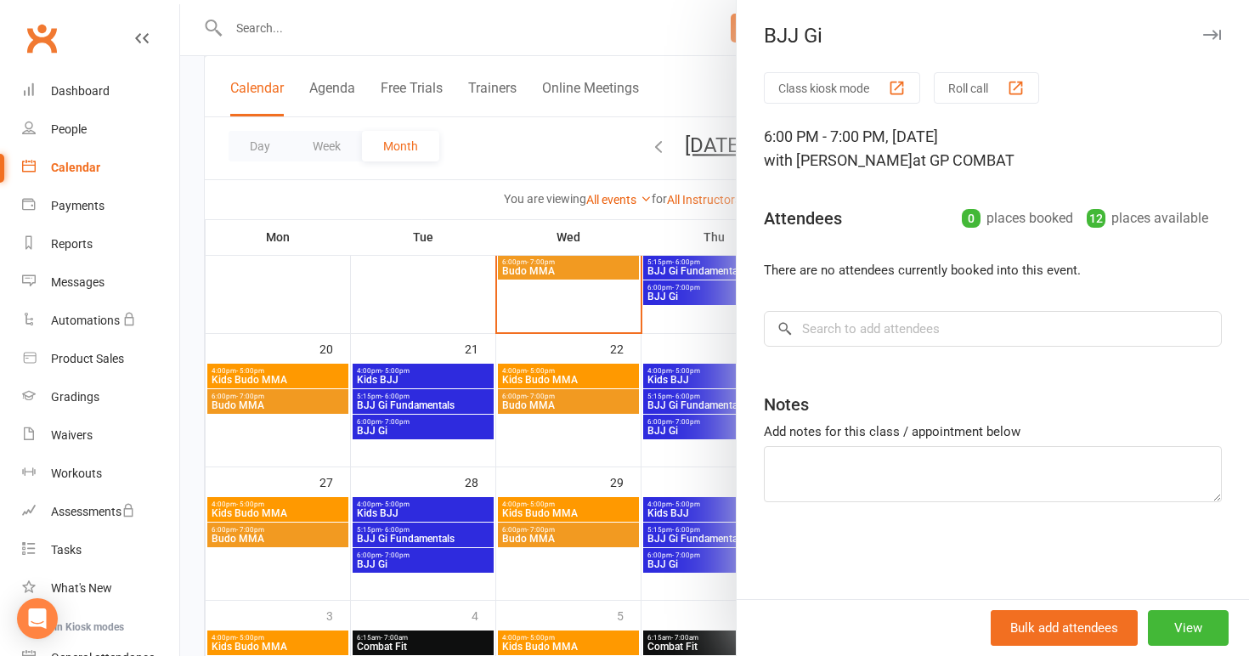
click at [702, 443] on div at bounding box center [714, 328] width 1069 height 656
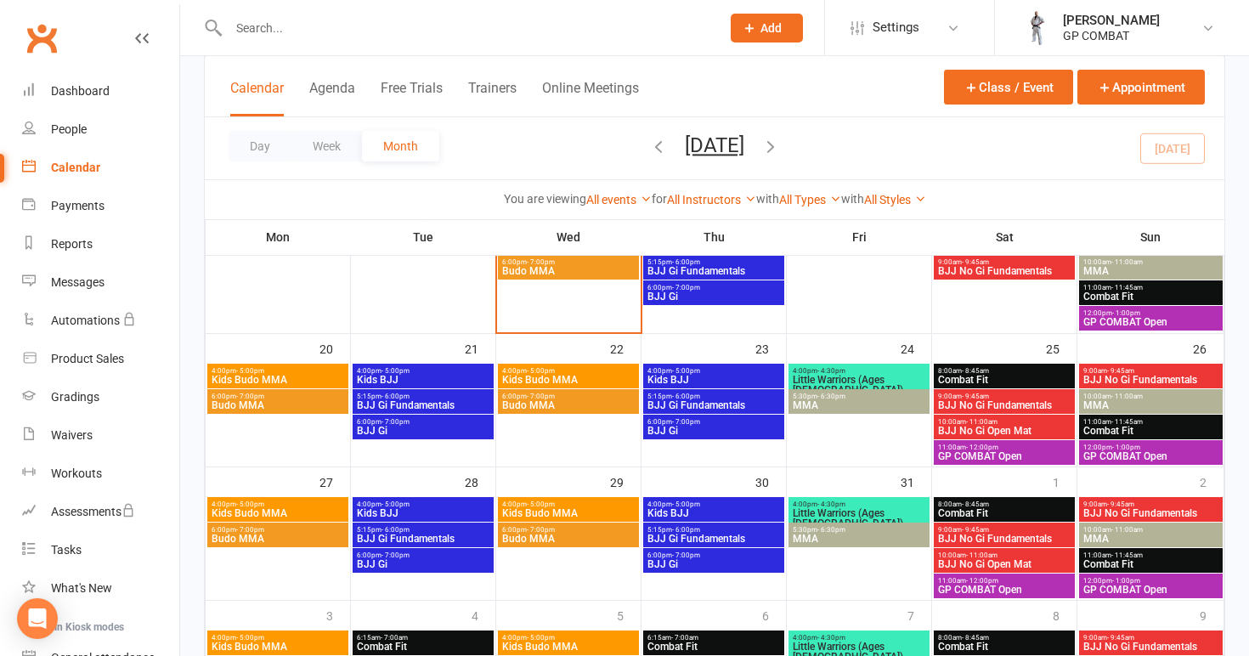
click at [869, 377] on span "Little Warriors (Ages [DEMOGRAPHIC_DATA])" at bounding box center [859, 385] width 134 height 20
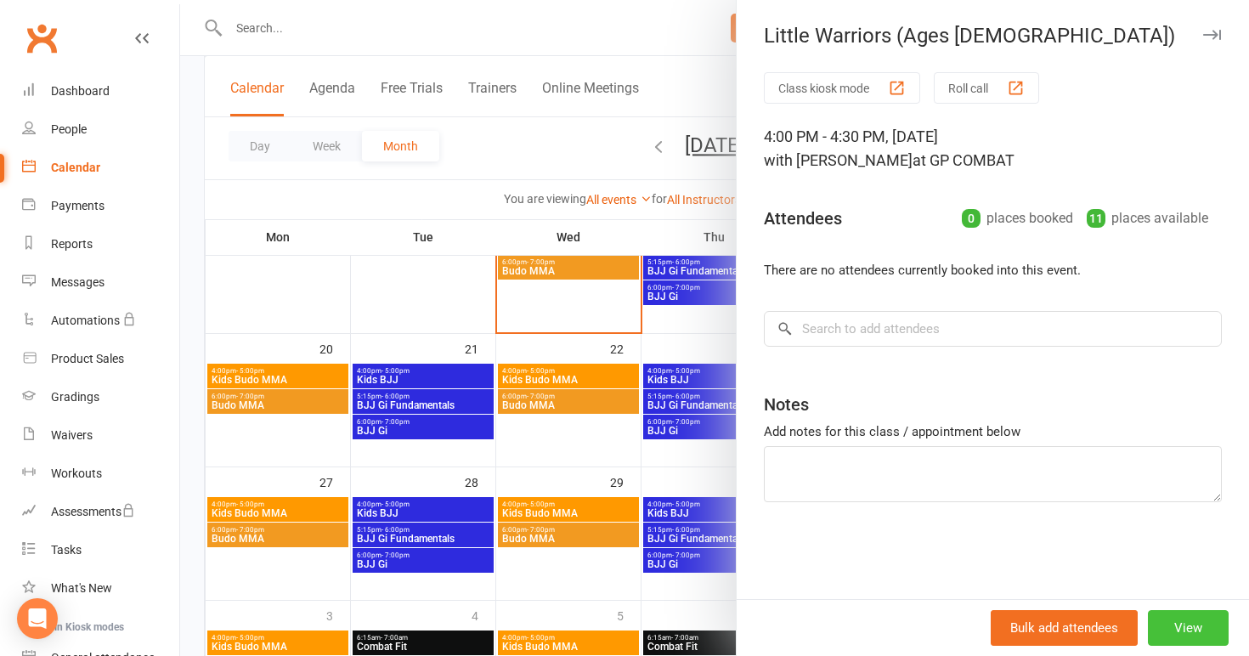
click at [1178, 631] on button "View" at bounding box center [1188, 628] width 81 height 36
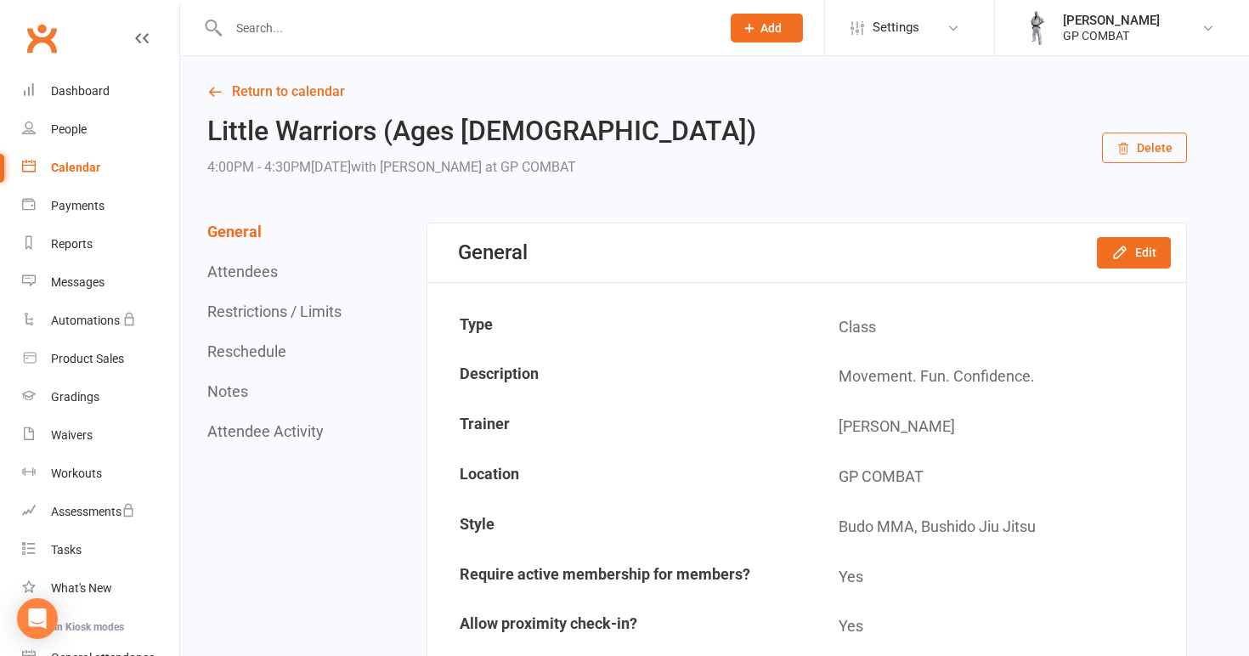
click at [1143, 148] on button "Delete" at bounding box center [1144, 148] width 85 height 31
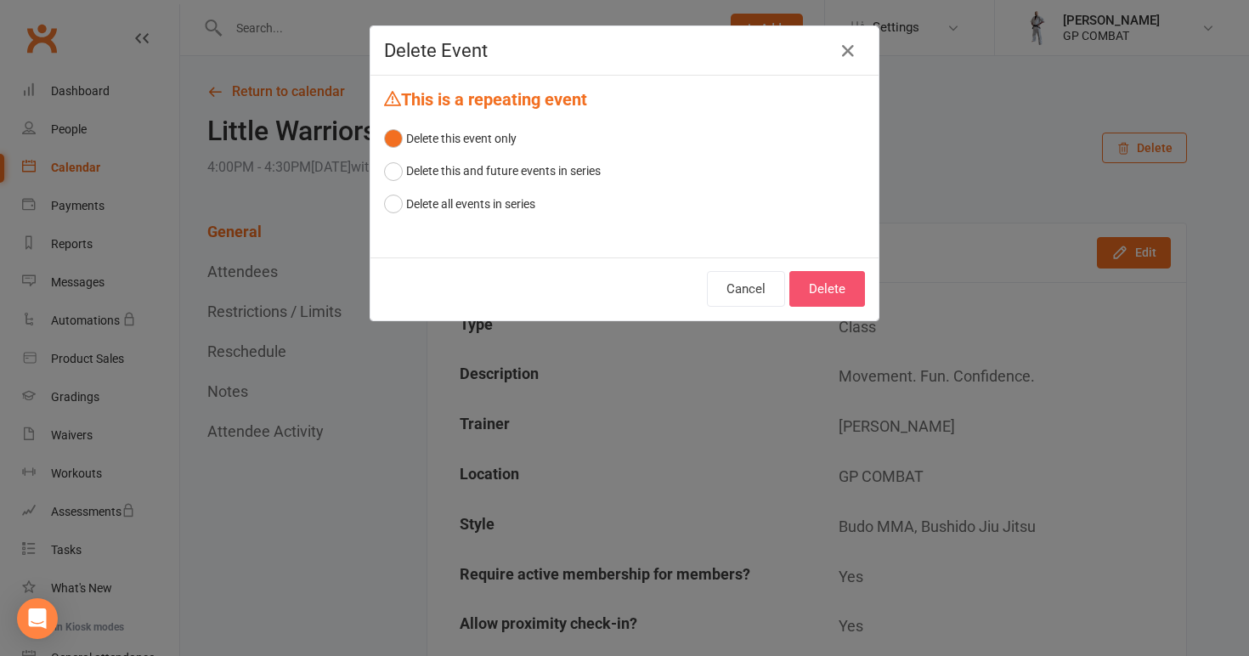
click at [824, 292] on button "Delete" at bounding box center [828, 289] width 76 height 36
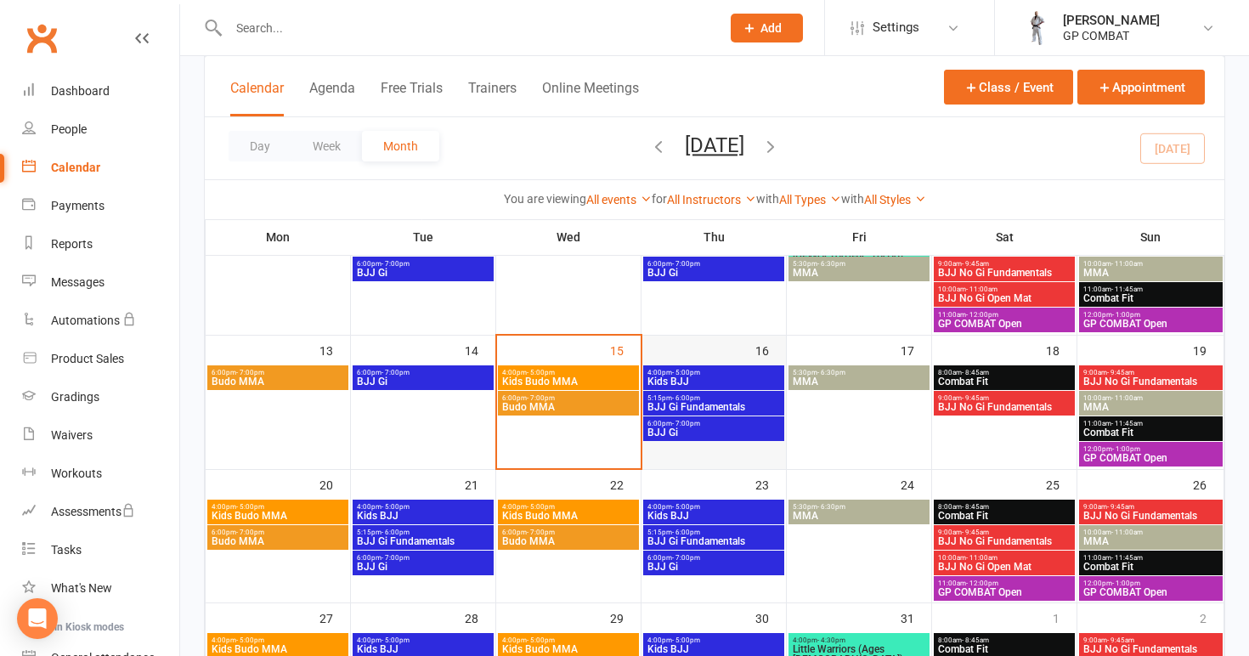
scroll to position [317, 0]
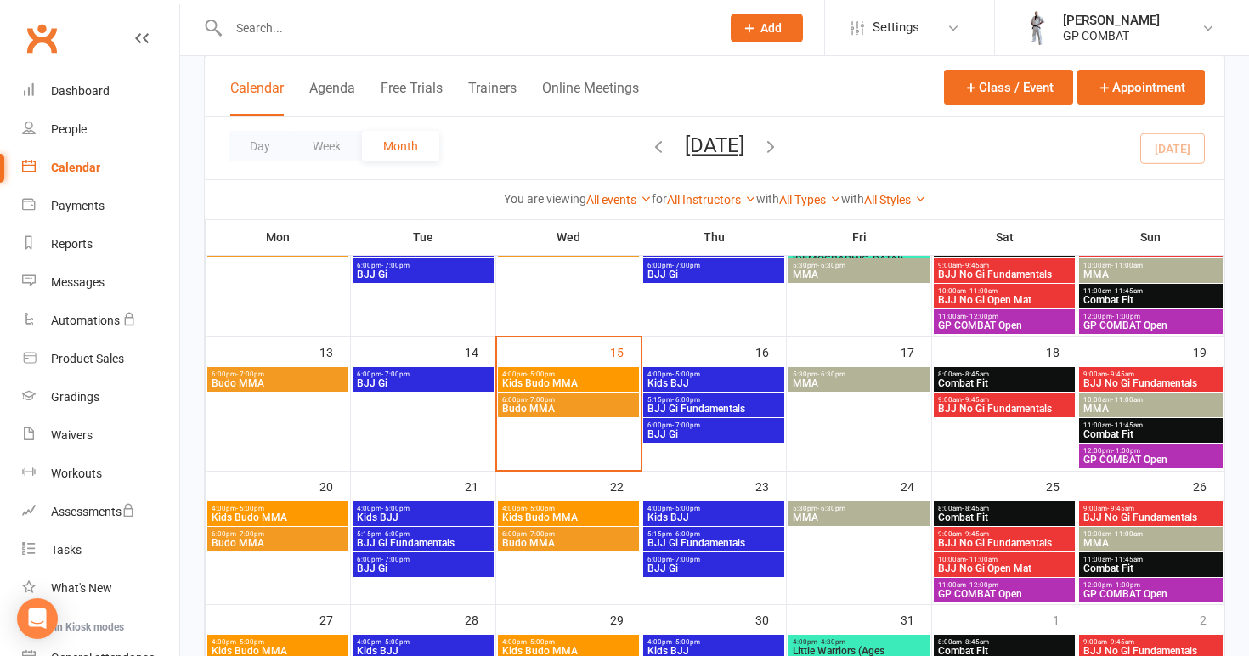
click at [597, 382] on span "Kids Budo MMA" at bounding box center [568, 383] width 134 height 10
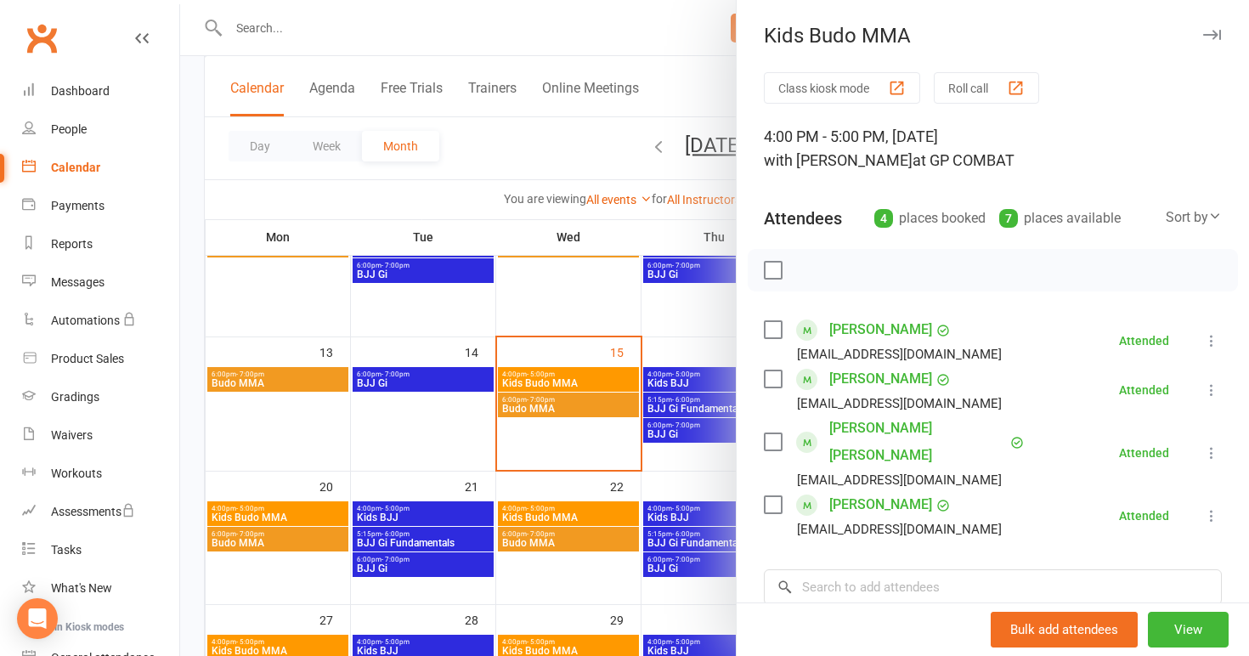
click at [594, 407] on div at bounding box center [714, 328] width 1069 height 656
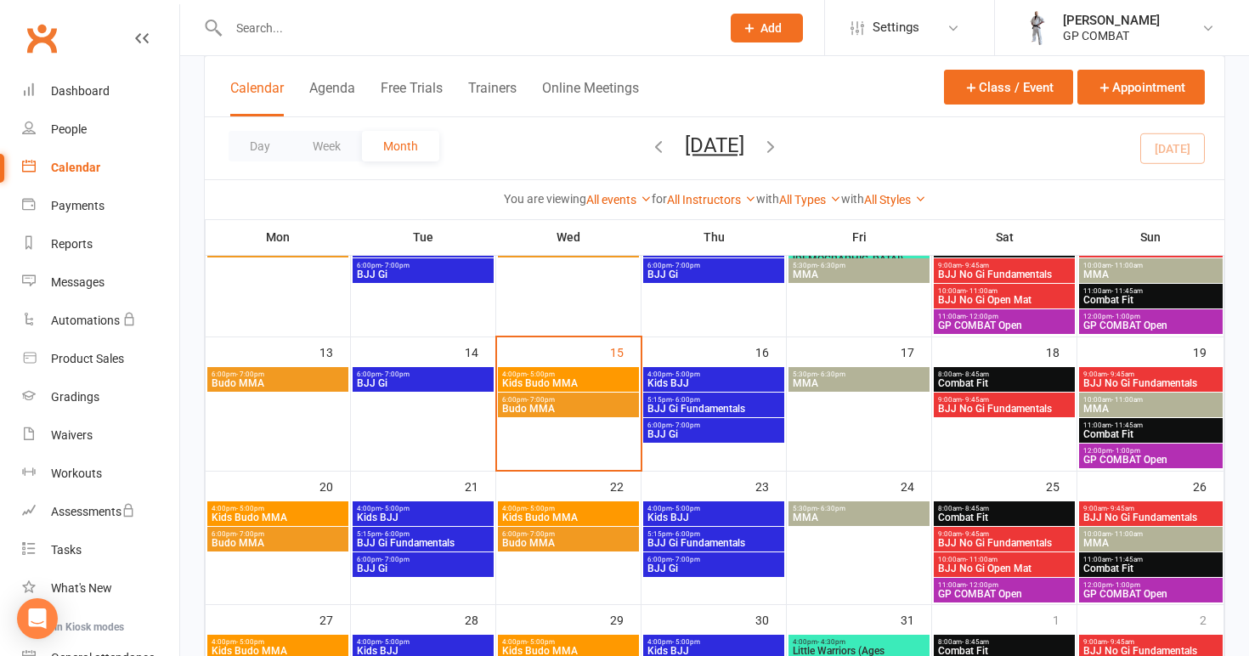
click at [594, 407] on span "Budo MMA" at bounding box center [568, 409] width 134 height 10
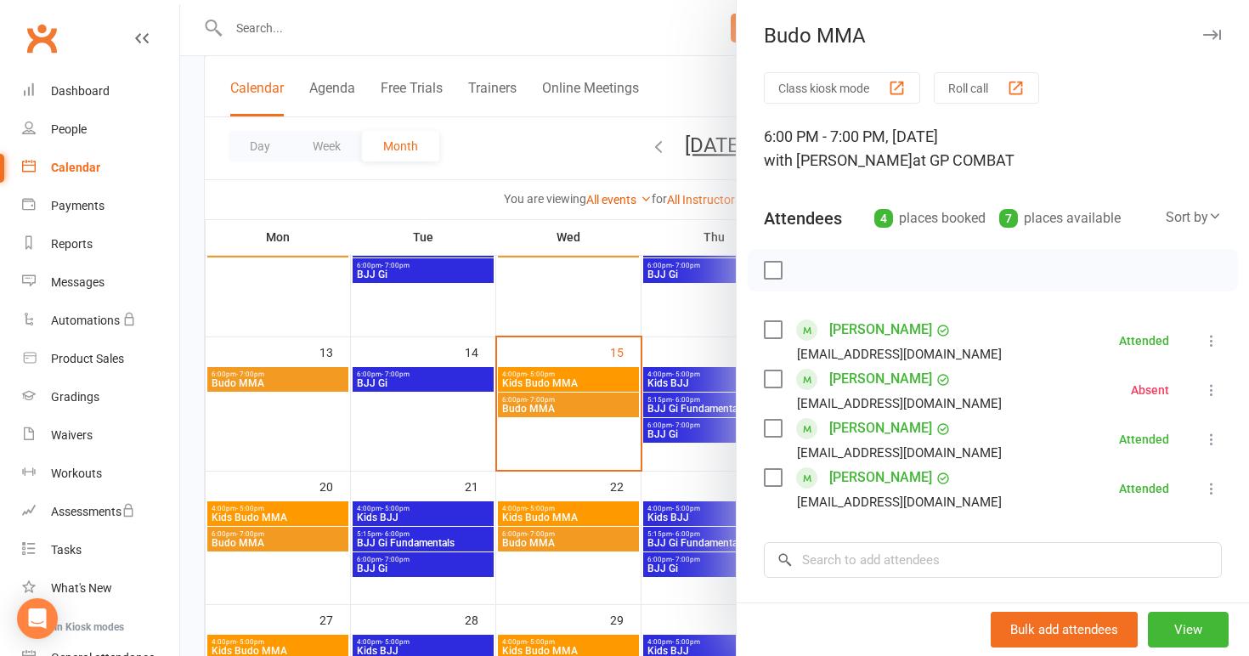
click at [711, 471] on div at bounding box center [714, 328] width 1069 height 656
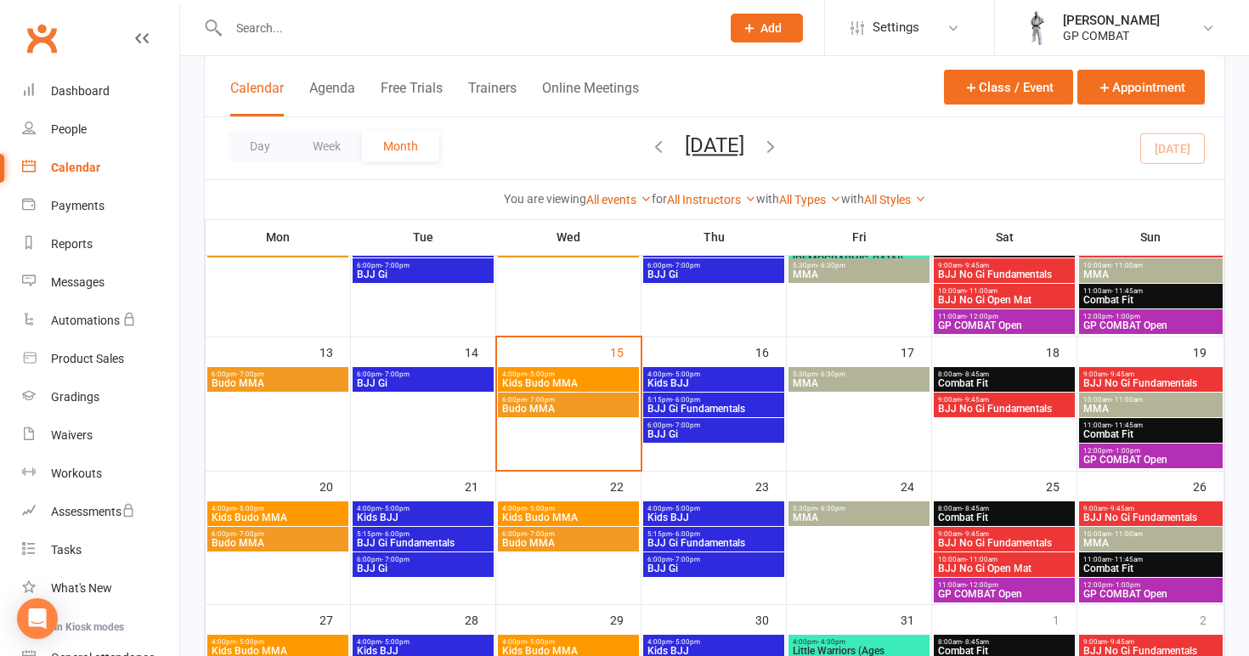
click at [734, 375] on span "4:00pm - 5:00pm" at bounding box center [714, 375] width 134 height 8
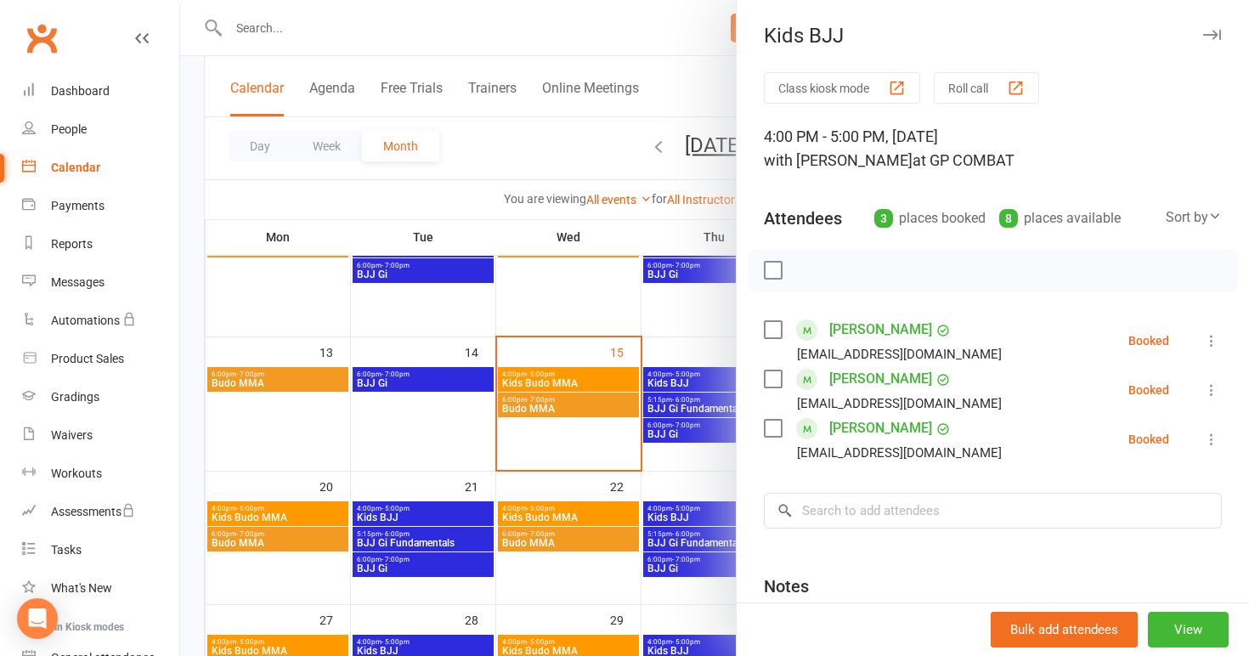
click at [690, 479] on div at bounding box center [714, 328] width 1069 height 656
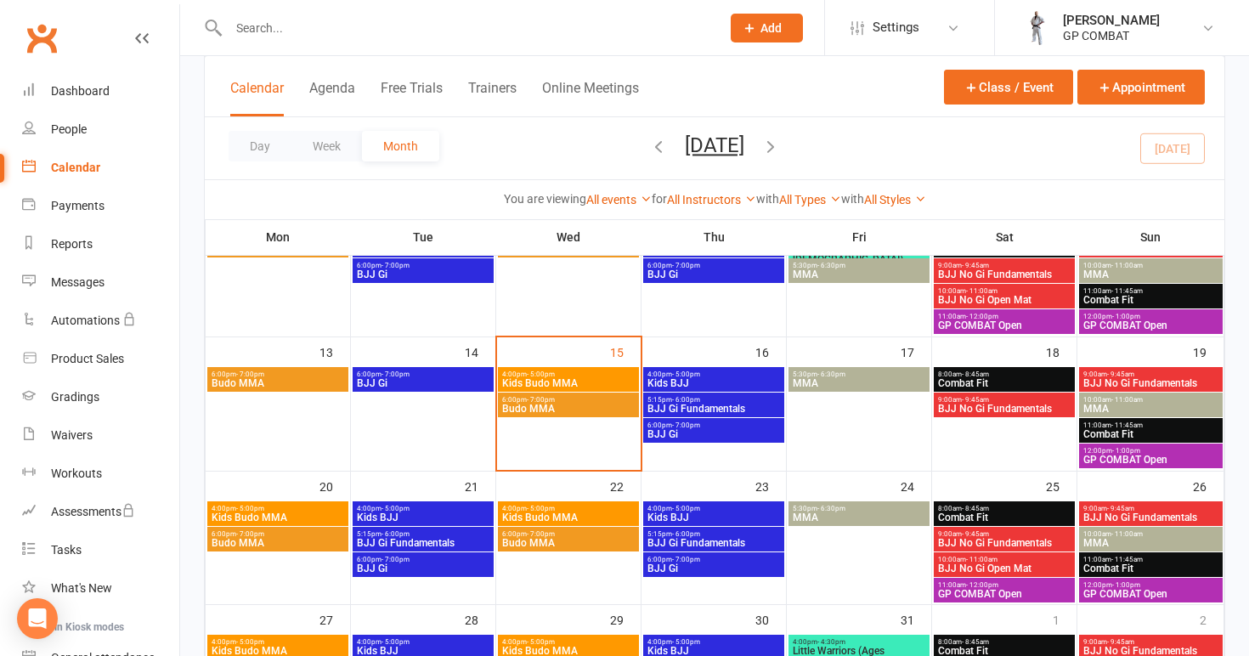
click at [717, 405] on span "BJJ Gi Fundamentals" at bounding box center [714, 409] width 134 height 10
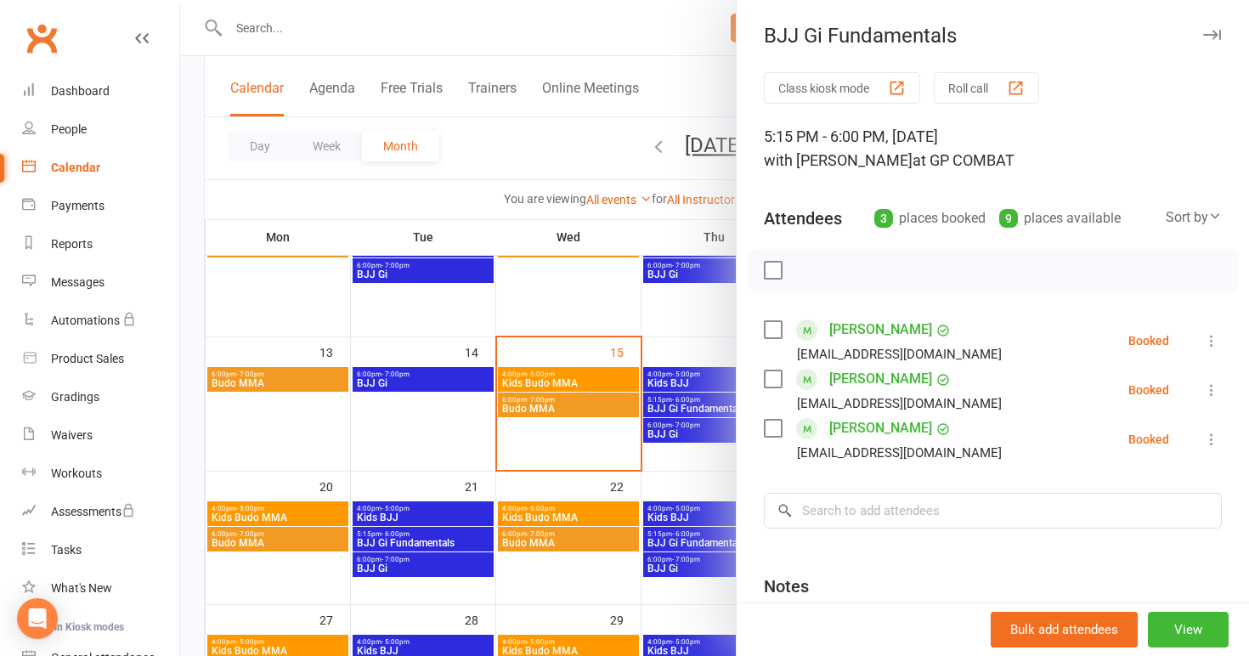
click at [693, 481] on div at bounding box center [714, 328] width 1069 height 656
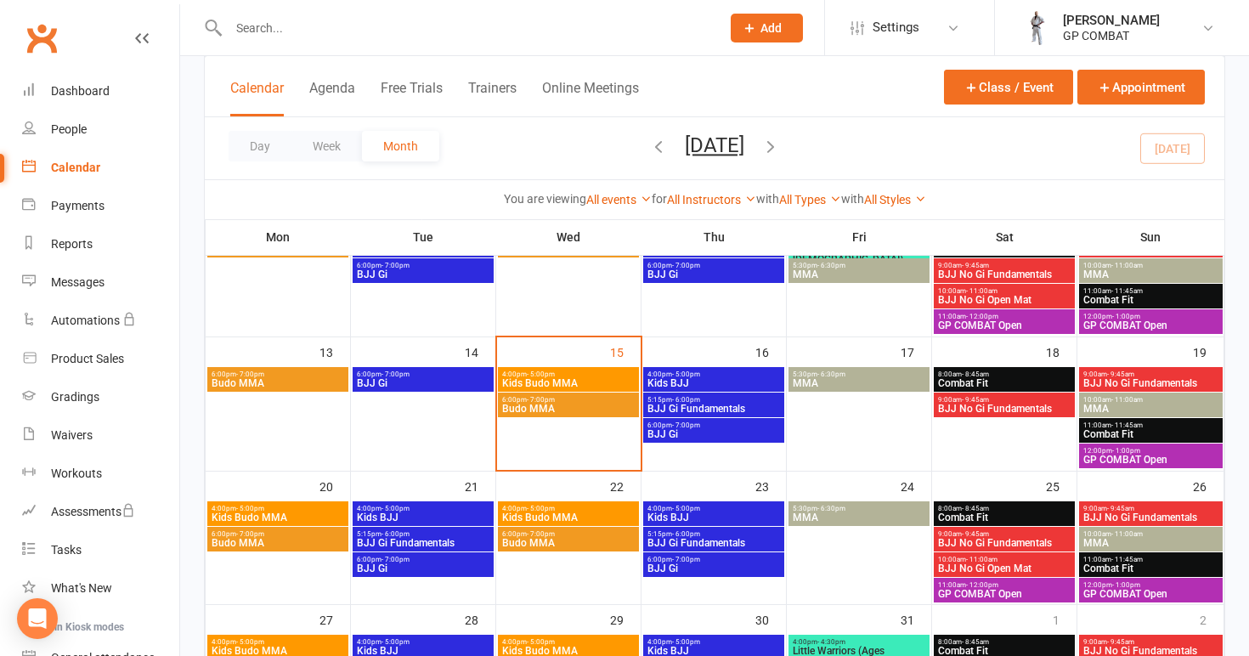
click at [843, 377] on span "- 6:30pm" at bounding box center [832, 375] width 28 height 8
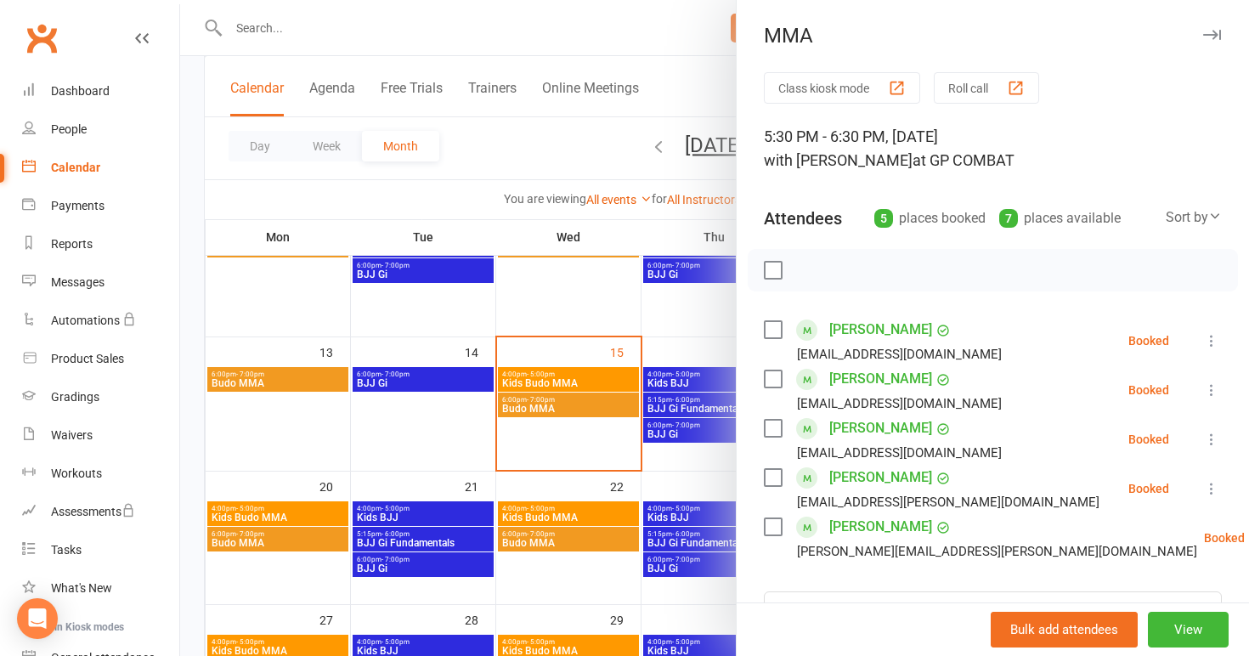
click at [710, 460] on div at bounding box center [714, 328] width 1069 height 656
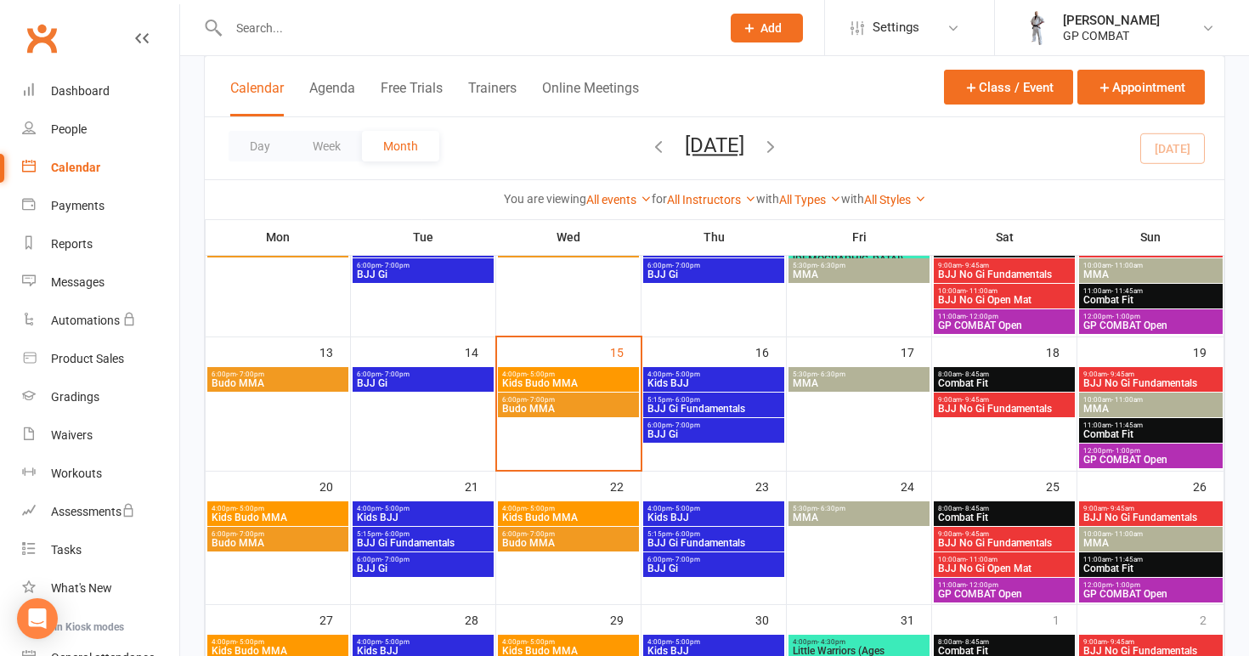
click at [1010, 383] on span "Combat Fit" at bounding box center [1004, 383] width 134 height 10
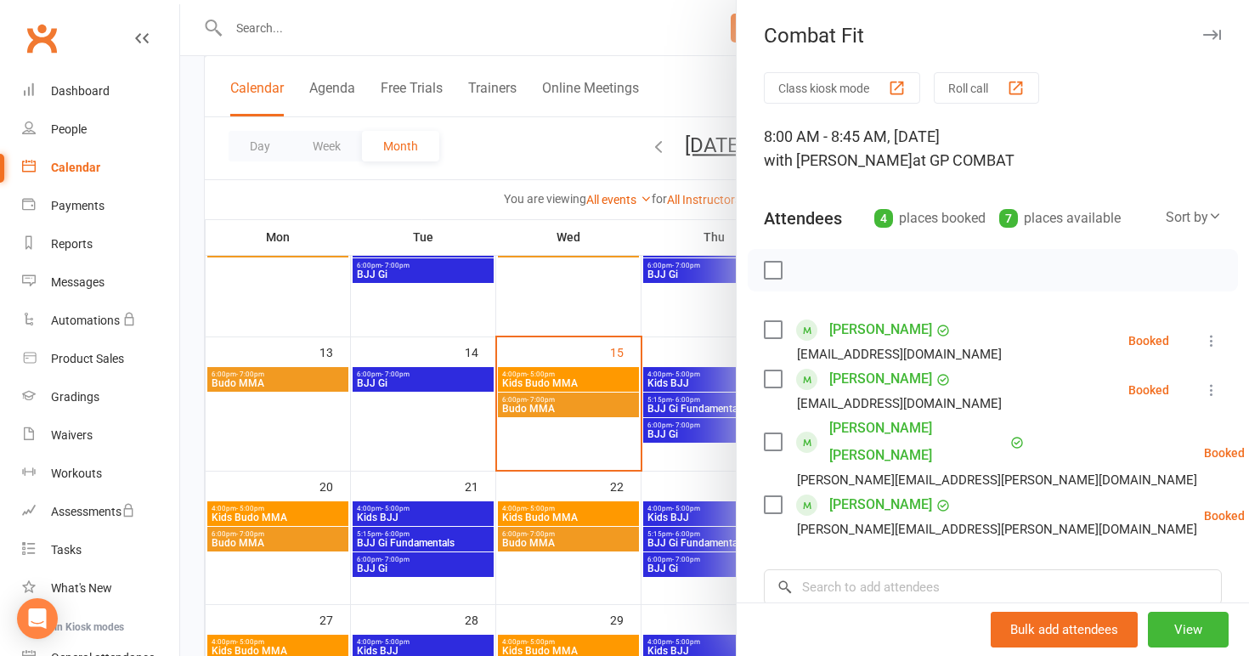
click at [719, 478] on div at bounding box center [714, 328] width 1069 height 656
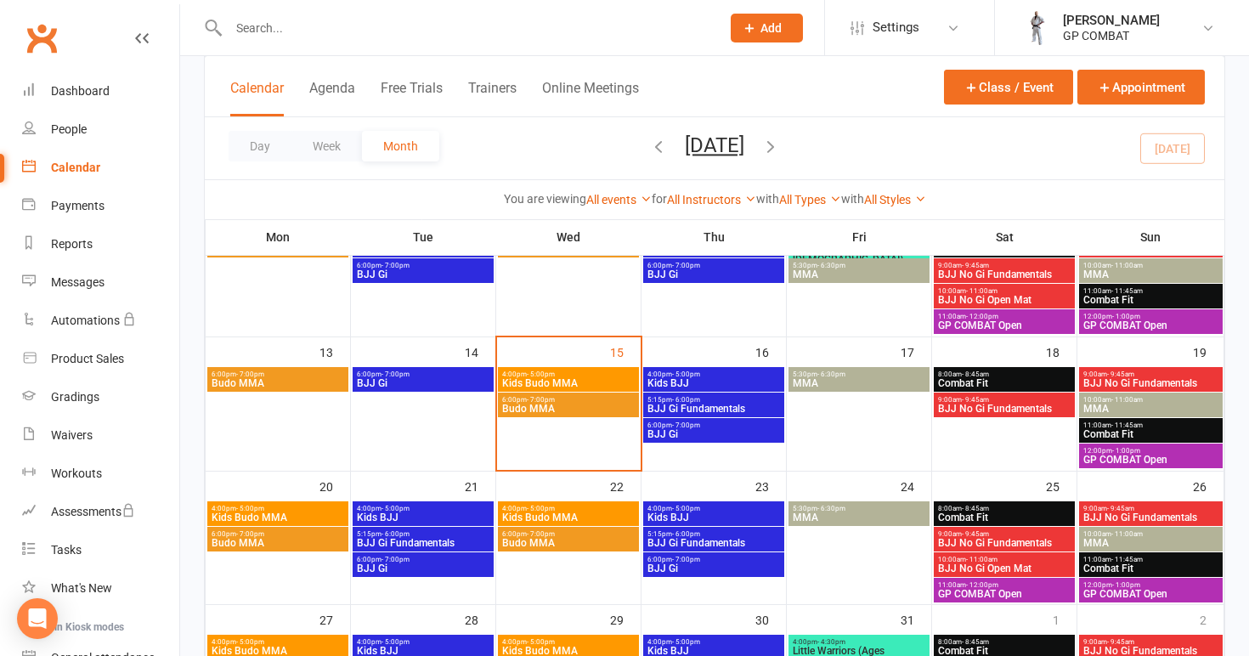
click at [1006, 404] on span "BJJ No Gi Fundamentals" at bounding box center [1004, 409] width 134 height 10
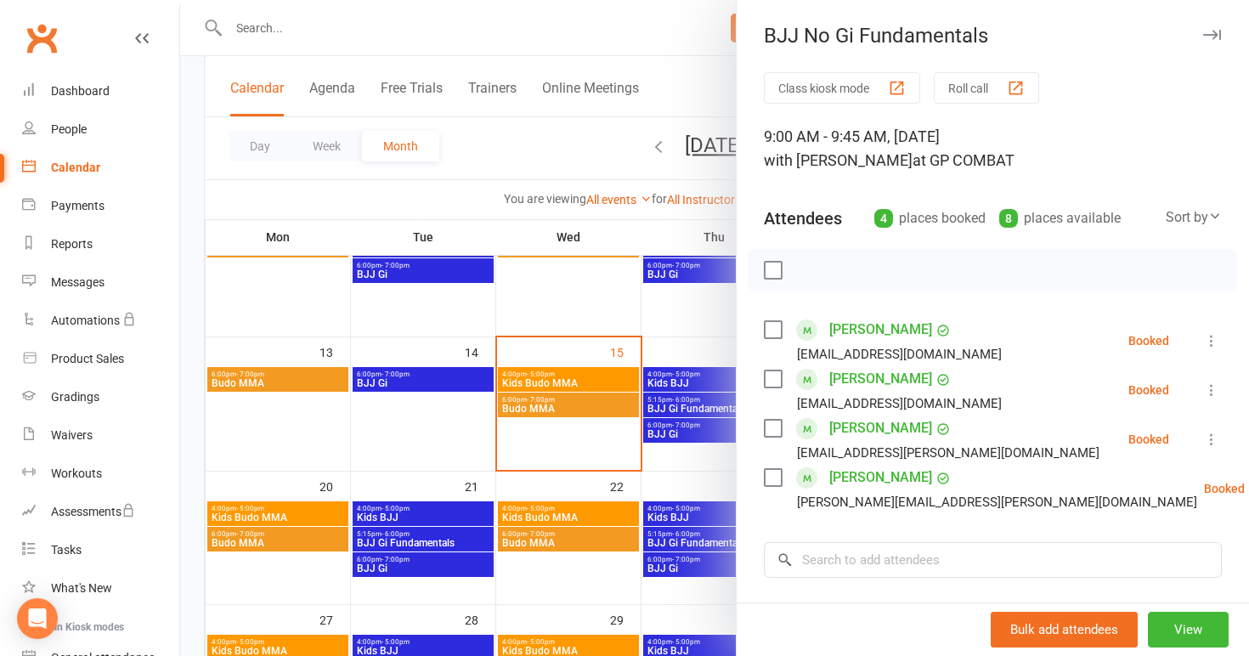
click at [683, 458] on div at bounding box center [714, 328] width 1069 height 656
